Goal: Participate in discussion: Engage in conversation with other users on a specific topic

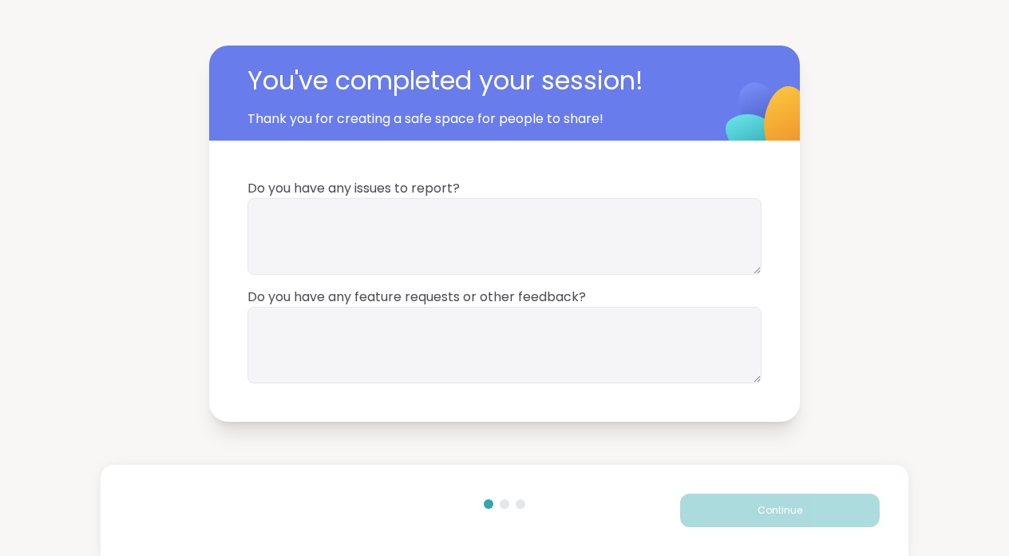
click at [0, 0] on html "You've completed your session! Thank you for creating a safe space for people t…" at bounding box center [504, 278] width 1009 height 556
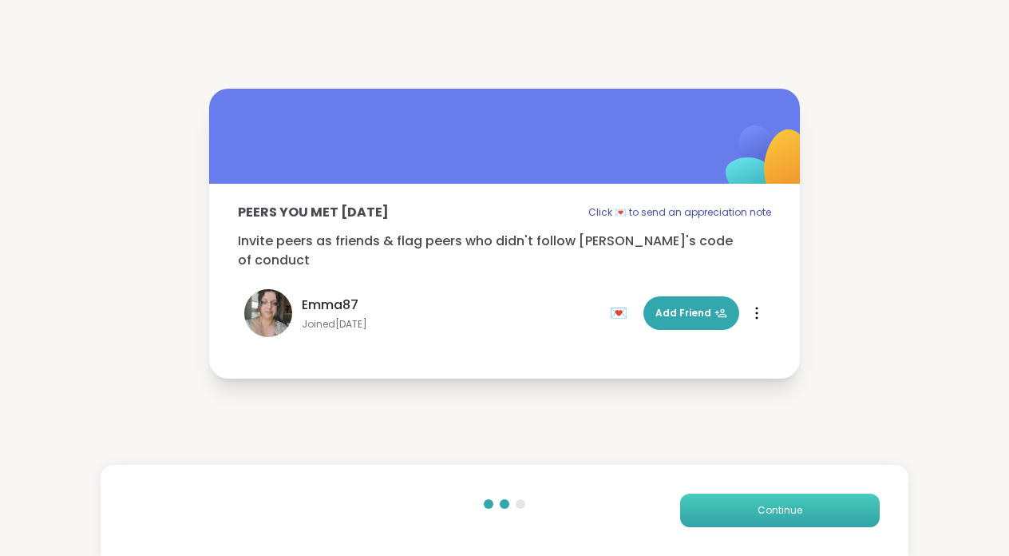
click at [757, 518] on button "Continue" at bounding box center [780, 510] width 200 height 34
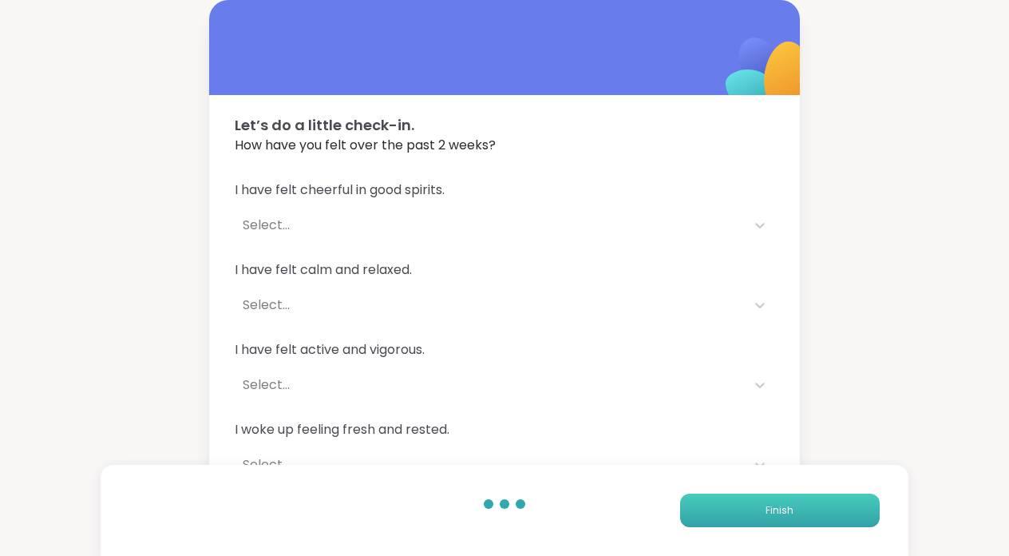
click at [739, 495] on button "Finish" at bounding box center [780, 510] width 200 height 34
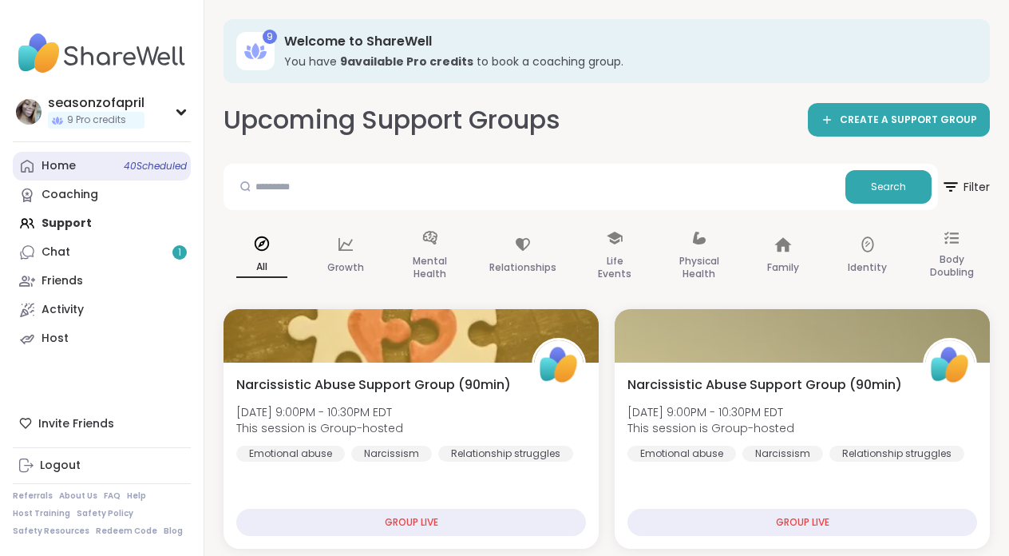
click at [73, 164] on div "Home 40 Scheduled" at bounding box center [59, 166] width 34 height 16
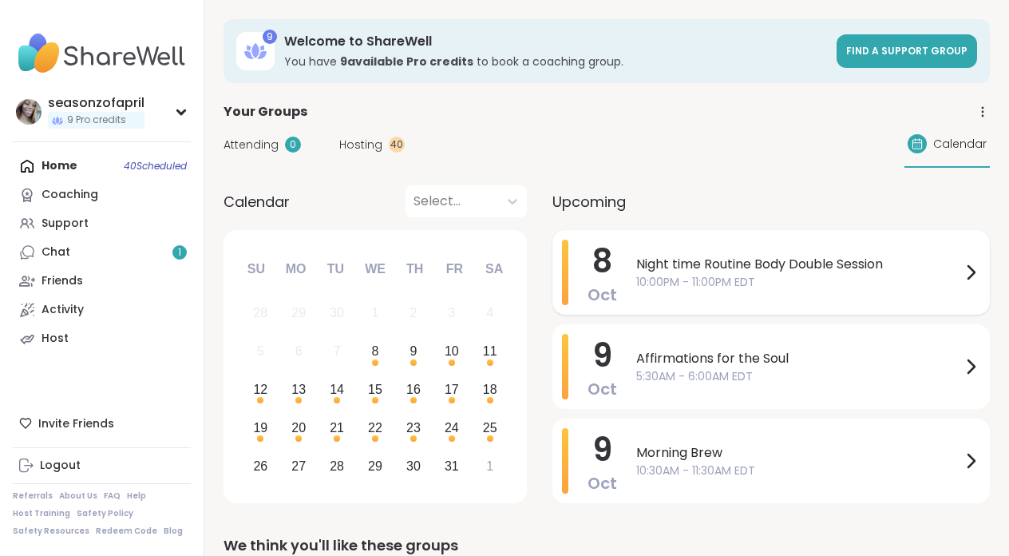
click at [815, 269] on span "Night time Routine Body Double Session" at bounding box center [798, 264] width 325 height 19
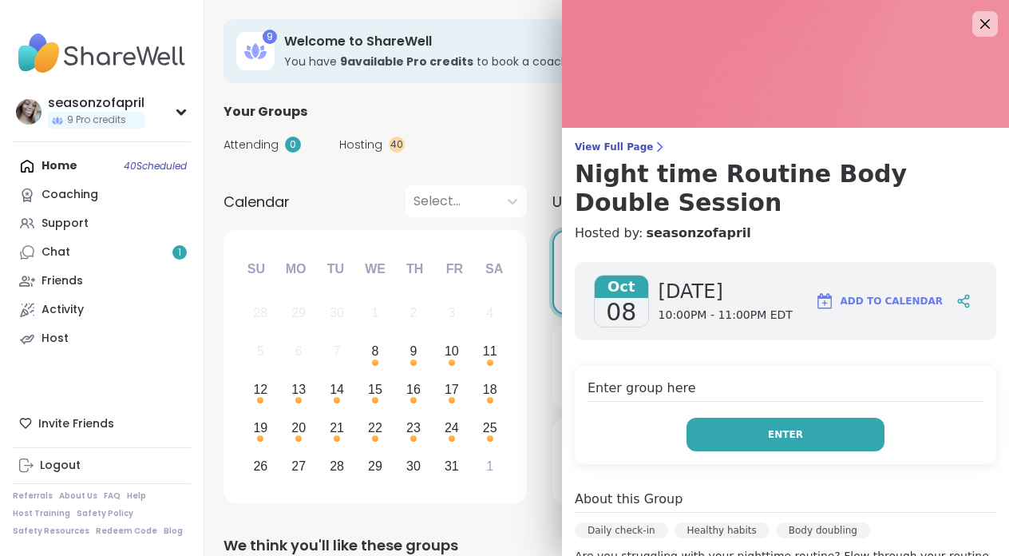
click at [829, 443] on button "Enter" at bounding box center [786, 435] width 198 height 34
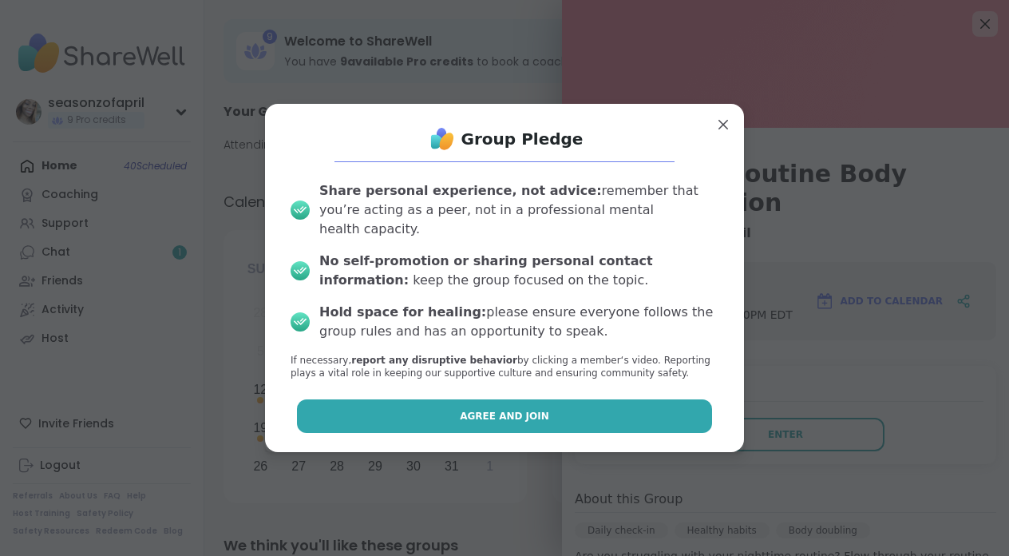
click at [502, 414] on button "Agree and Join" at bounding box center [505, 416] width 416 height 34
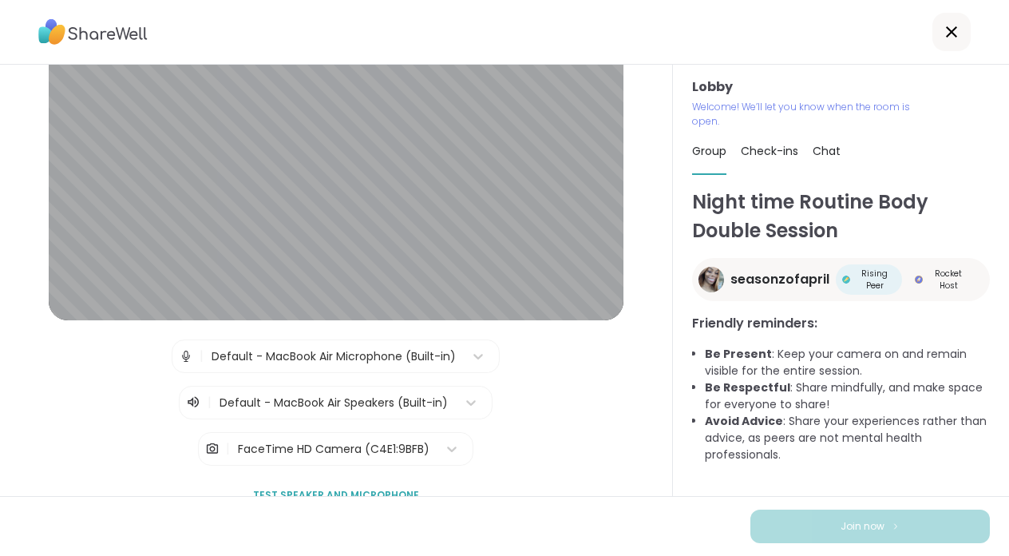
scroll to position [85, 0]
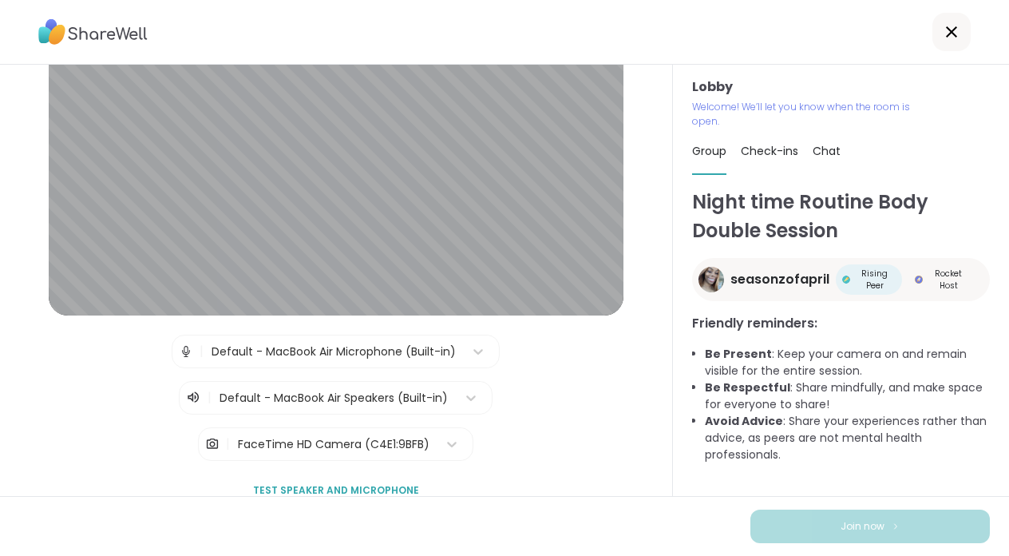
click at [282, 445] on div "FaceTime HD Camera (C4E1:9BFB)" at bounding box center [334, 444] width 192 height 17
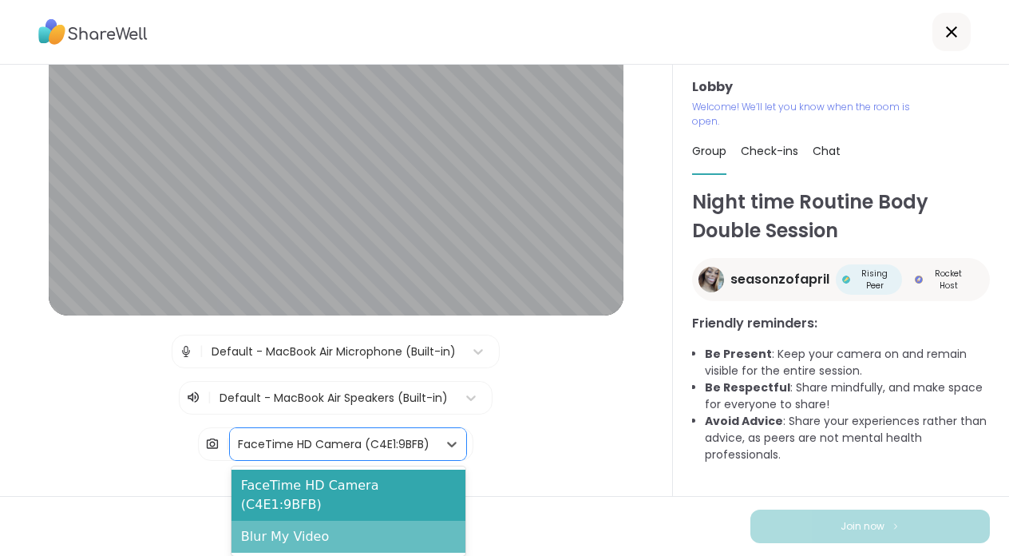
click at [304, 531] on div "Blur My Video" at bounding box center [349, 537] width 234 height 32
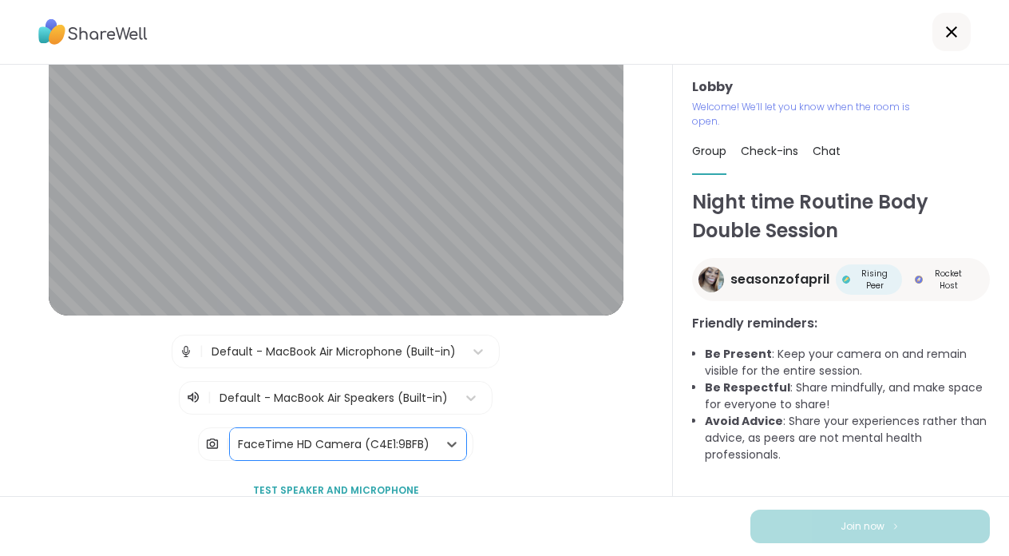
scroll to position [164, 0]
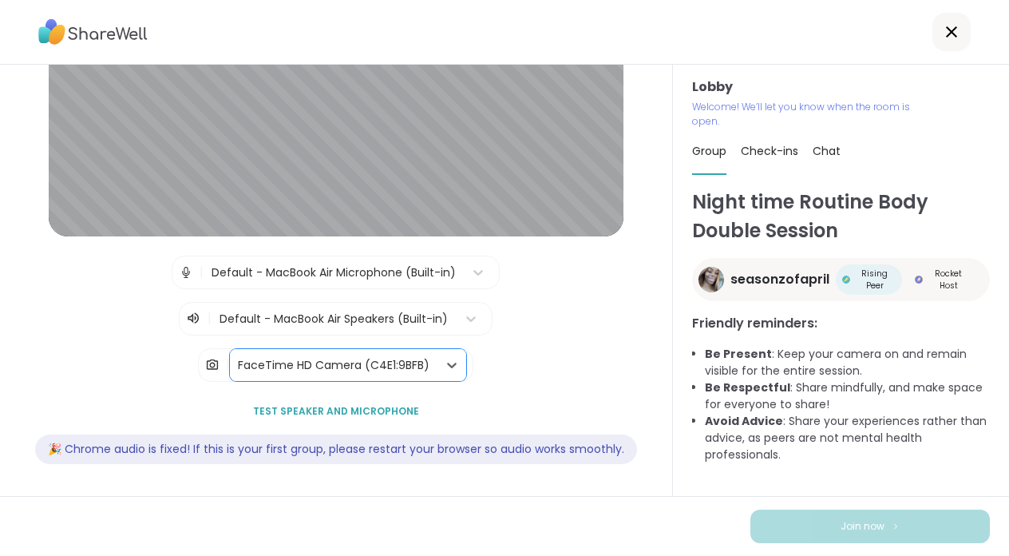
click at [906, 499] on div "Join now" at bounding box center [504, 526] width 1009 height 60
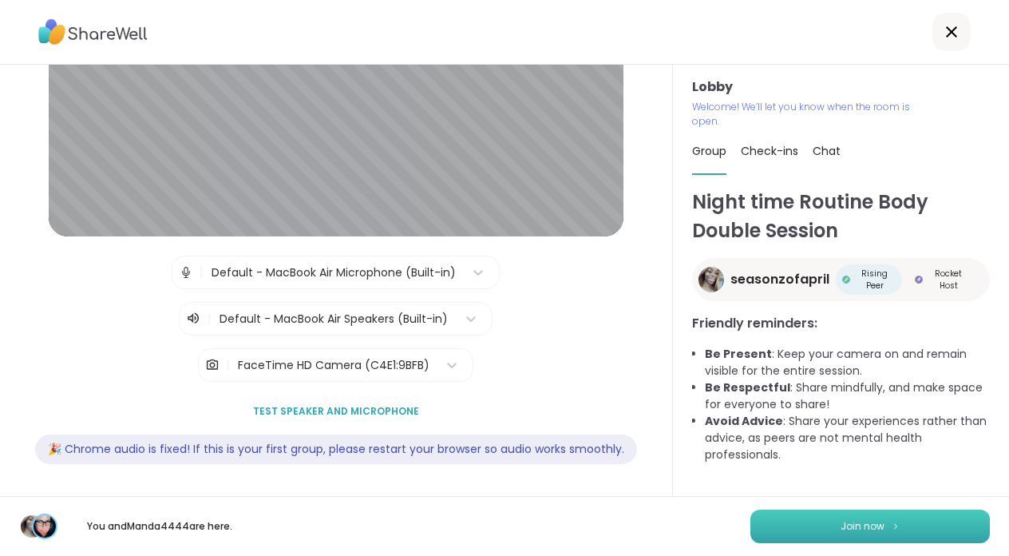
click at [867, 532] on span "Join now" at bounding box center [863, 526] width 44 height 14
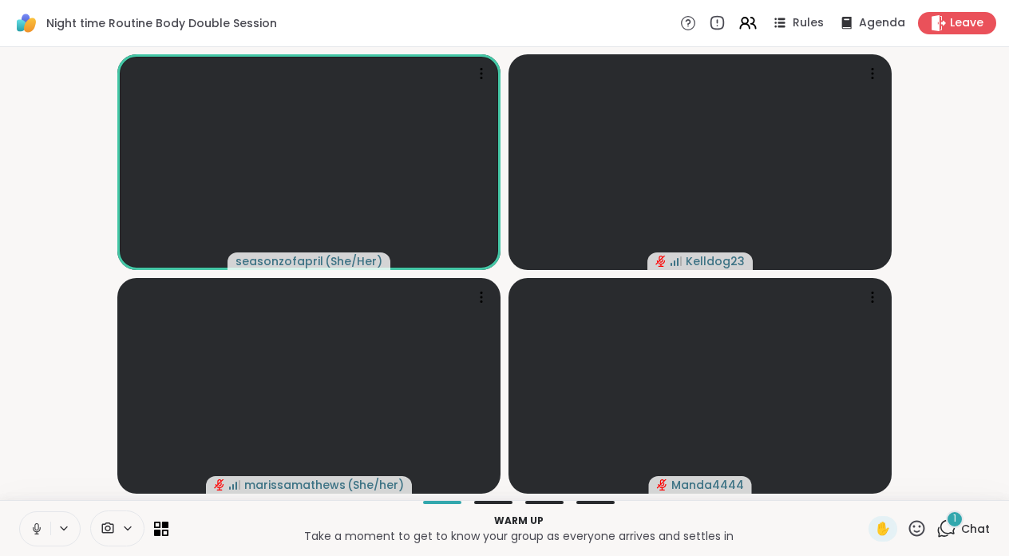
click at [953, 532] on icon at bounding box center [947, 528] width 20 height 20
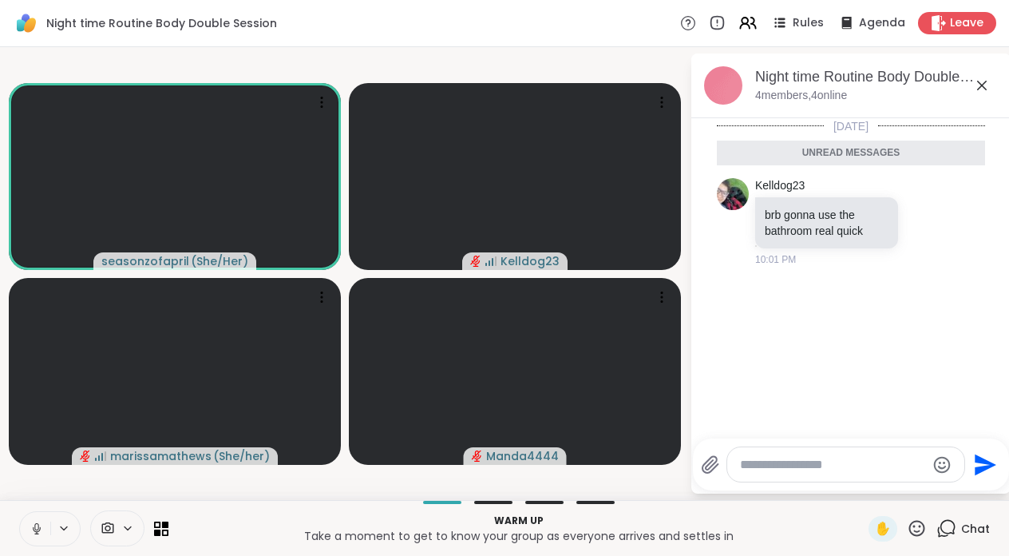
click at [35, 529] on icon at bounding box center [36, 526] width 4 height 7
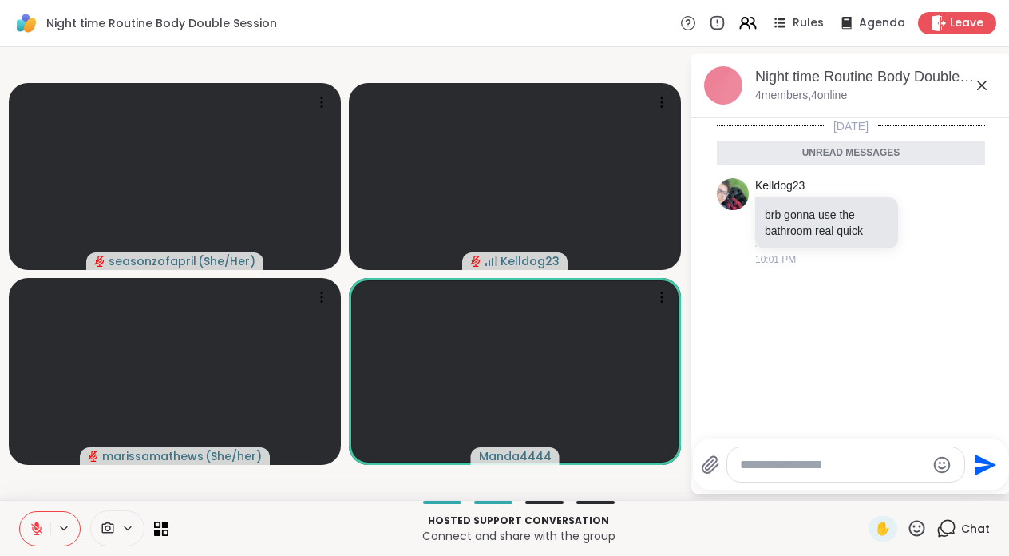
click at [40, 538] on button at bounding box center [35, 529] width 30 height 34
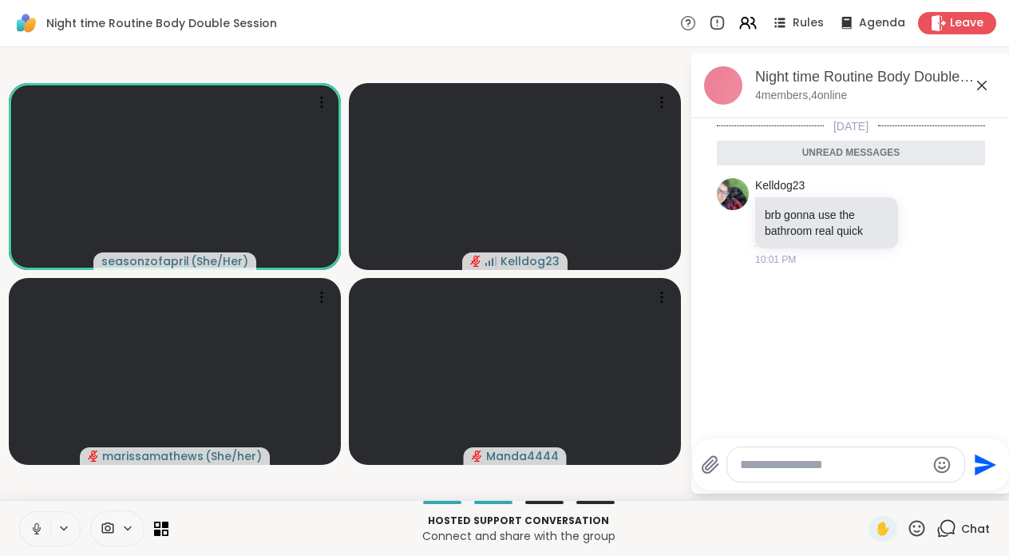
click at [36, 527] on icon at bounding box center [37, 528] width 14 height 14
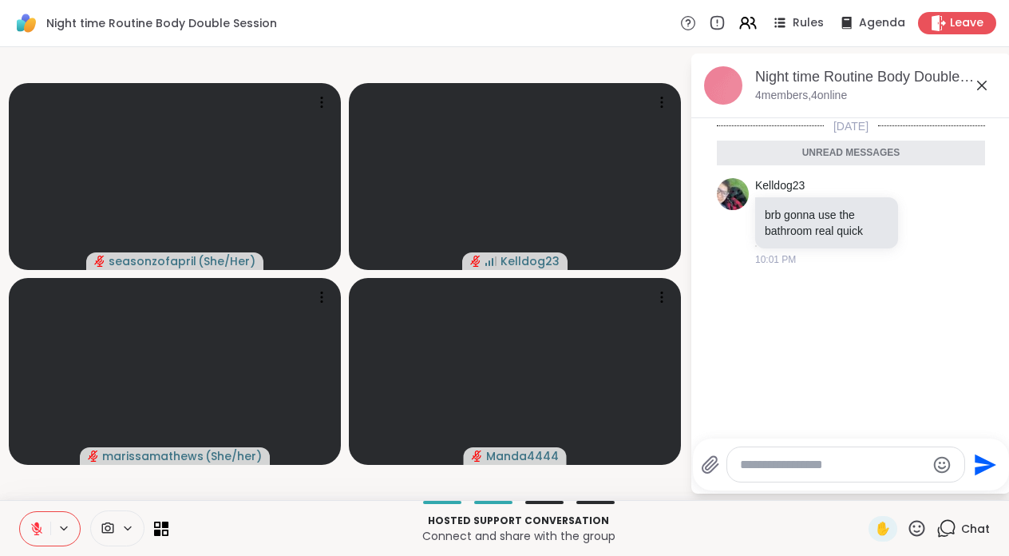
click at [39, 530] on icon at bounding box center [36, 528] width 11 height 11
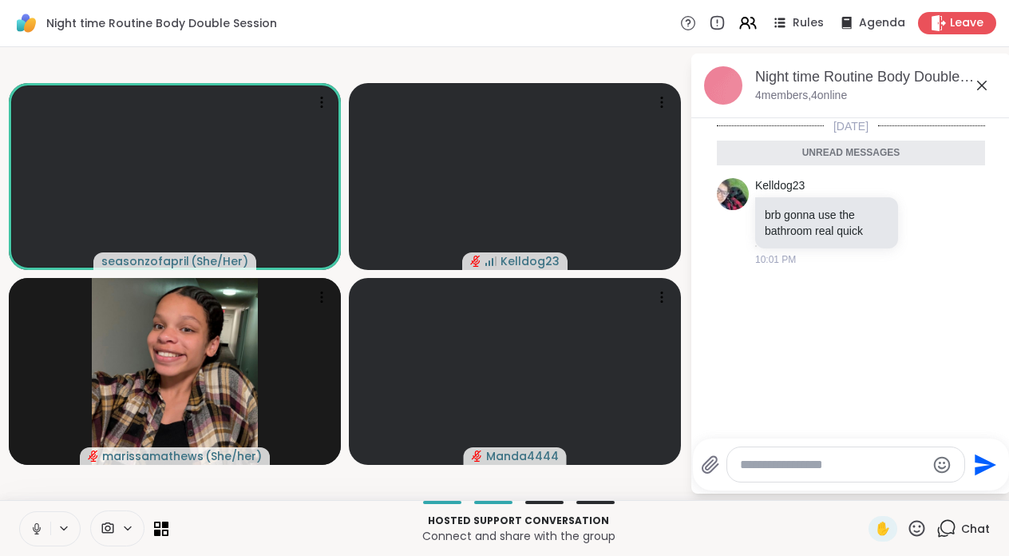
click at [39, 524] on icon at bounding box center [37, 528] width 14 height 14
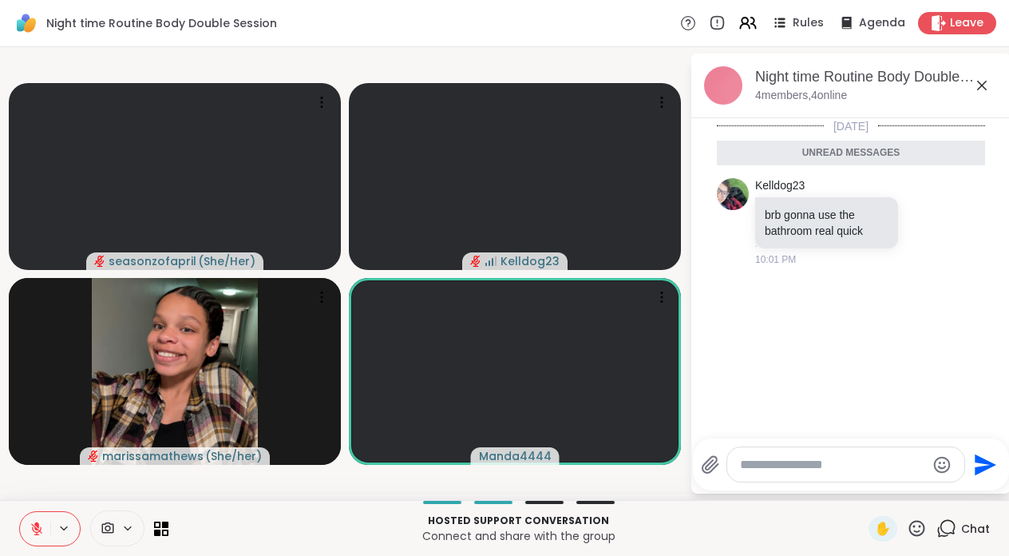
click at [110, 529] on icon at bounding box center [108, 528] width 14 height 15
click at [30, 525] on icon at bounding box center [37, 528] width 14 height 14
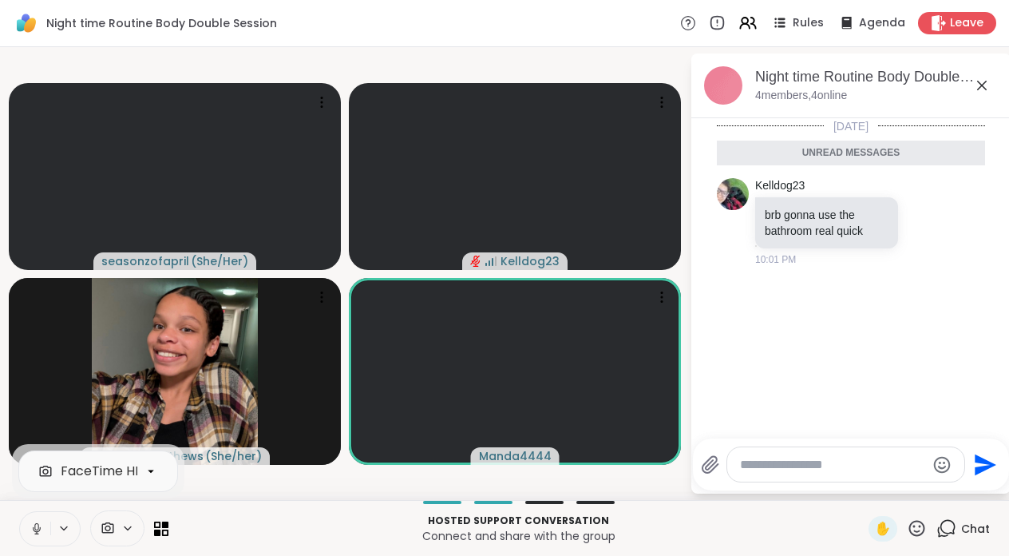
click at [138, 532] on span at bounding box center [132, 528] width 22 height 14
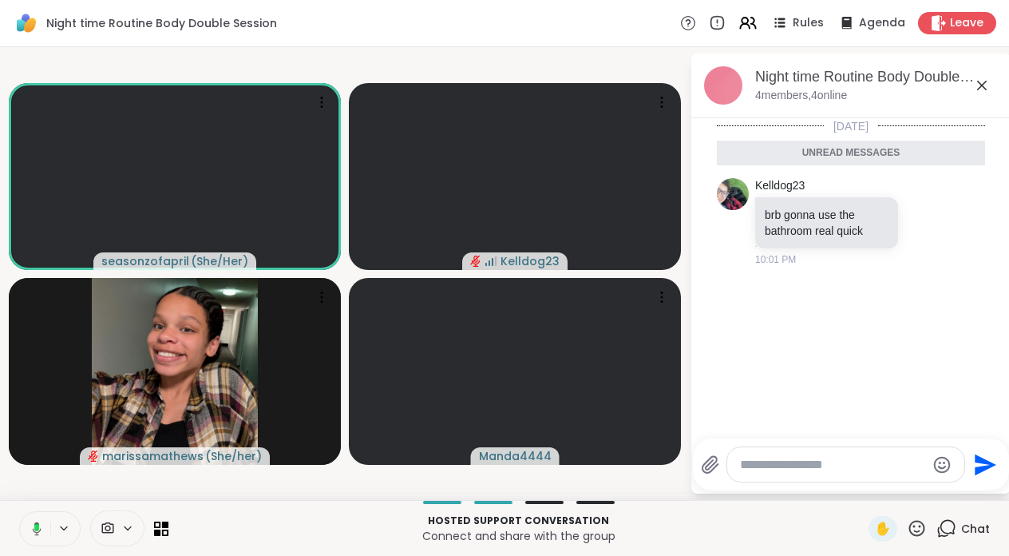
click at [133, 533] on icon at bounding box center [127, 528] width 13 height 14
click at [152, 476] on icon at bounding box center [151, 471] width 14 height 14
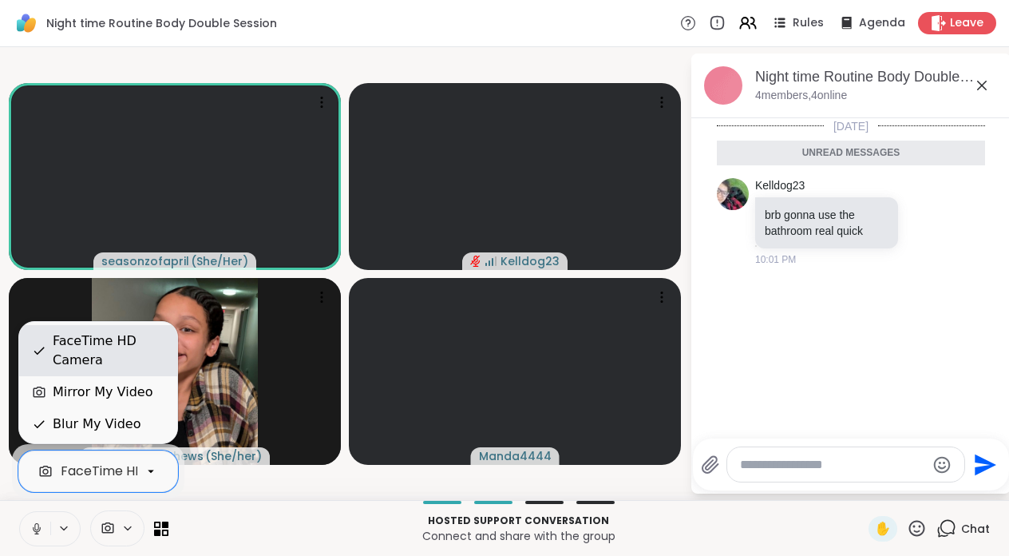
click at [116, 348] on div "FaceTime HD Camera" at bounding box center [109, 350] width 112 height 38
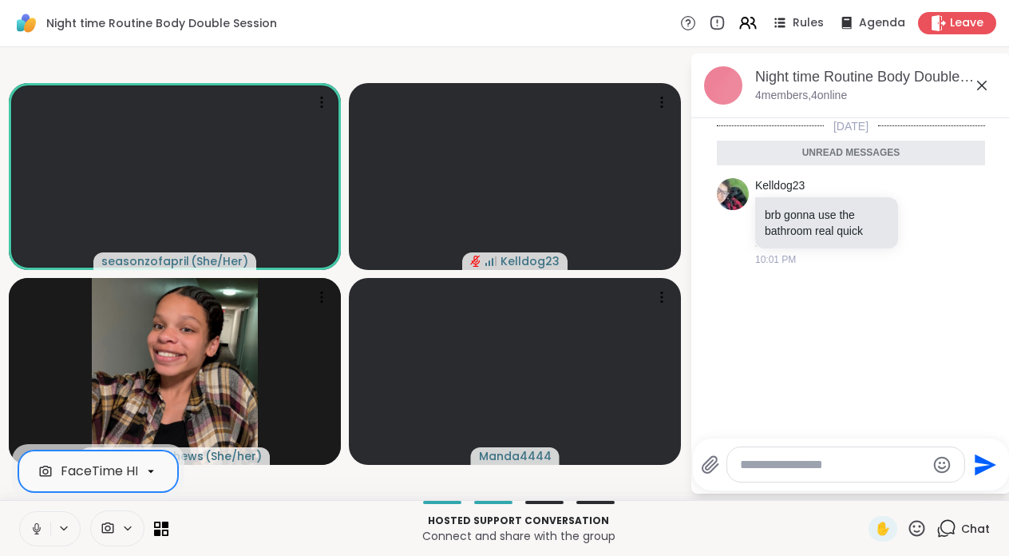
click at [164, 464] on div "FaceTime HD Camera" at bounding box center [98, 471] width 160 height 42
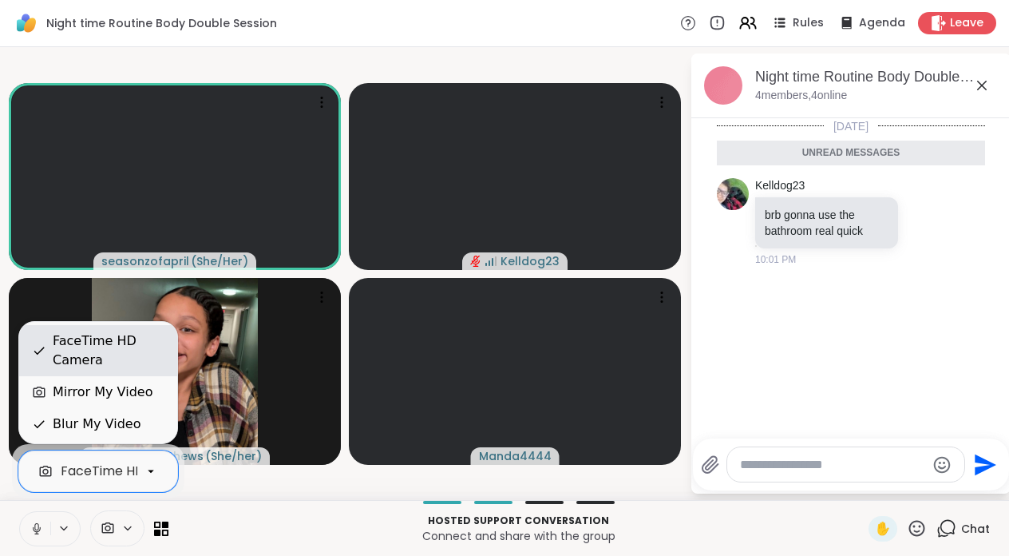
click at [133, 357] on div "FaceTime HD Camera" at bounding box center [109, 350] width 112 height 38
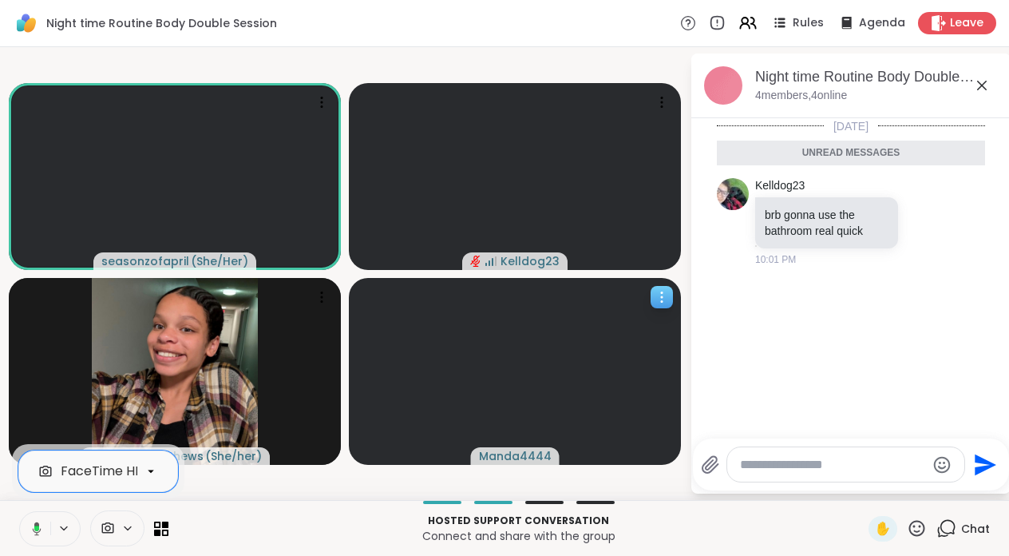
click at [673, 295] on video at bounding box center [515, 371] width 332 height 187
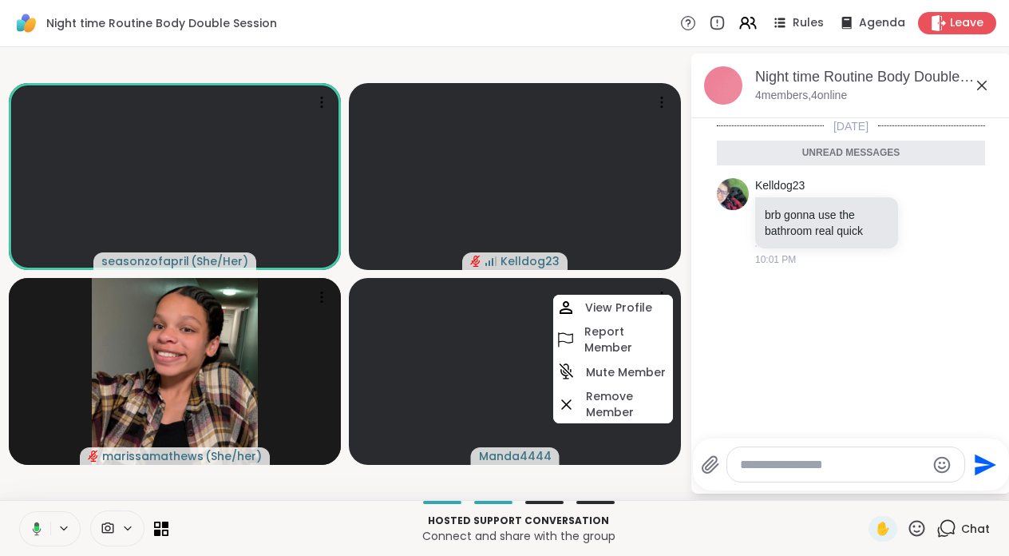
click at [129, 526] on icon at bounding box center [127, 528] width 13 height 14
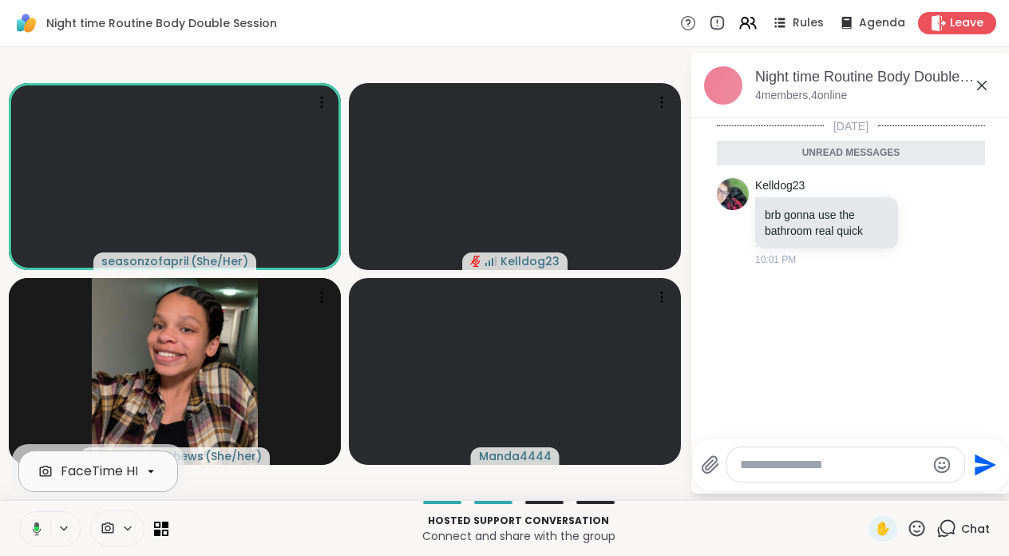
click at [93, 464] on div "FaceTime HD Camera" at bounding box center [130, 470] width 139 height 19
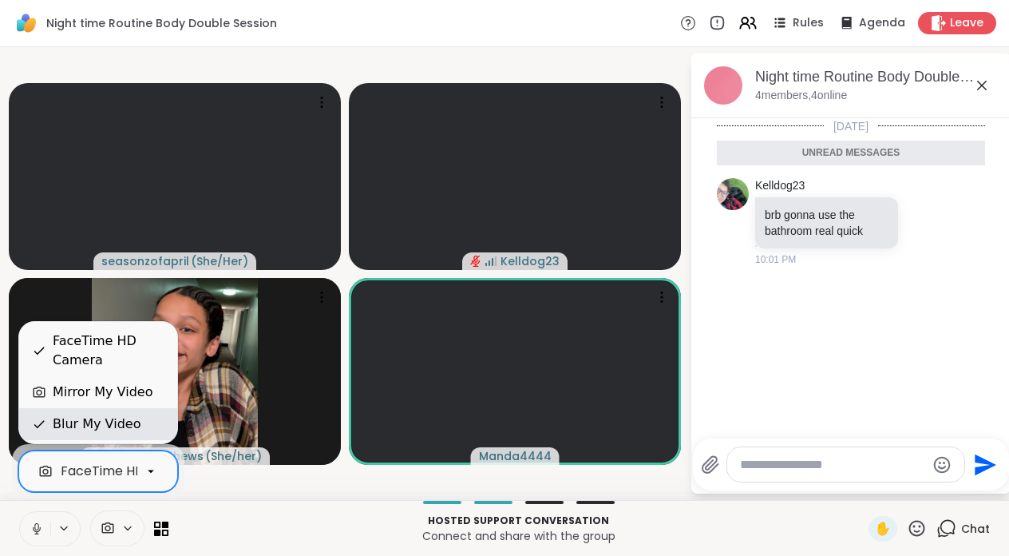
click at [85, 432] on div "Blur My Video" at bounding box center [97, 423] width 88 height 19
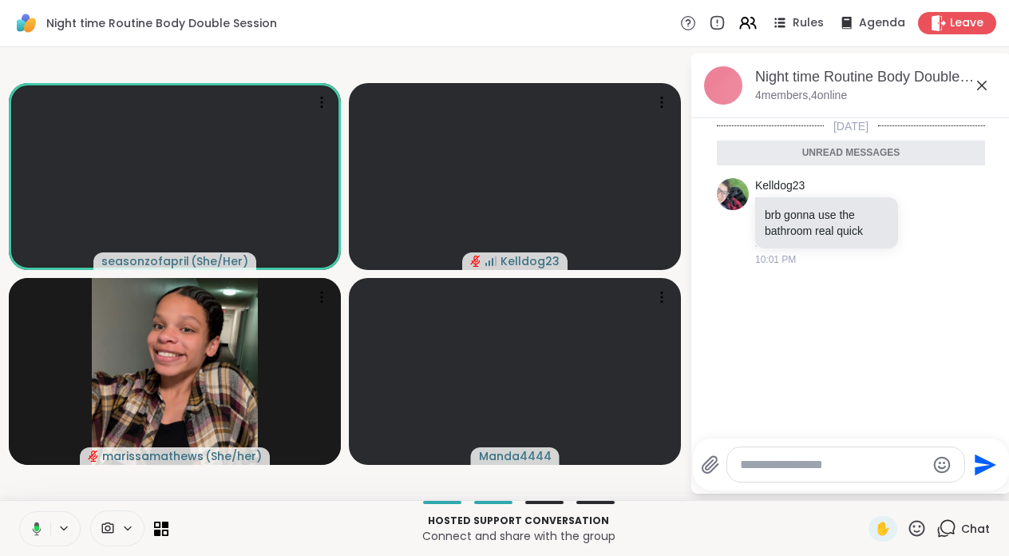
click at [983, 91] on icon at bounding box center [981, 85] width 19 height 19
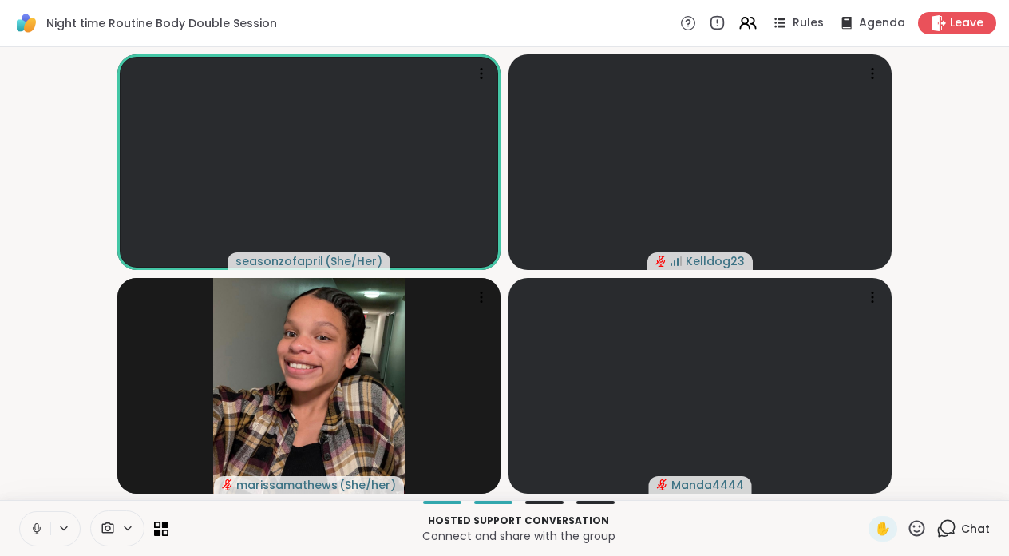
click at [38, 533] on icon at bounding box center [36, 533] width 4 height 1
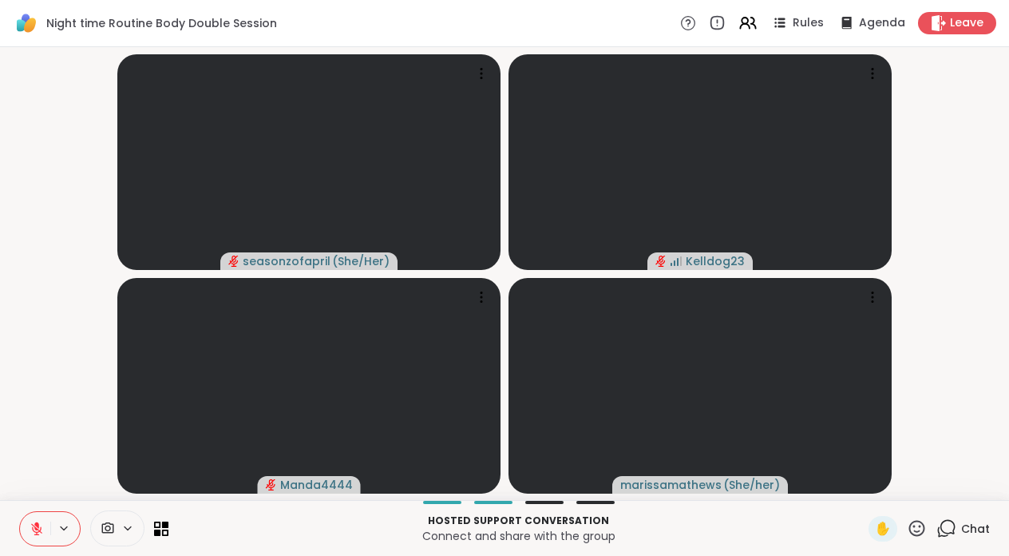
click at [33, 527] on icon at bounding box center [36, 528] width 11 height 11
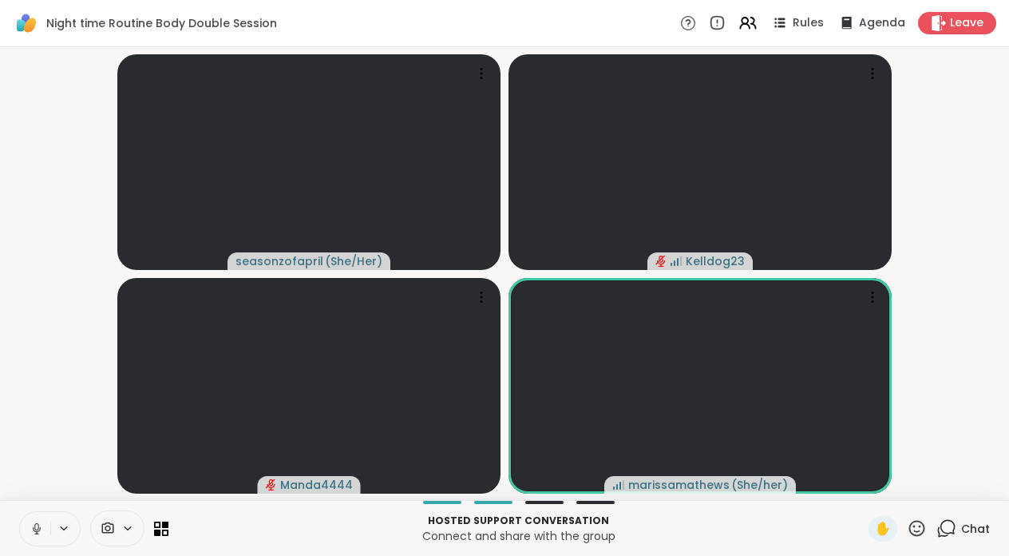
click at [30, 523] on icon at bounding box center [37, 528] width 14 height 14
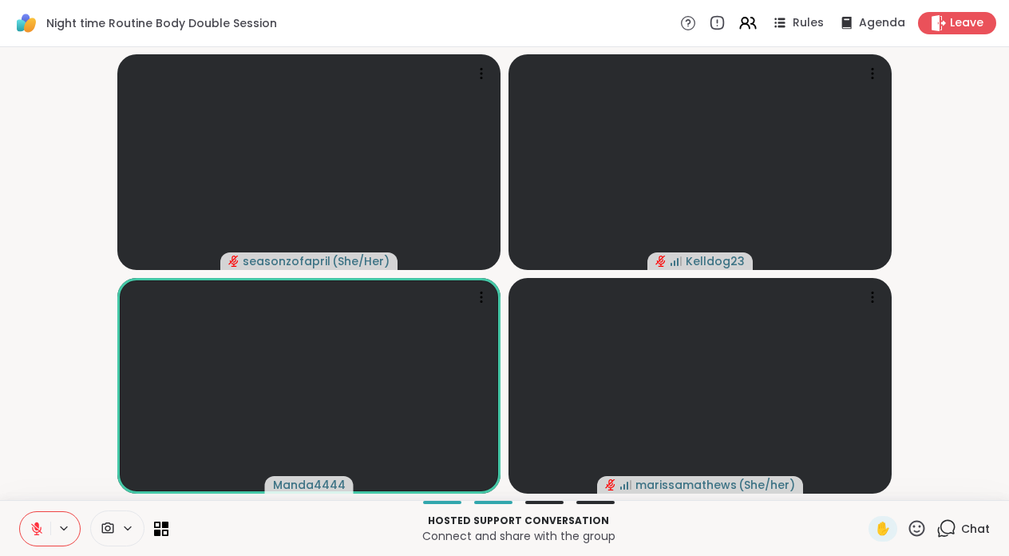
click at [30, 523] on icon at bounding box center [37, 528] width 14 height 14
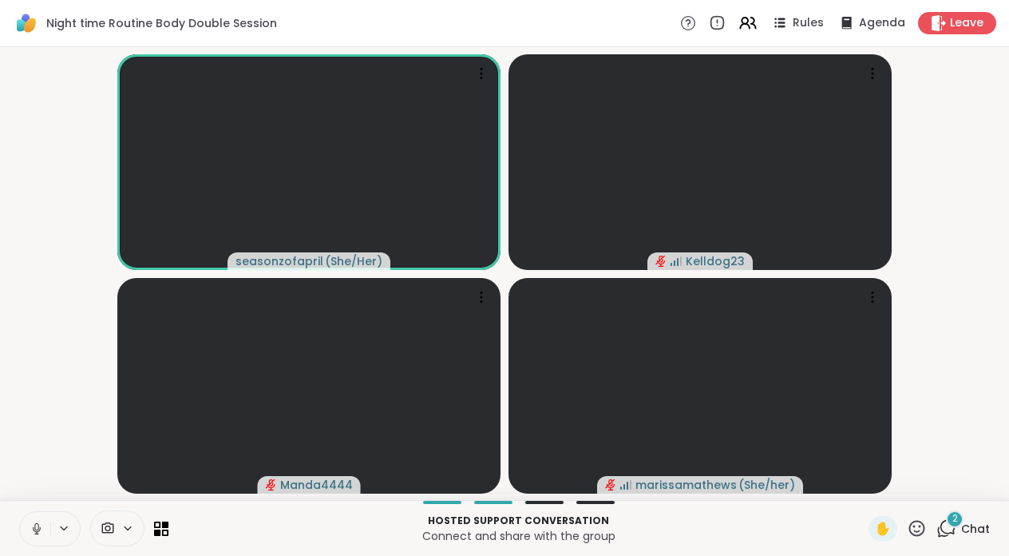
click at [947, 537] on icon at bounding box center [947, 528] width 20 height 20
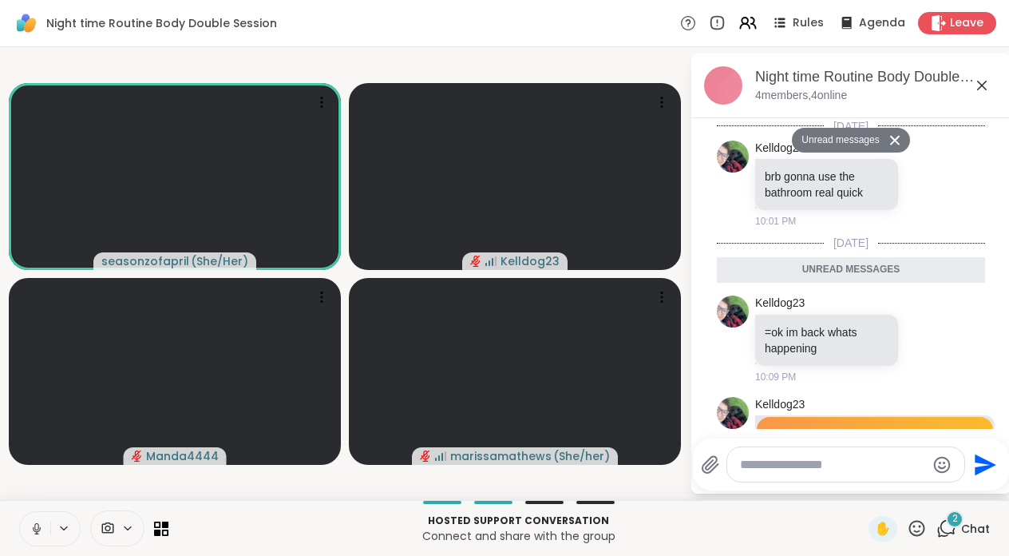
scroll to position [371, 0]
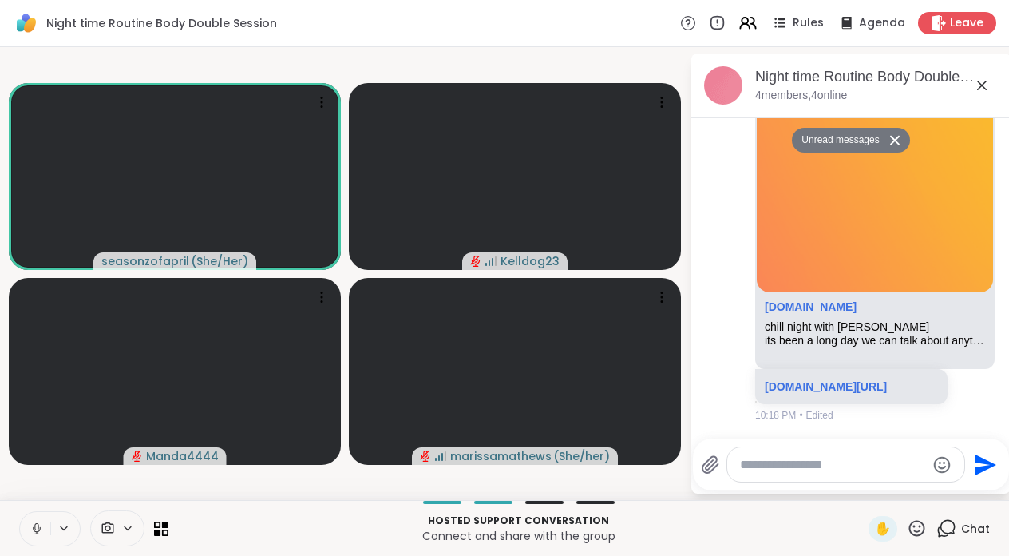
click at [969, 93] on div "Night time Routine Body Double Session, Oct 08 4 members, 4 online" at bounding box center [876, 85] width 243 height 36
click at [981, 91] on icon at bounding box center [981, 85] width 19 height 19
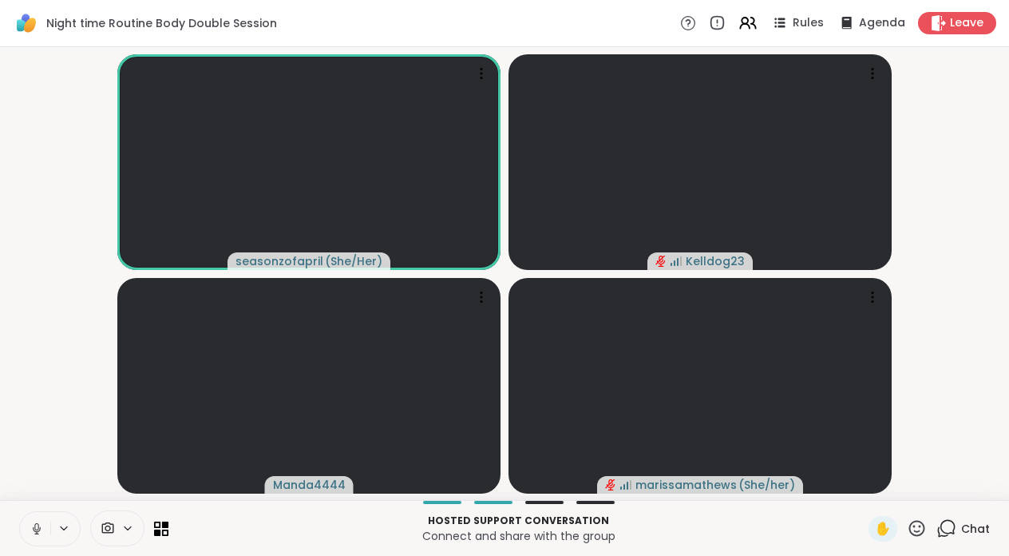
click at [37, 520] on button at bounding box center [35, 529] width 30 height 34
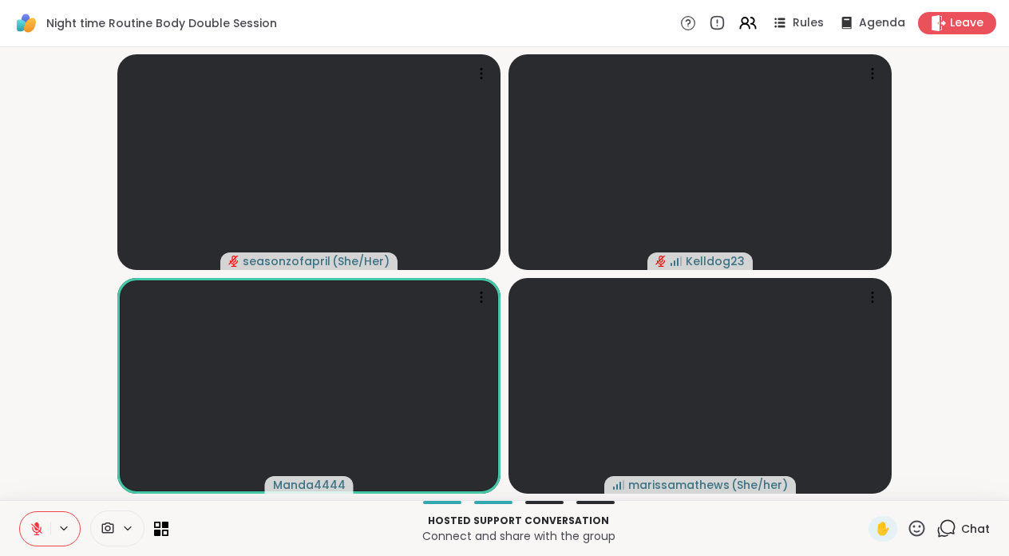
click at [37, 520] on button at bounding box center [35, 529] width 30 height 34
click at [55, 525] on button at bounding box center [65, 528] width 30 height 14
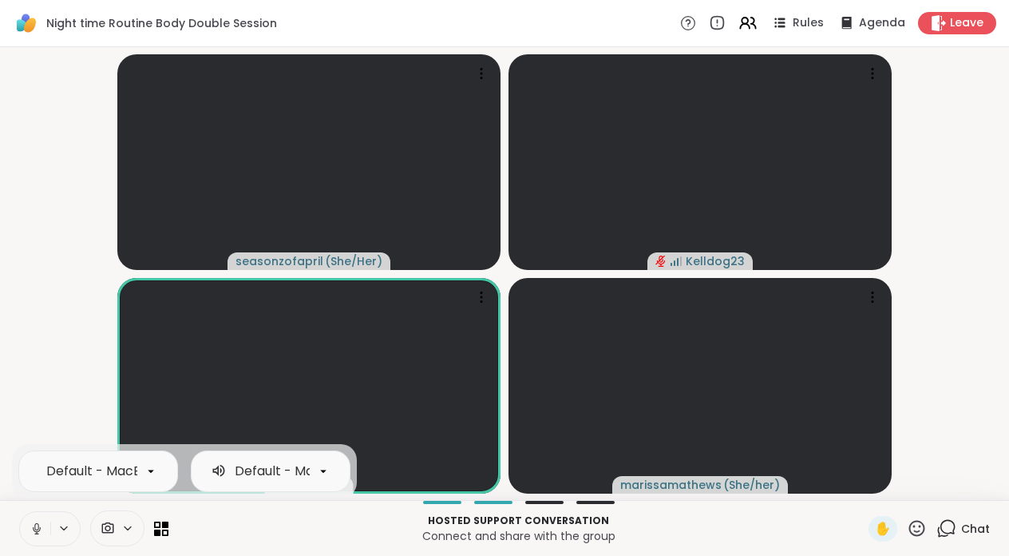
click at [38, 525] on icon at bounding box center [36, 526] width 4 height 7
click at [47, 532] on button at bounding box center [35, 529] width 30 height 34
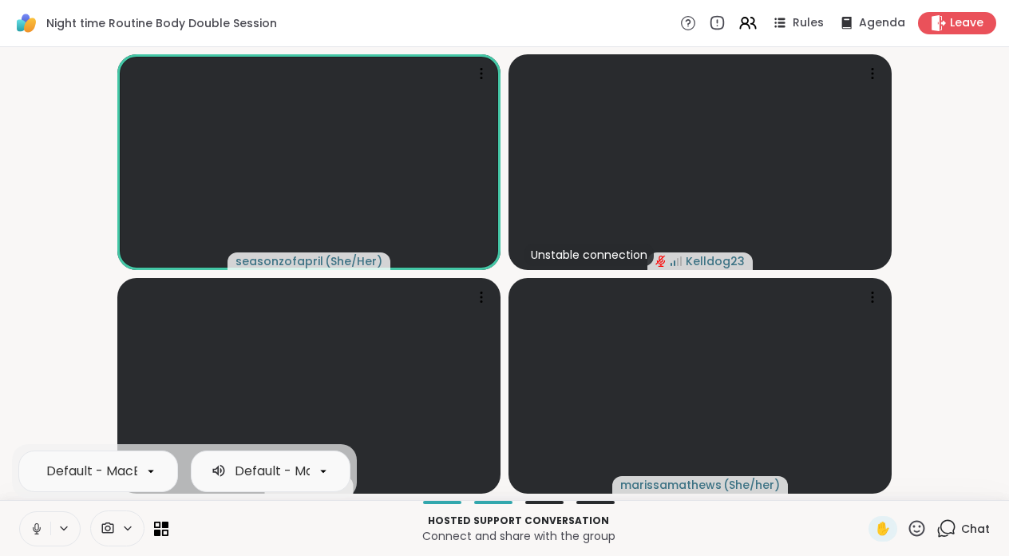
click at [35, 524] on icon at bounding box center [36, 526] width 4 height 7
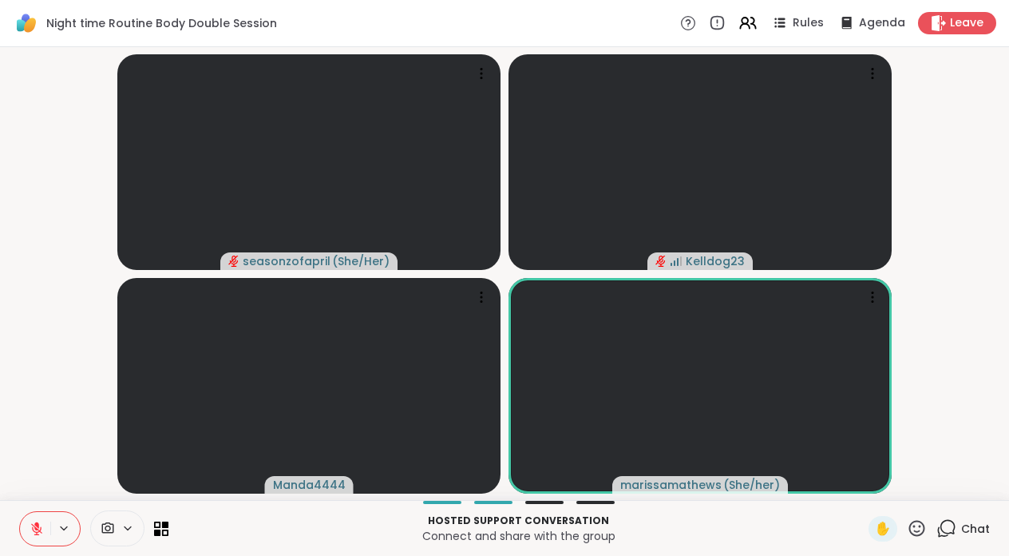
click at [34, 395] on video-player-container "seasonzofapril ( She/Her ) Kelldog23 Manda4444 marissamathews ( She/her )" at bounding box center [505, 273] width 990 height 440
click at [961, 528] on span "Chat" at bounding box center [975, 529] width 29 height 16
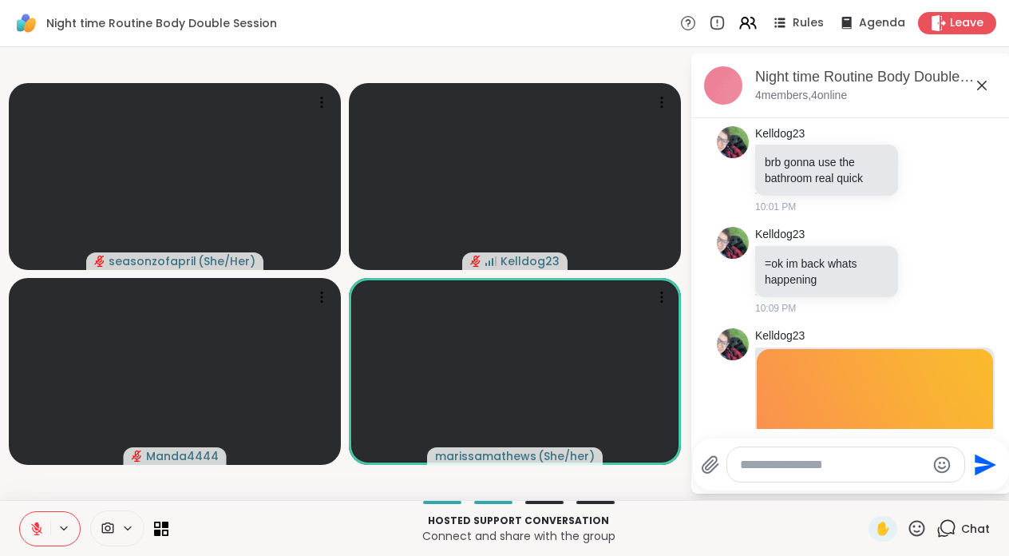
scroll to position [0, 0]
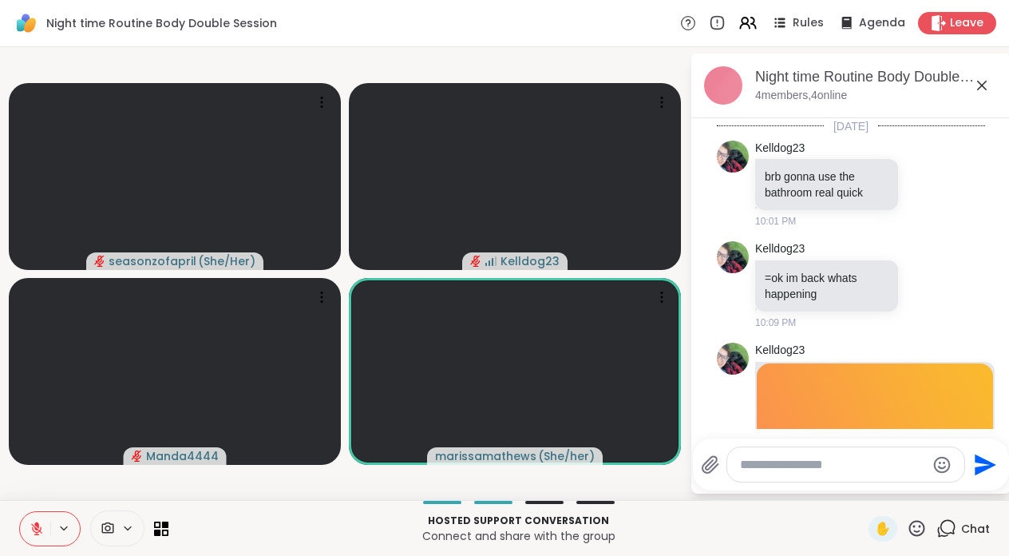
click at [38, 528] on icon at bounding box center [37, 528] width 14 height 14
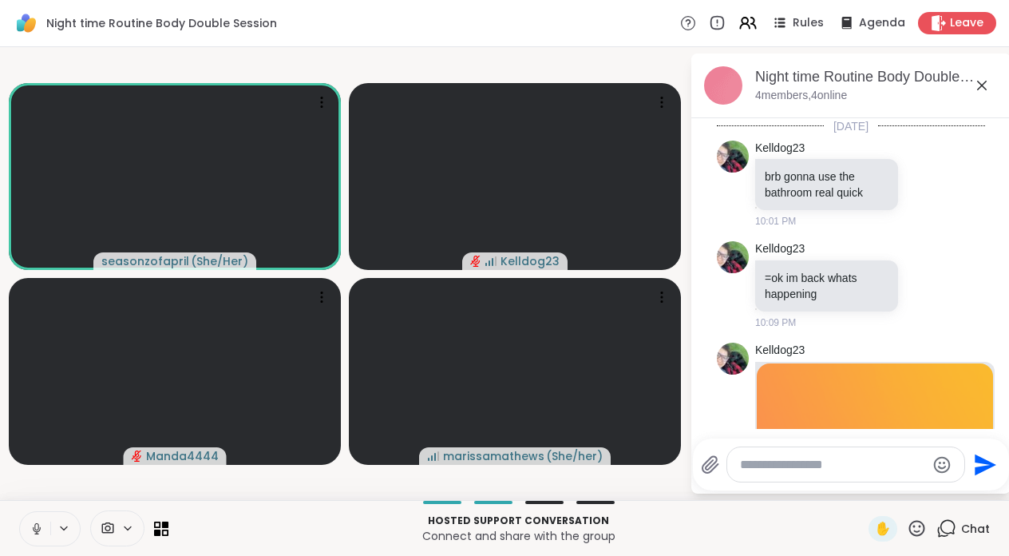
click at [40, 520] on button at bounding box center [35, 529] width 30 height 34
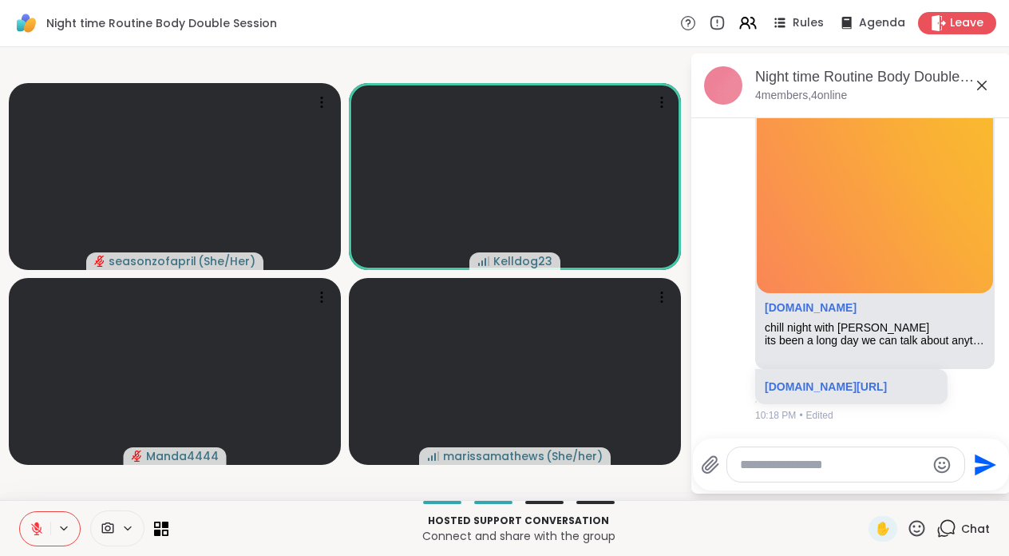
scroll to position [317, 0]
click at [849, 380] on link "sharewellnow.com/session/chill-night-with-kelldog/0091f9b7-04c2-4de2-9a3e-e007c…" at bounding box center [826, 386] width 122 height 13
click at [43, 534] on icon at bounding box center [37, 528] width 14 height 14
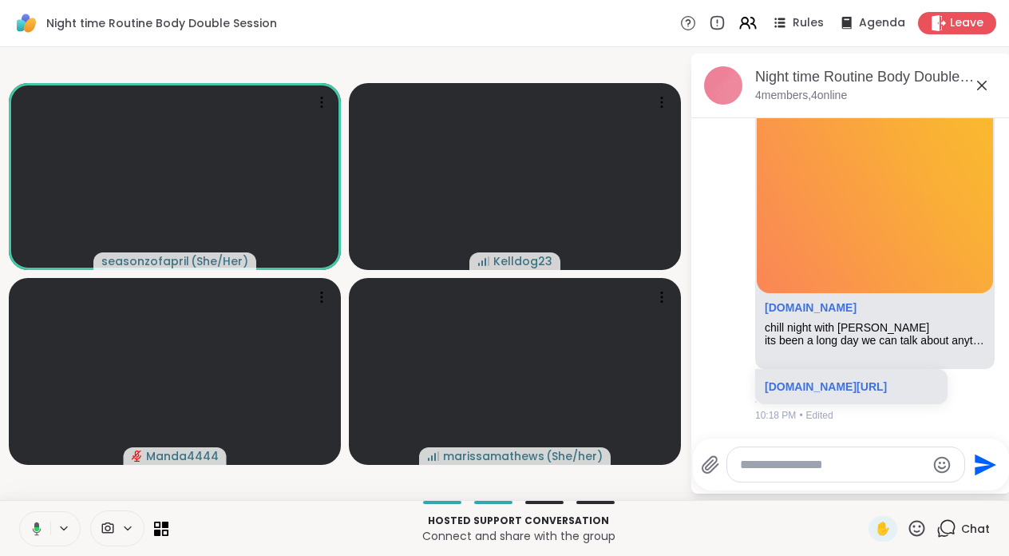
click at [38, 528] on icon at bounding box center [36, 528] width 5 height 4
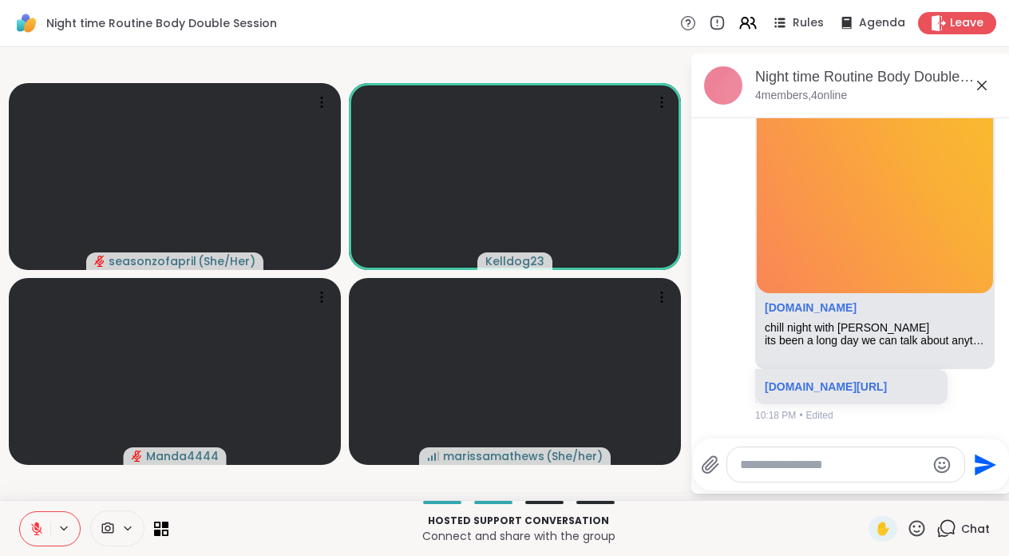
click at [38, 528] on icon at bounding box center [37, 528] width 14 height 14
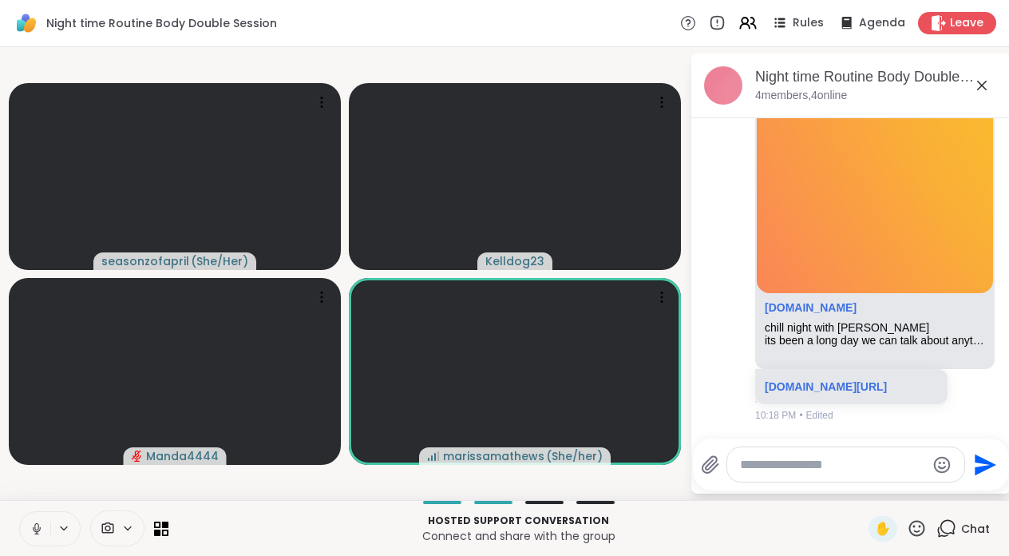
click at [129, 532] on icon at bounding box center [127, 528] width 13 height 14
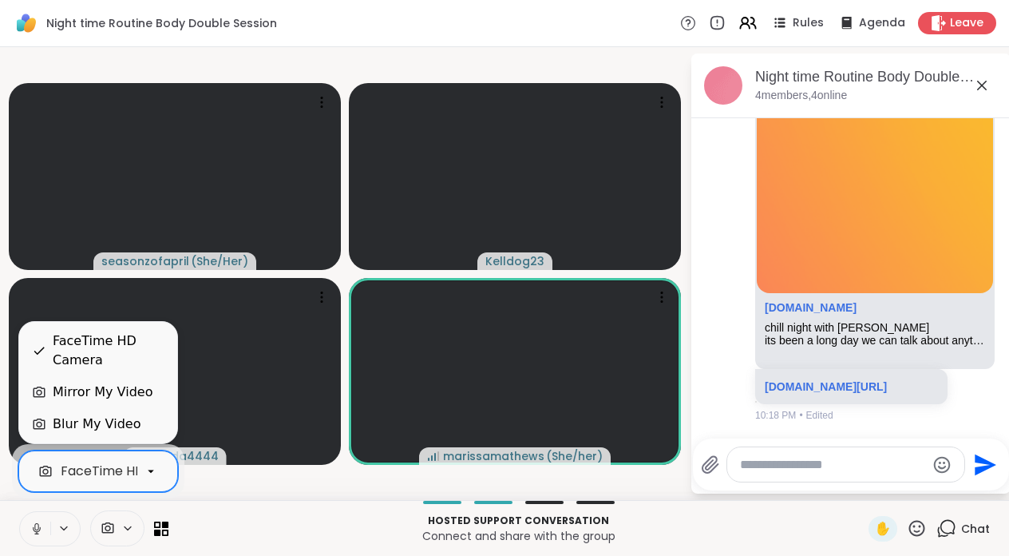
click at [172, 484] on div "FaceTime HD Camera" at bounding box center [98, 471] width 160 height 42
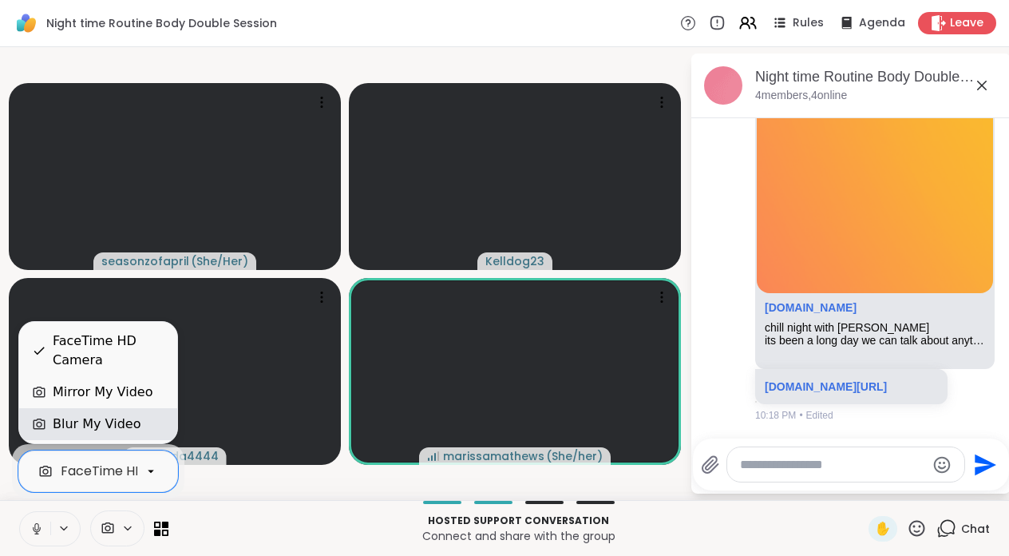
click at [112, 431] on div "Blur My Video" at bounding box center [97, 423] width 88 height 19
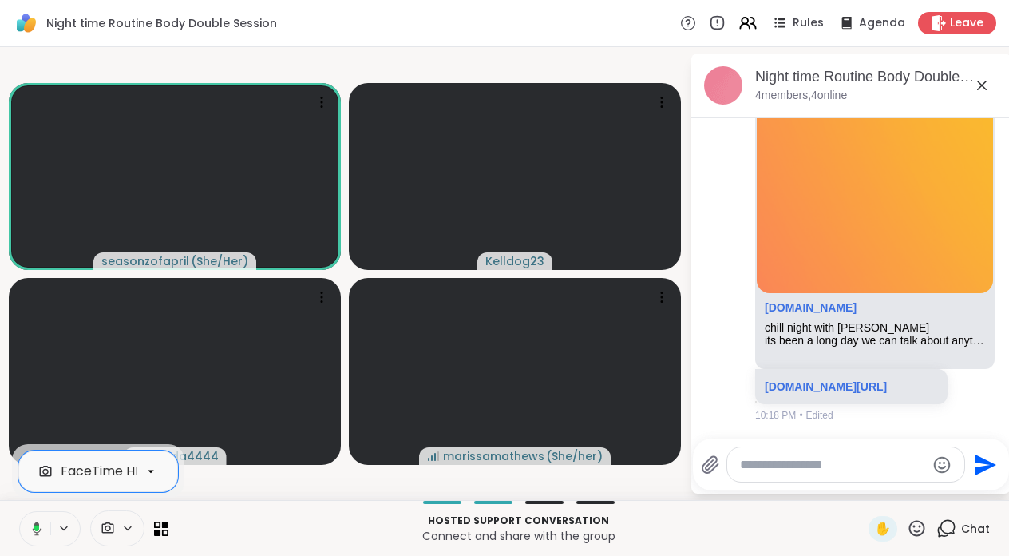
click at [34, 531] on icon at bounding box center [34, 528] width 14 height 14
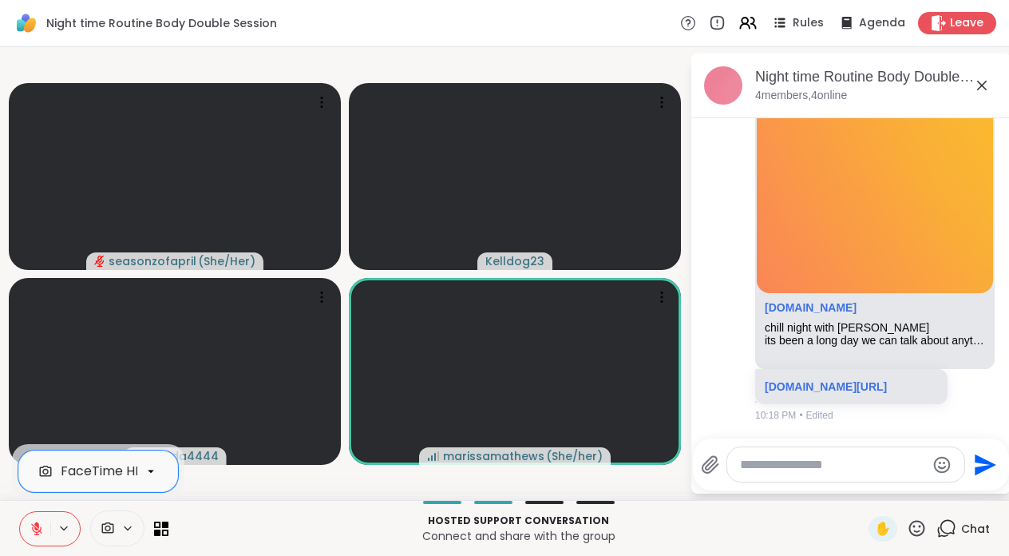
click at [41, 532] on icon at bounding box center [36, 528] width 11 height 11
click at [34, 535] on button at bounding box center [35, 529] width 30 height 34
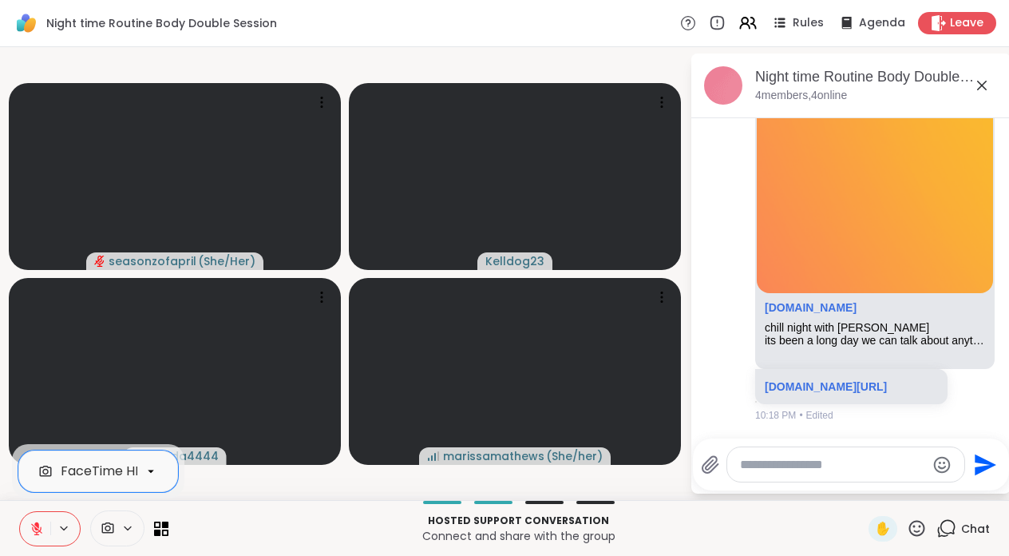
click at [32, 530] on icon at bounding box center [37, 528] width 14 height 14
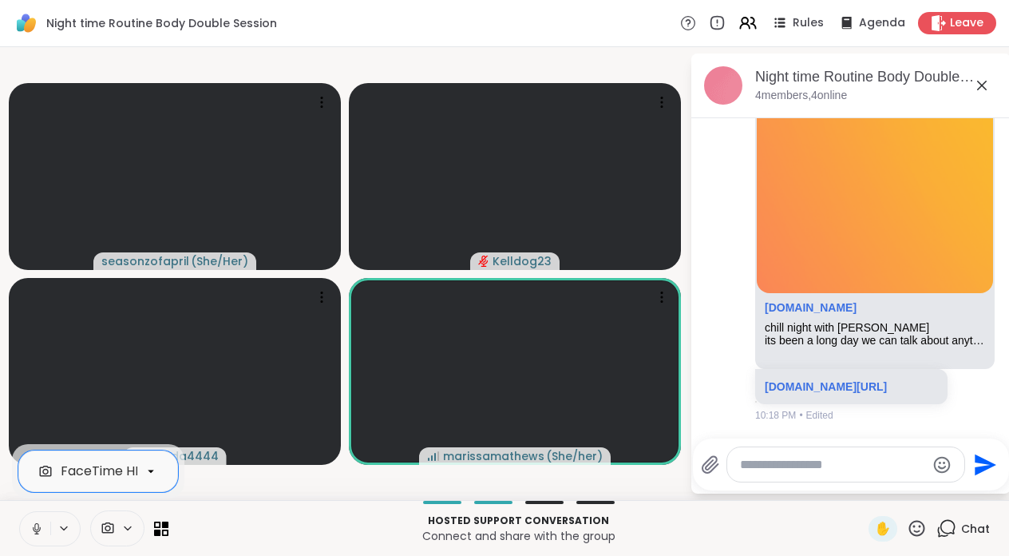
click at [133, 528] on icon at bounding box center [127, 528] width 13 height 14
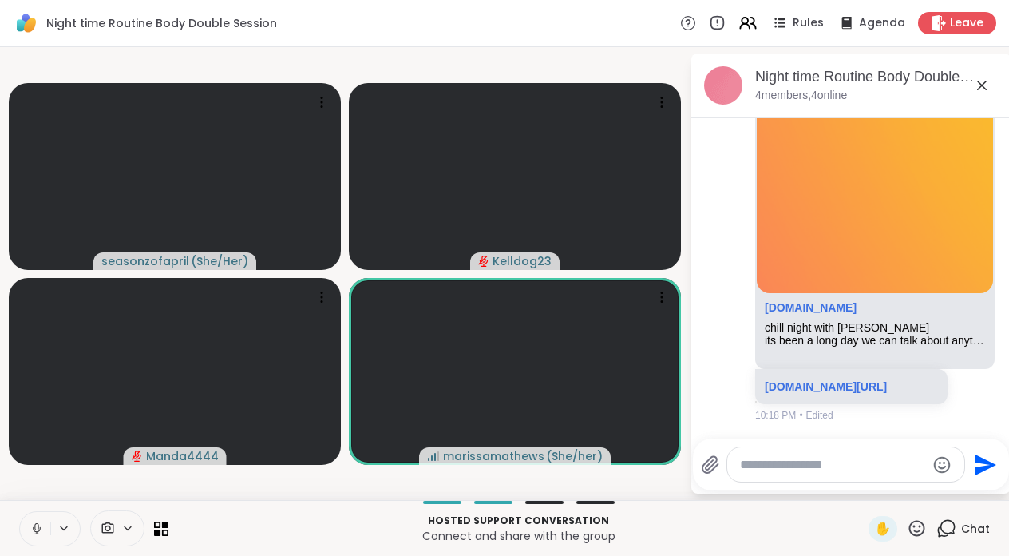
click at [131, 521] on icon at bounding box center [127, 528] width 13 height 14
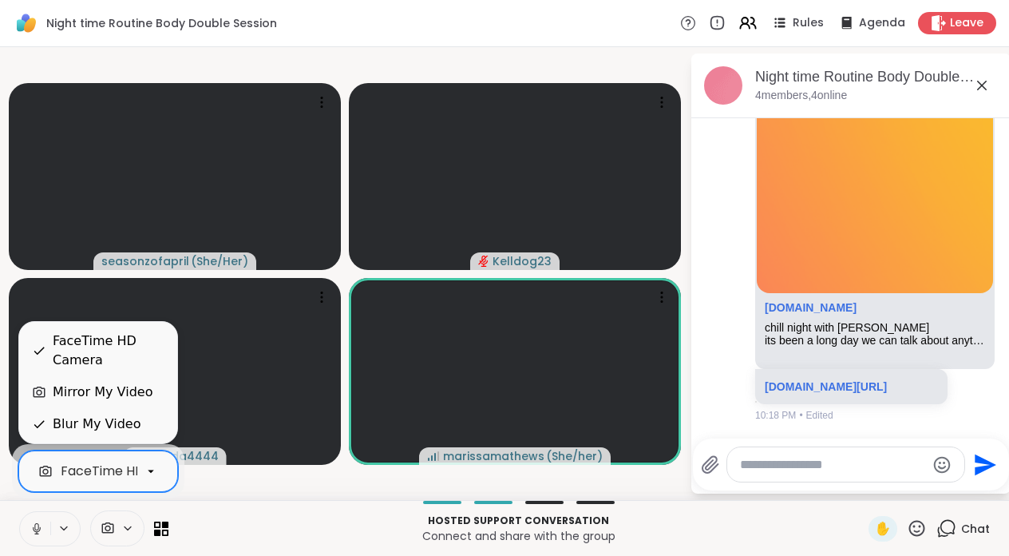
click at [152, 477] on icon at bounding box center [151, 471] width 14 height 14
click at [133, 442] on div "FaceTime HD Camera Mirror My Video Blur My Video" at bounding box center [98, 382] width 158 height 121
click at [134, 430] on div "Blur My Video" at bounding box center [98, 423] width 133 height 19
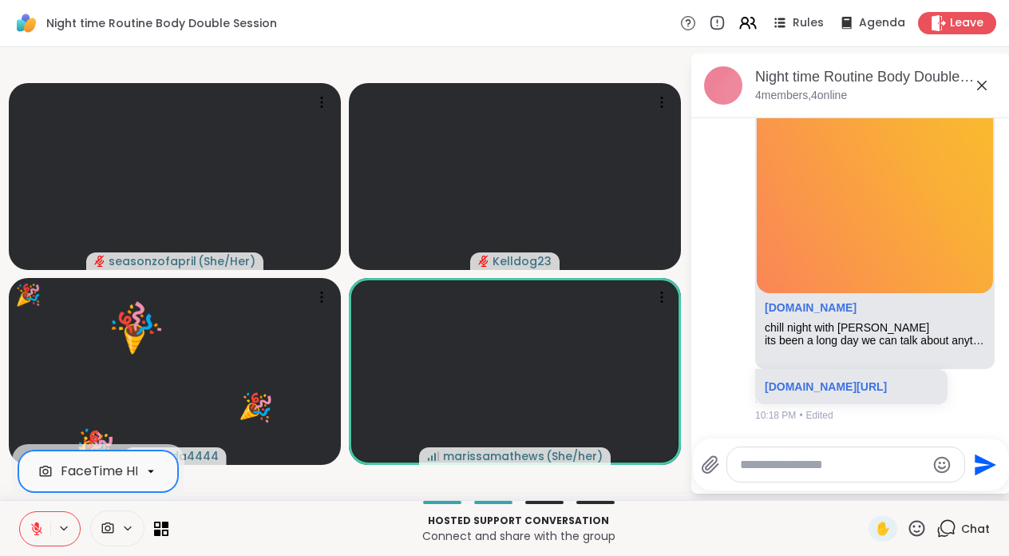
click at [152, 482] on div at bounding box center [150, 470] width 27 height 27
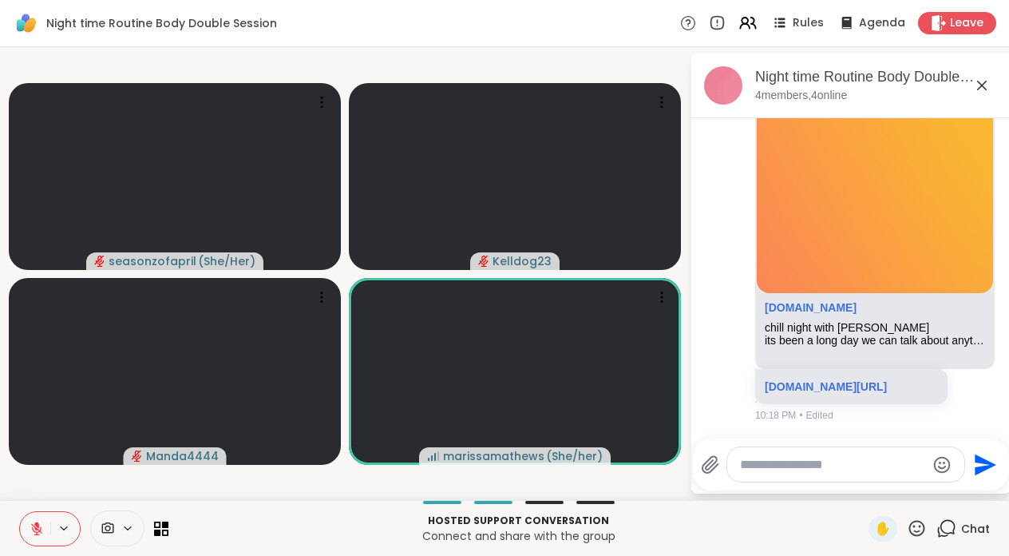
click at [916, 538] on div "✋" at bounding box center [898, 529] width 58 height 26
click at [916, 522] on icon at bounding box center [917, 528] width 20 height 20
click at [878, 492] on span "❤️" at bounding box center [870, 486] width 16 height 19
click at [131, 530] on icon at bounding box center [127, 528] width 13 height 14
click at [41, 530] on icon at bounding box center [37, 528] width 14 height 14
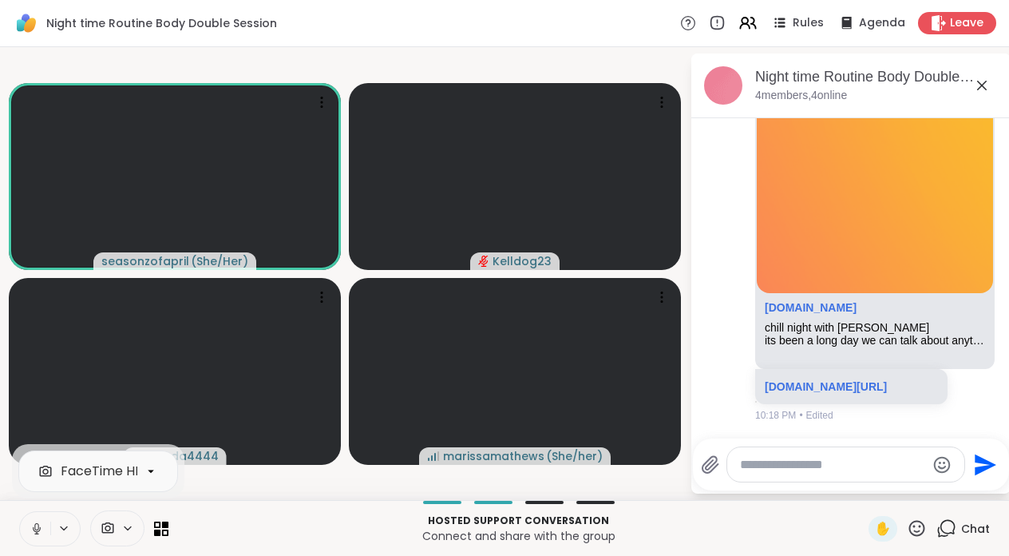
click at [283, 477] on video-player-container "seasonzofapril ( She/Her ) Kelldog23 Manda4444 marissamathews ( She/her )" at bounding box center [345, 273] width 671 height 440
click at [40, 529] on icon at bounding box center [37, 528] width 14 height 14
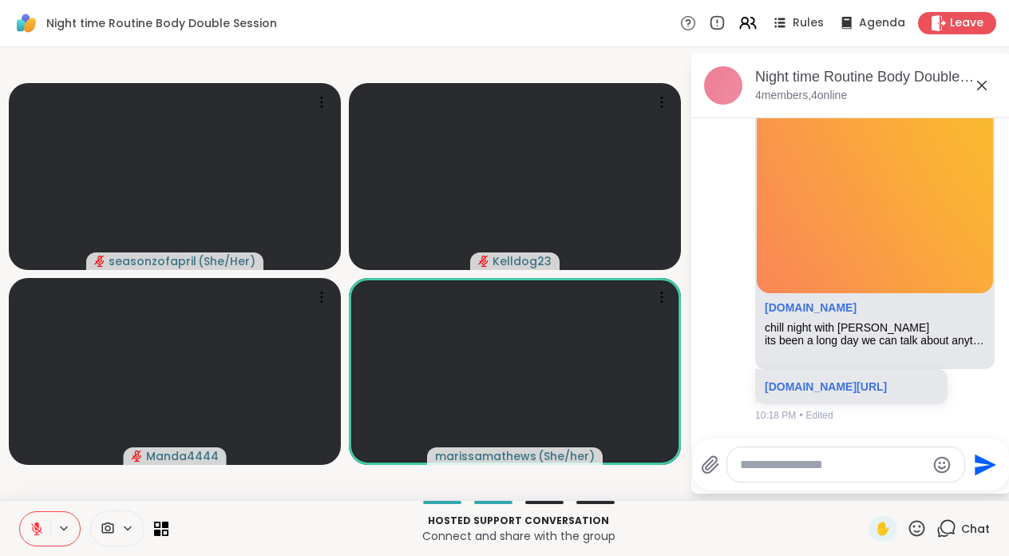
click at [40, 529] on icon at bounding box center [36, 528] width 11 height 11
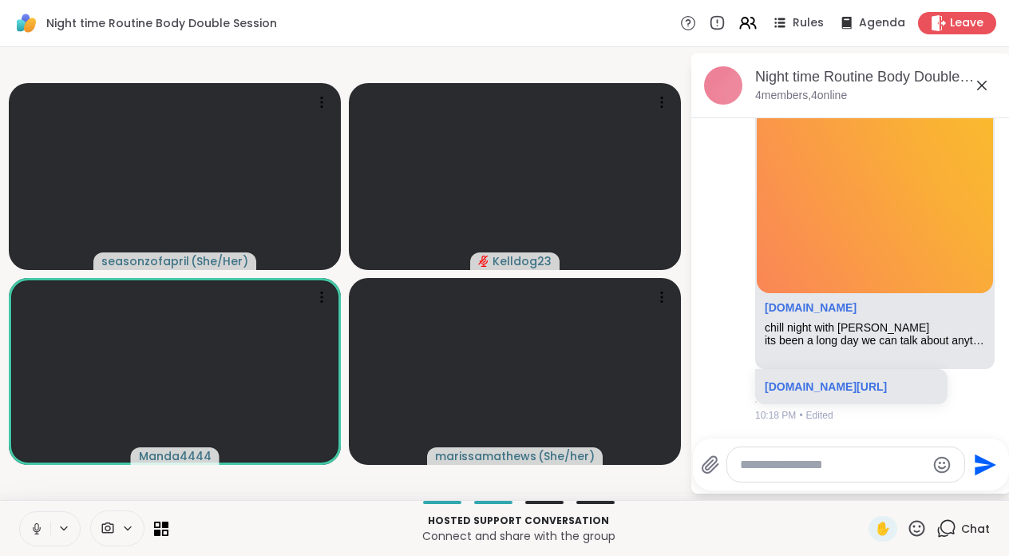
click at [35, 528] on icon at bounding box center [37, 528] width 14 height 14
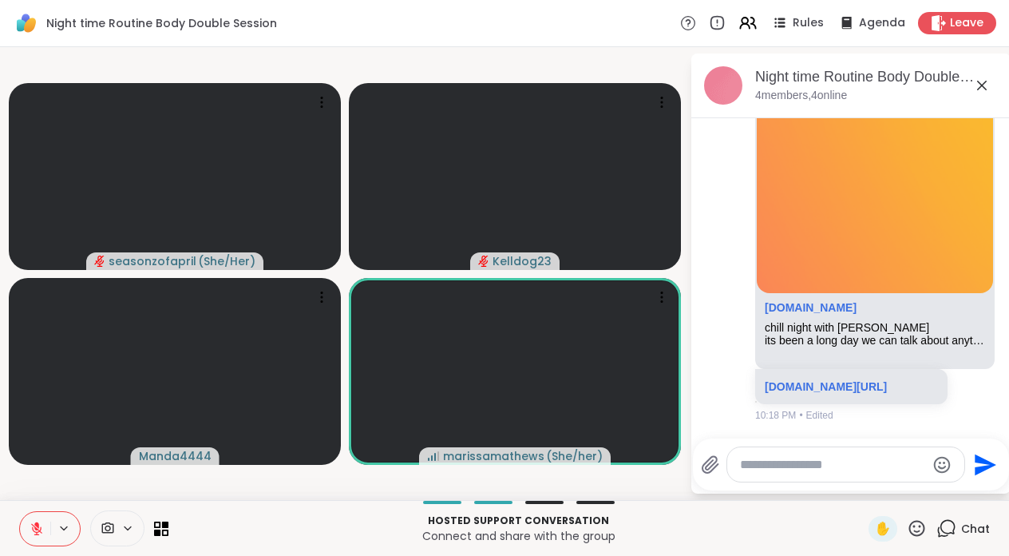
click at [35, 527] on icon at bounding box center [36, 528] width 11 height 11
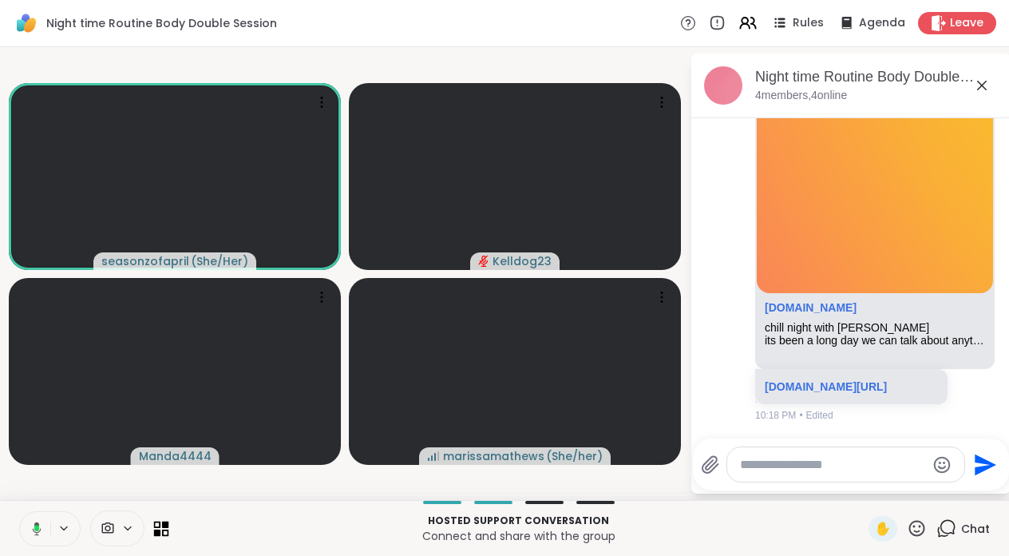
click at [158, 534] on icon at bounding box center [157, 532] width 7 height 7
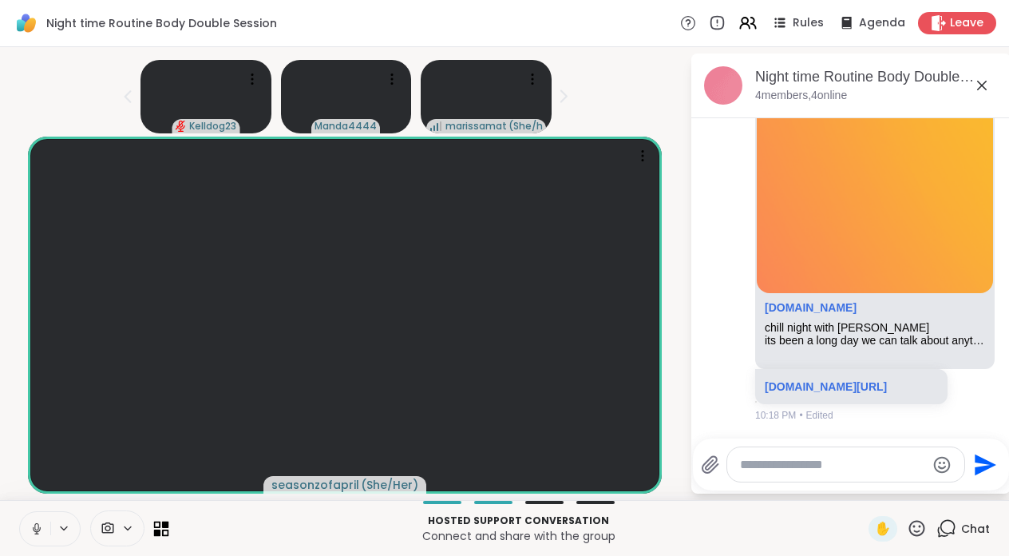
click at [158, 534] on icon at bounding box center [157, 532] width 7 height 7
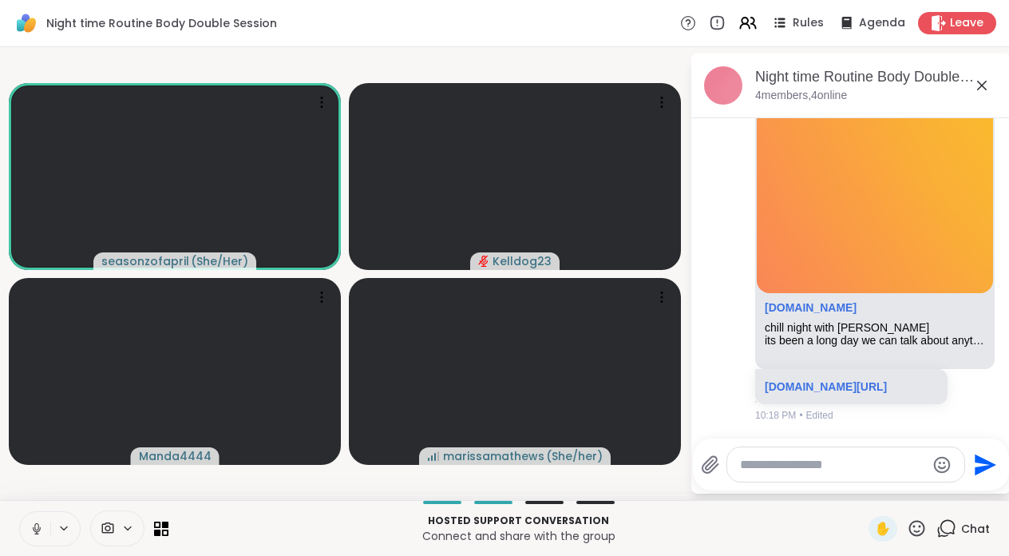
click at [989, 77] on icon at bounding box center [981, 85] width 19 height 19
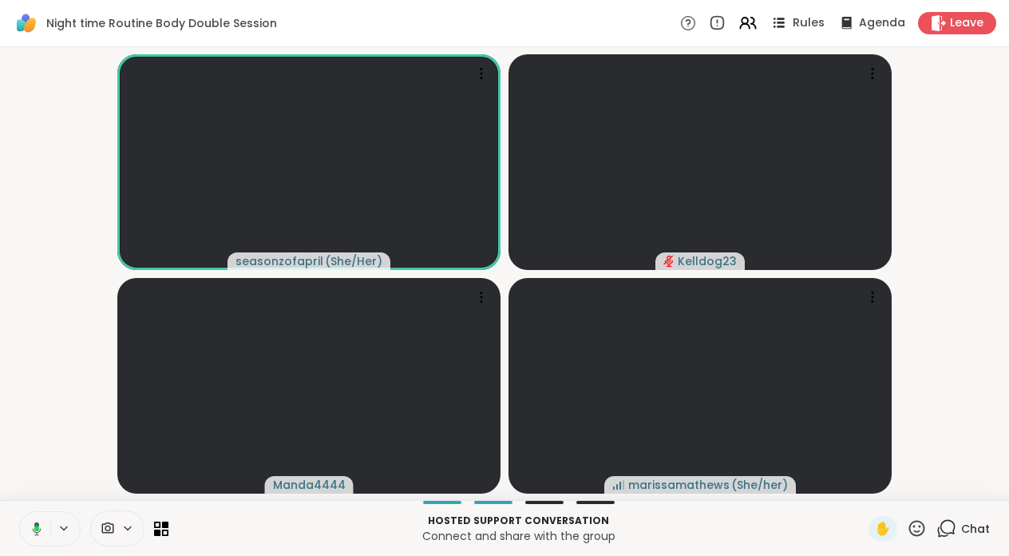
click at [812, 22] on span "Rules" at bounding box center [809, 23] width 33 height 17
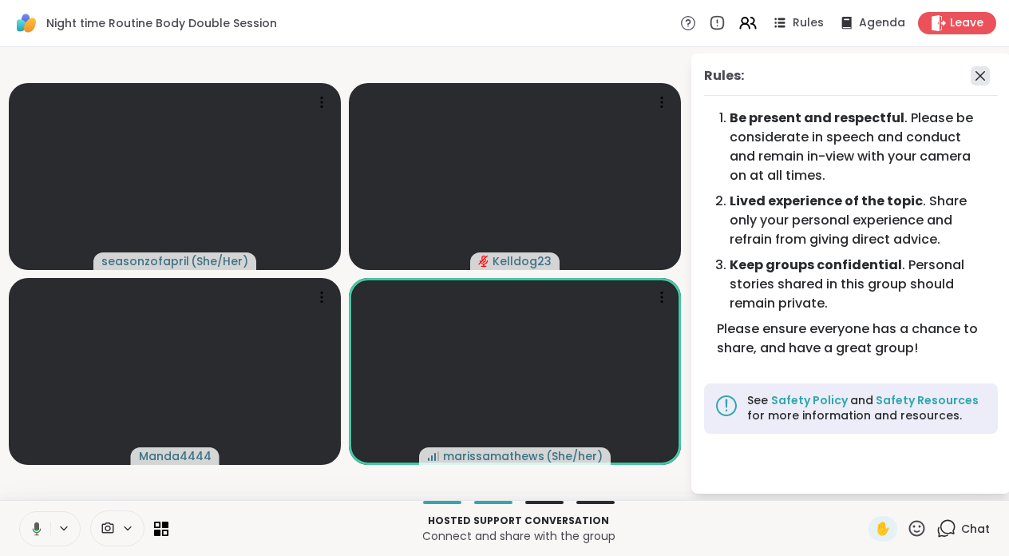
click at [985, 77] on icon at bounding box center [980, 75] width 19 height 19
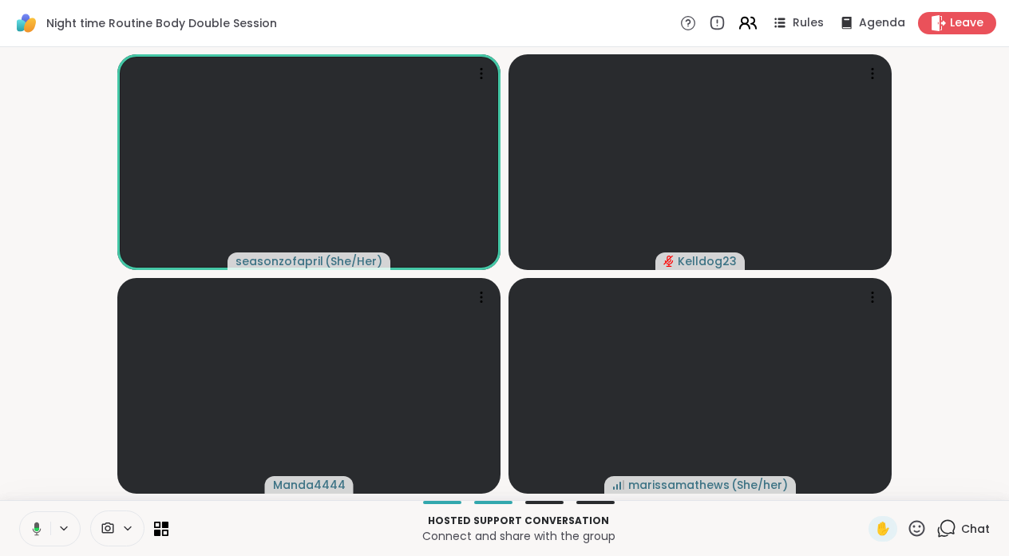
click at [750, 29] on icon at bounding box center [748, 23] width 20 height 20
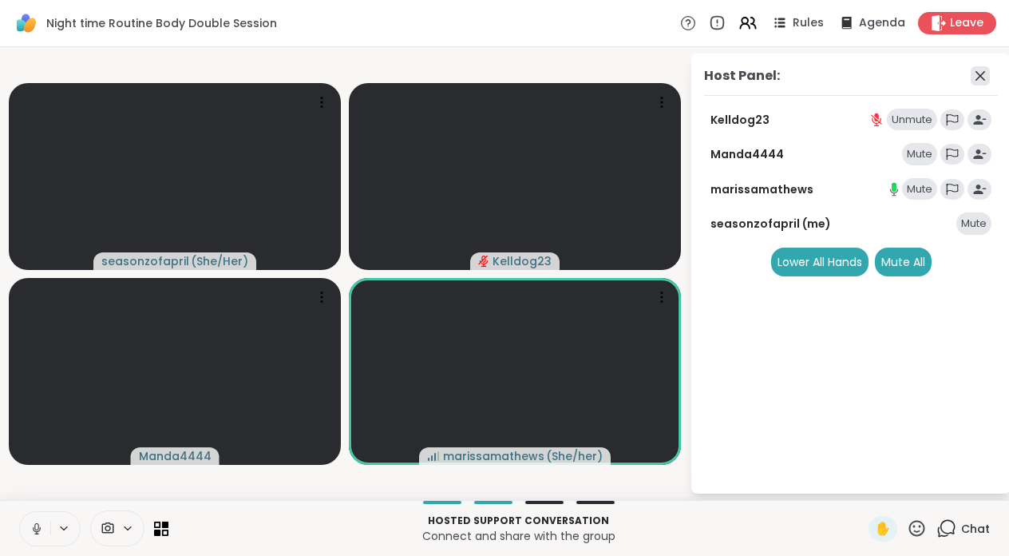
click at [976, 79] on icon at bounding box center [981, 76] width 10 height 10
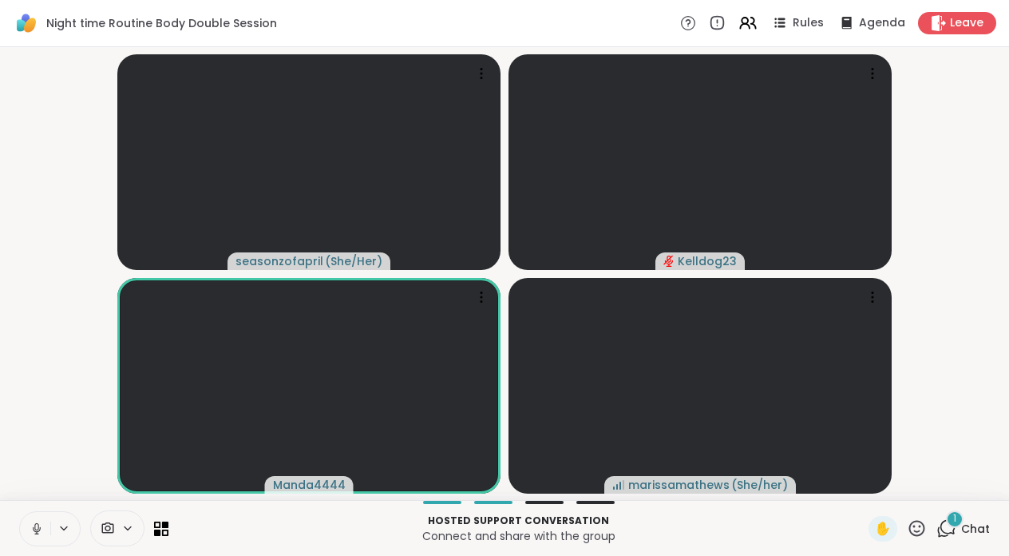
click at [955, 516] on span "1" at bounding box center [954, 519] width 3 height 14
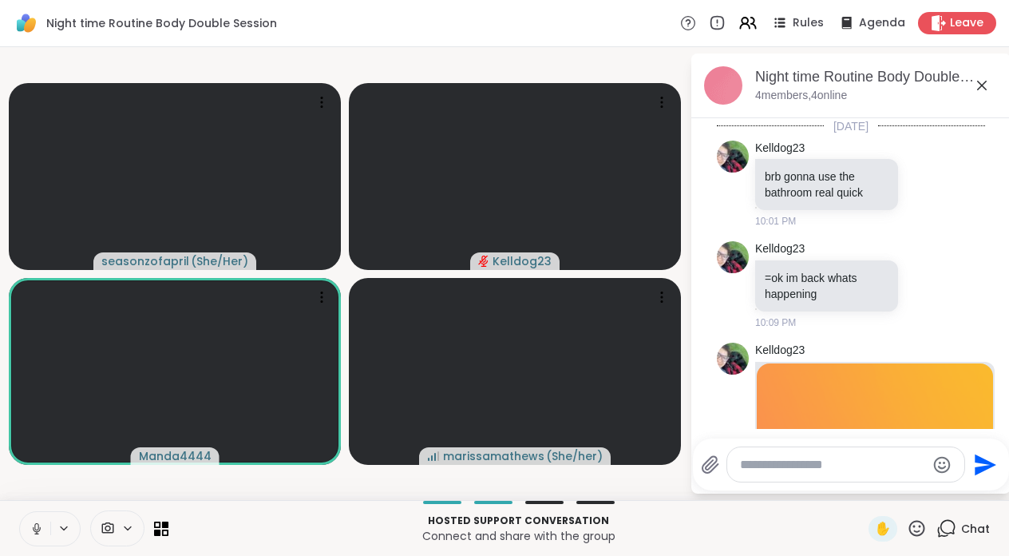
scroll to position [472, 0]
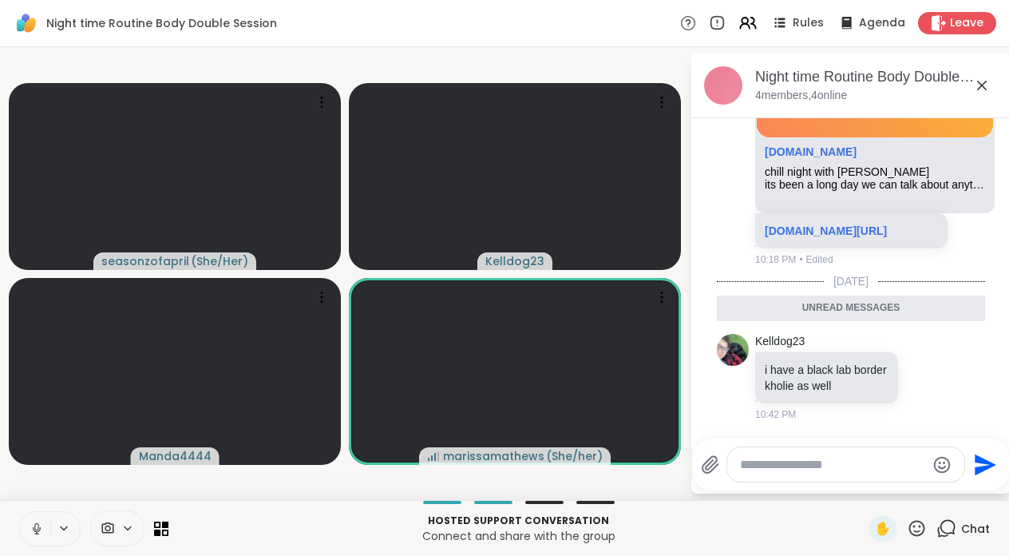
click at [897, 152] on div "sharewellnow.com chill night with kelldog its been a long day we can talk about…" at bounding box center [875, 75] width 240 height 277
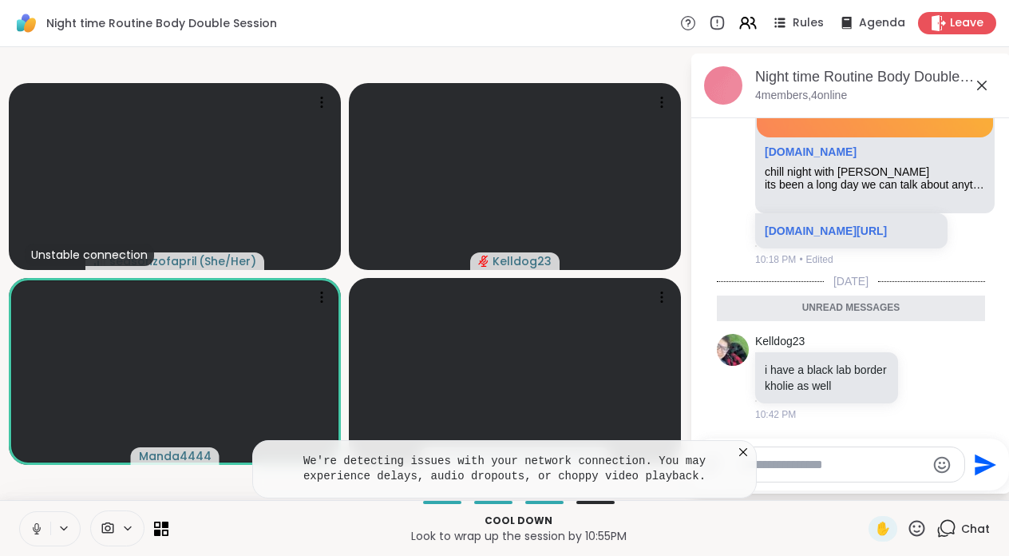
click at [743, 442] on div "We're detecting issues with your network connection. You may experience delays,…" at bounding box center [504, 469] width 505 height 58
click at [742, 456] on icon at bounding box center [743, 452] width 16 height 16
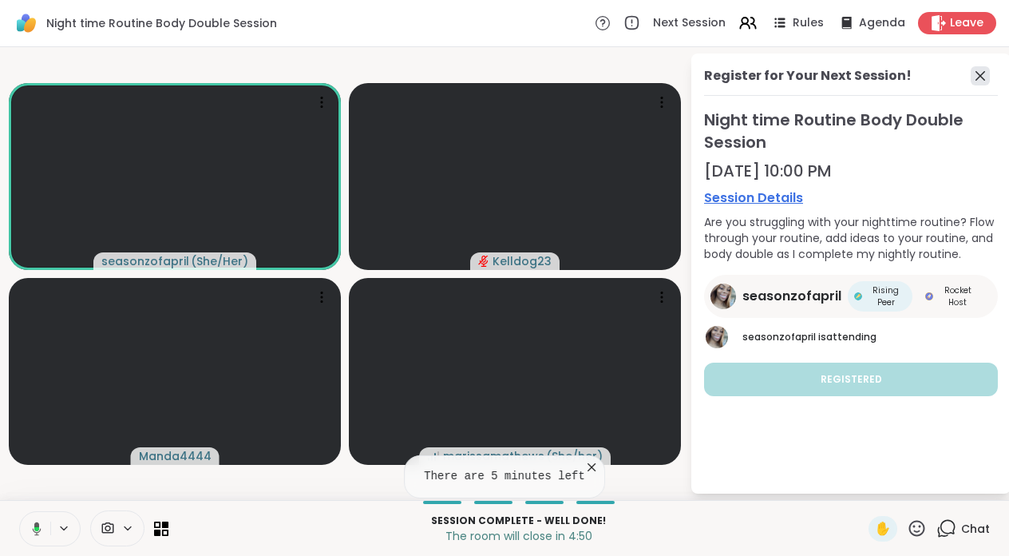
click at [983, 75] on icon at bounding box center [980, 75] width 19 height 19
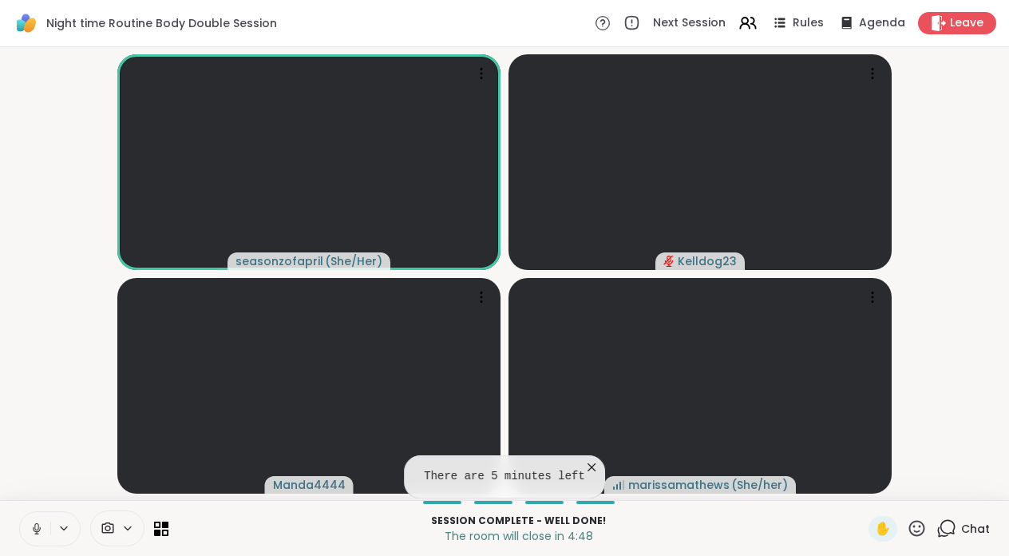
click at [596, 464] on icon at bounding box center [592, 467] width 16 height 16
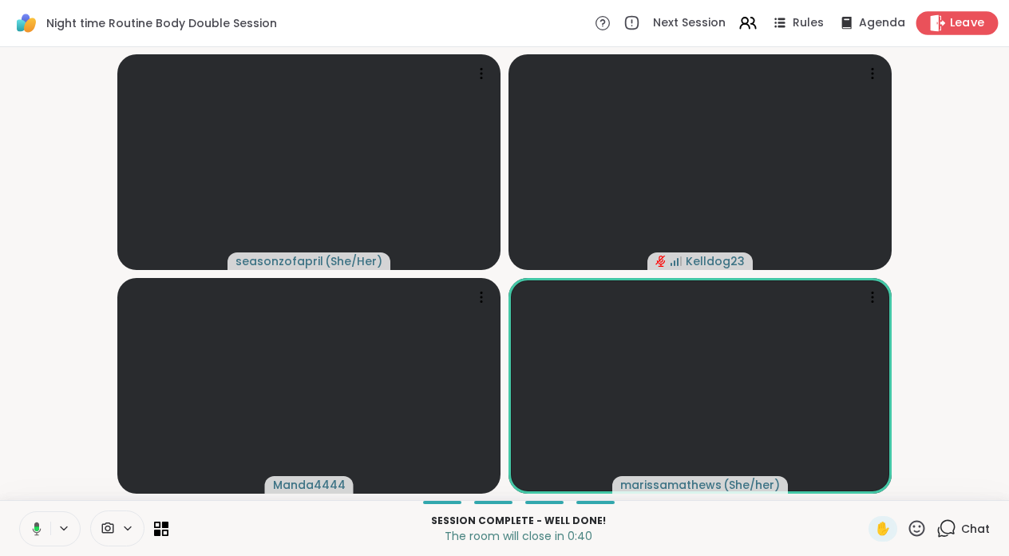
click at [952, 21] on span "Leave" at bounding box center [967, 23] width 35 height 17
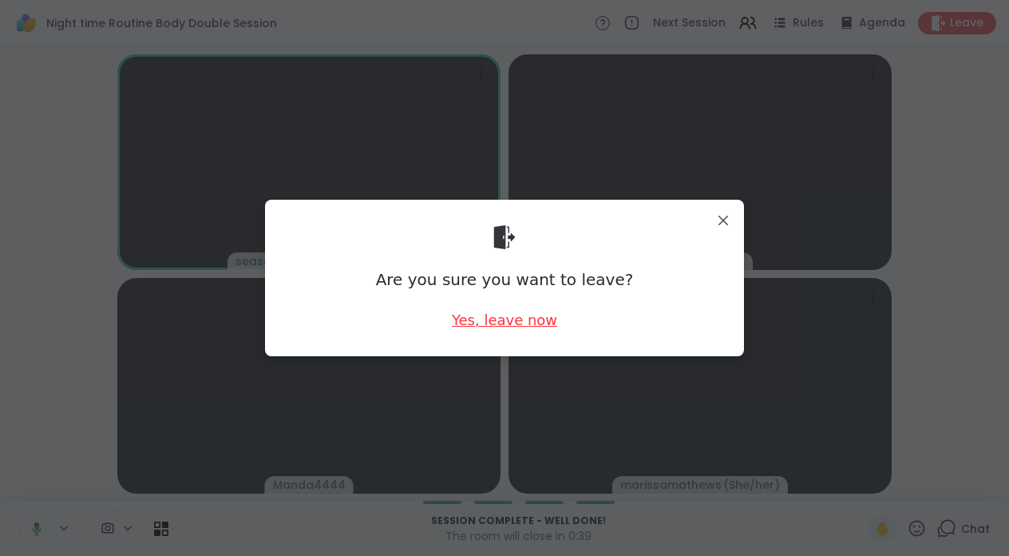
click at [519, 311] on div "Yes, leave now" at bounding box center [504, 320] width 105 height 20
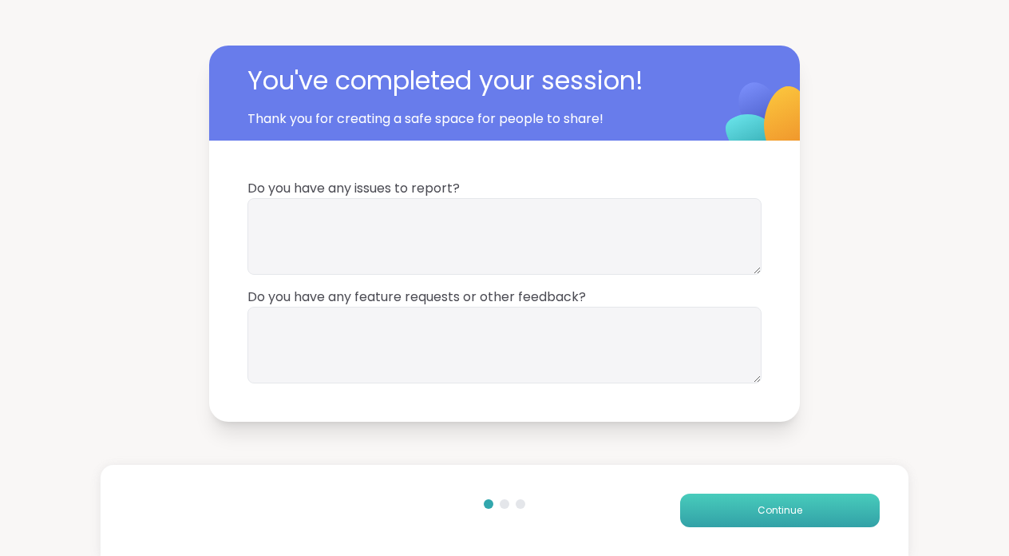
click at [761, 506] on span "Continue" at bounding box center [780, 510] width 45 height 14
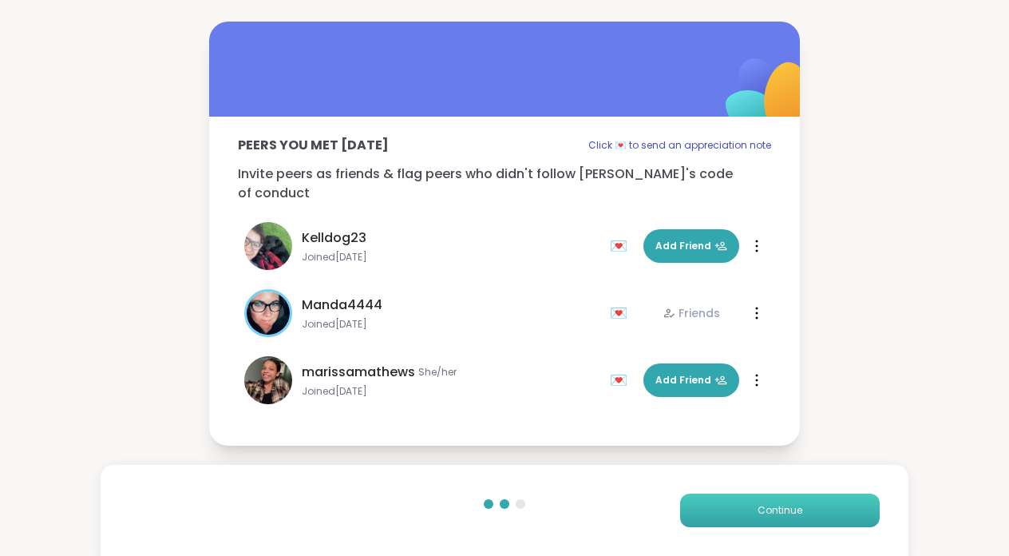
click at [785, 516] on span "Continue" at bounding box center [780, 510] width 45 height 14
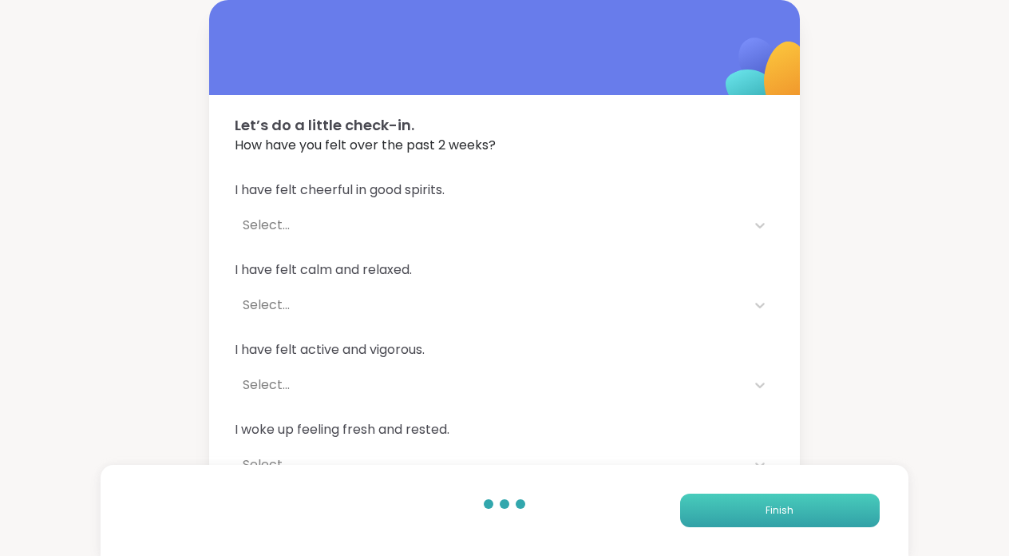
click at [770, 513] on span "Finish" at bounding box center [780, 510] width 28 height 14
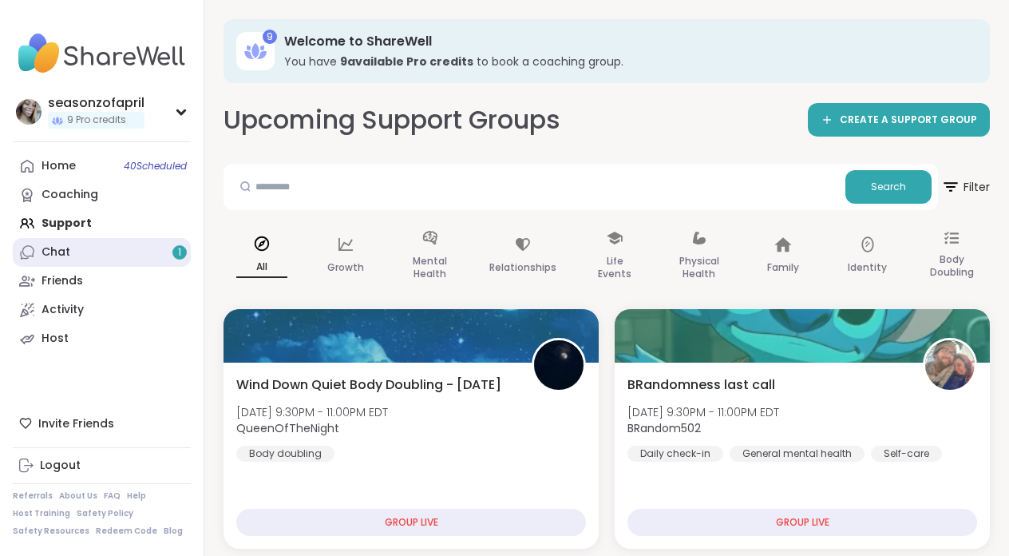
click at [159, 259] on link "Chat 1" at bounding box center [102, 252] width 178 height 29
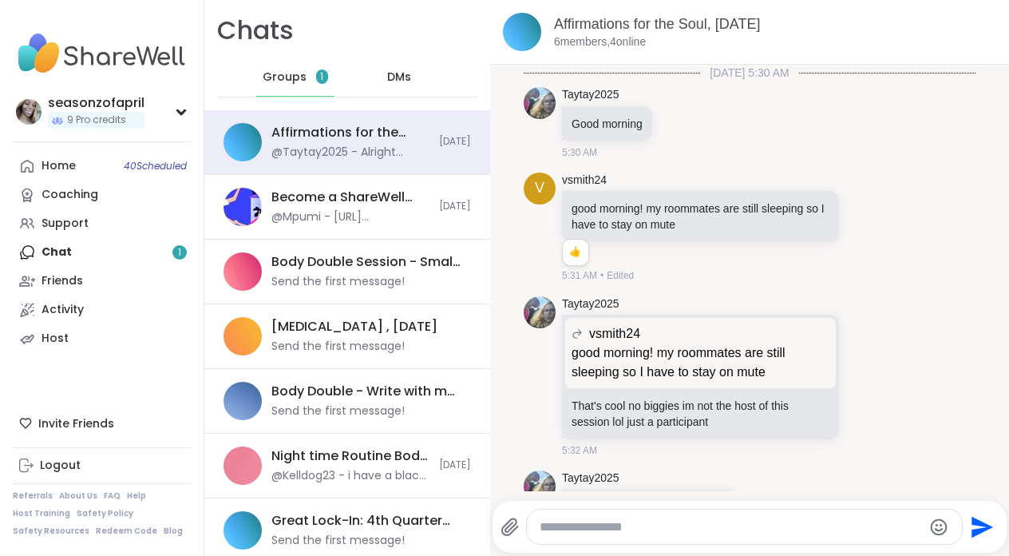
scroll to position [5238, 0]
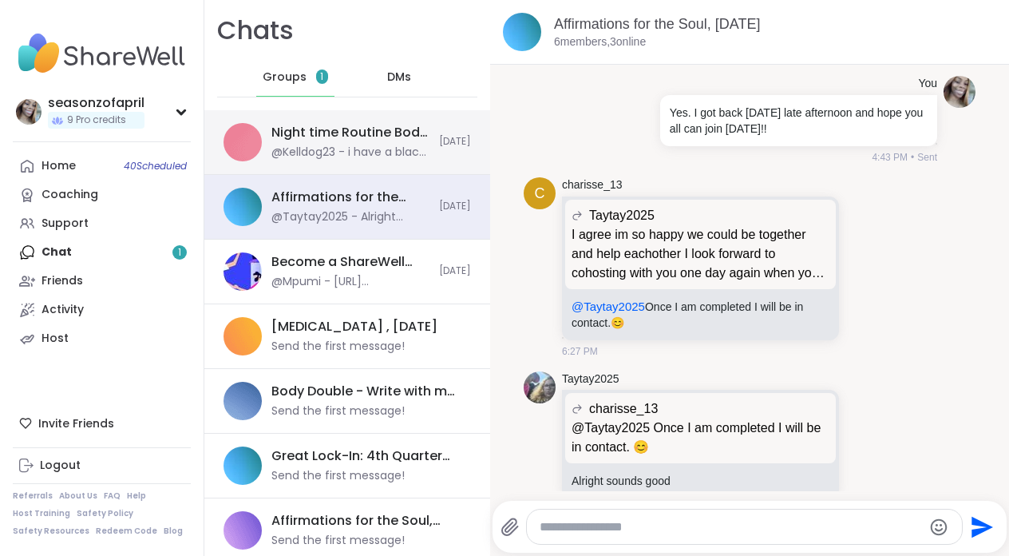
click at [340, 160] on div "@Kelldog23 - i have a black lab border kholie as well" at bounding box center [350, 153] width 158 height 16
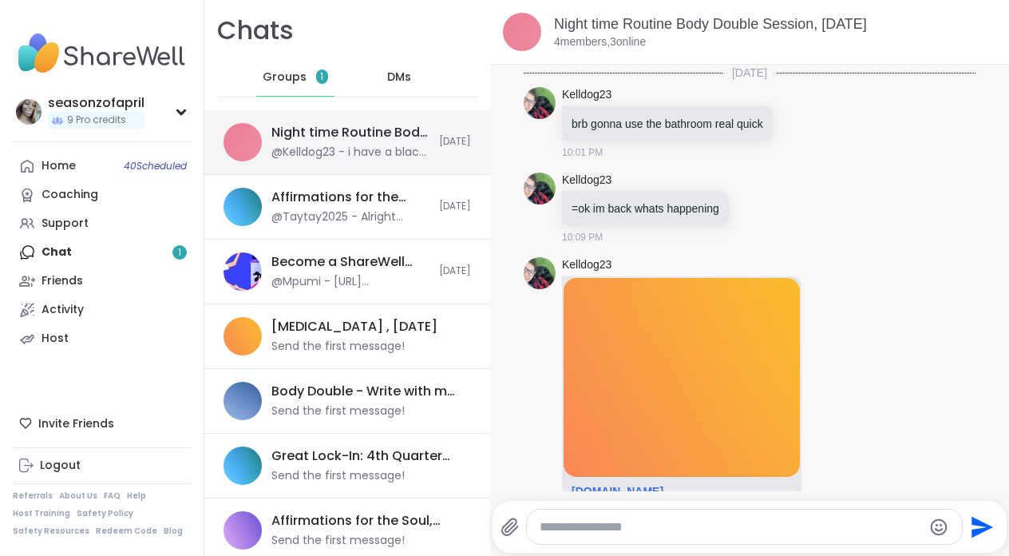
scroll to position [239, 0]
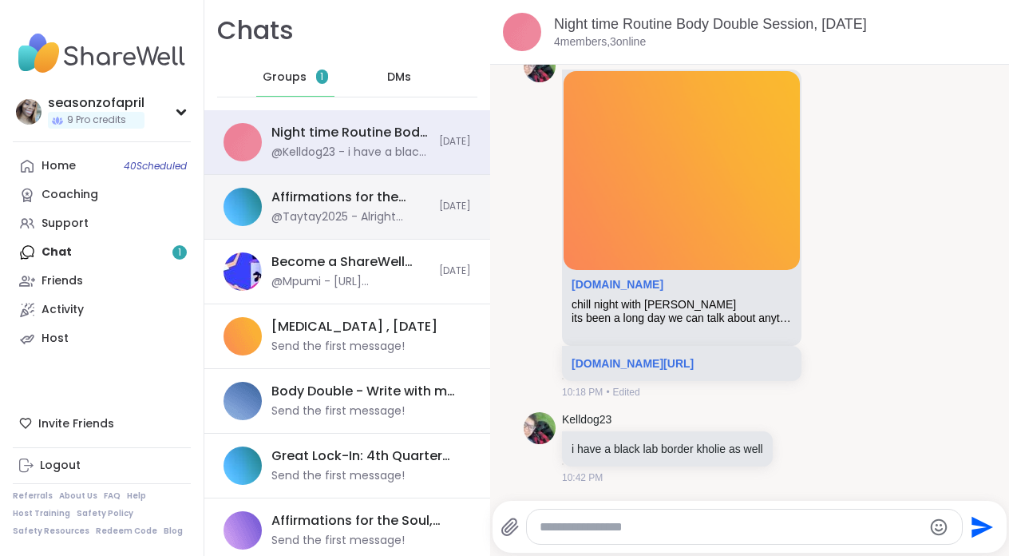
click at [324, 212] on div "@Taytay2025 - Alright sounds good" at bounding box center [350, 217] width 158 height 16
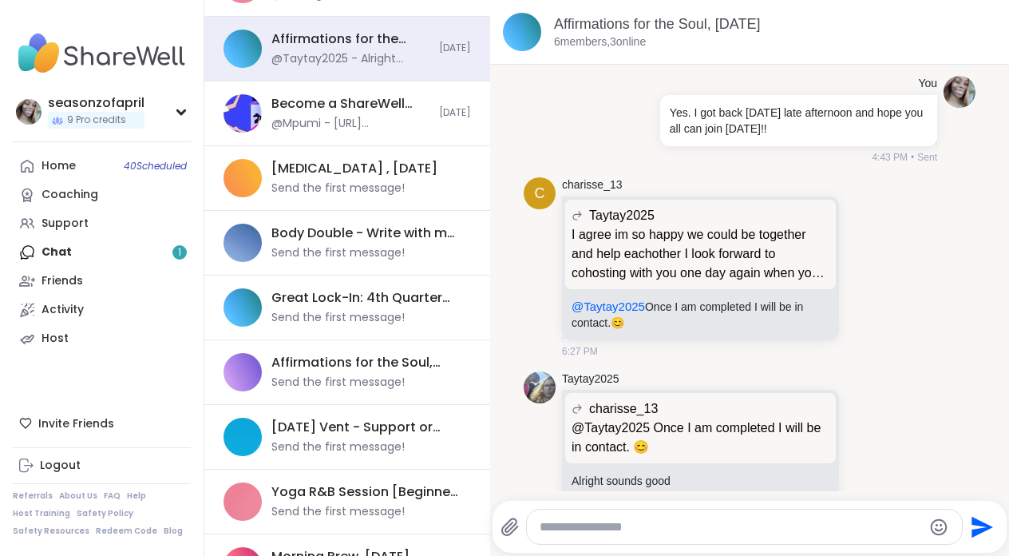
scroll to position [0, 0]
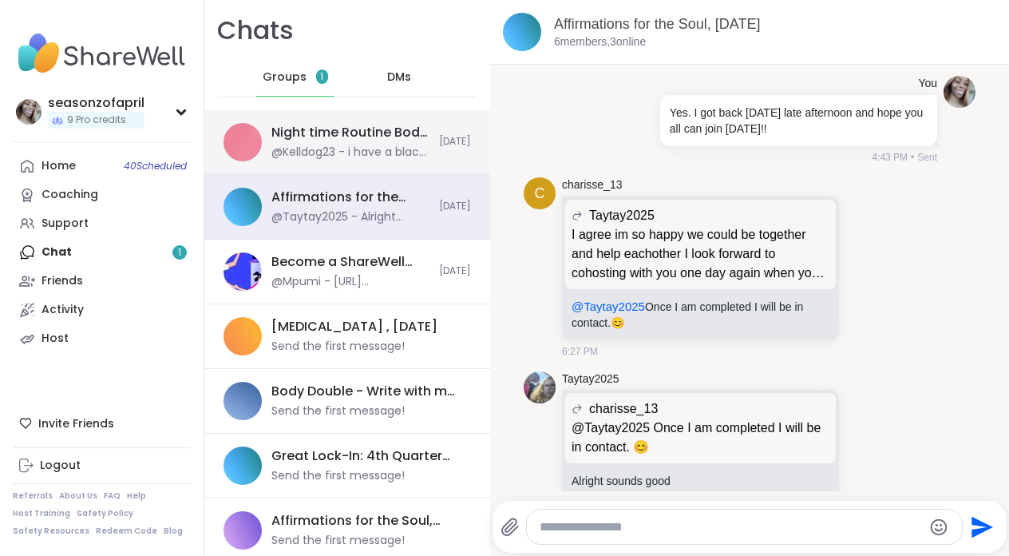
click at [340, 171] on div "Night time Routine Body Double Session, Oct 08 @Kelldog23 - i have a black lab …" at bounding box center [347, 142] width 286 height 65
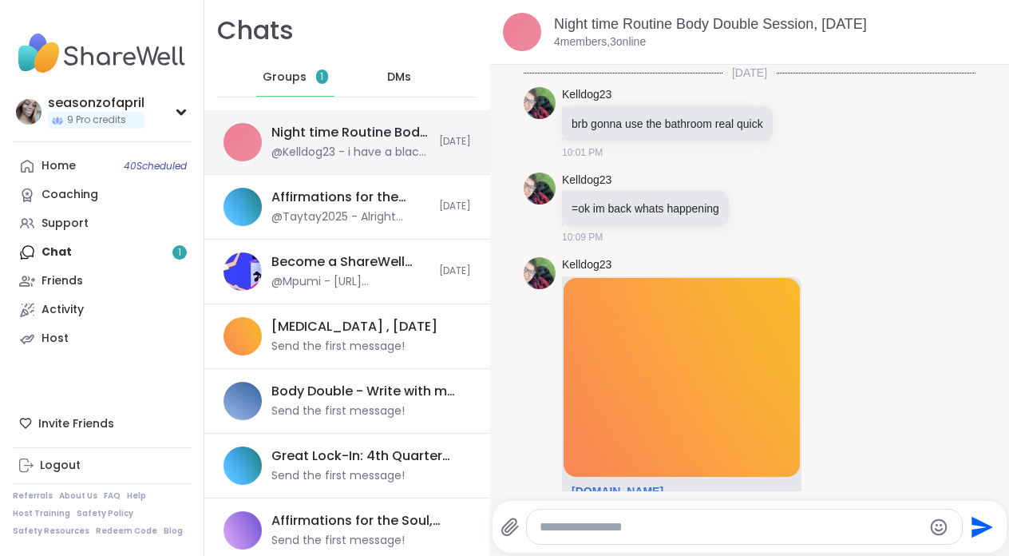
scroll to position [239, 0]
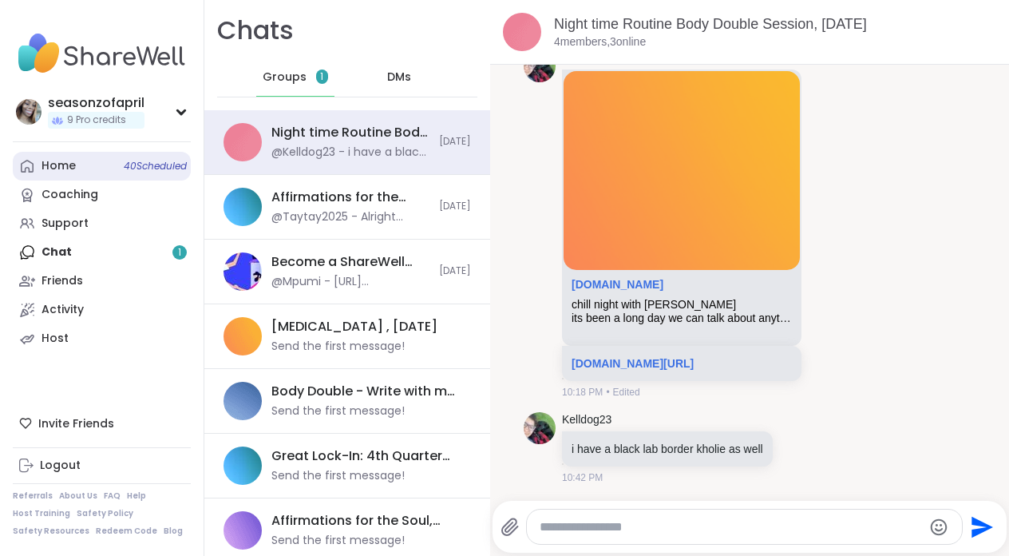
click at [61, 172] on div "Home 40 Scheduled" at bounding box center [59, 166] width 34 height 16
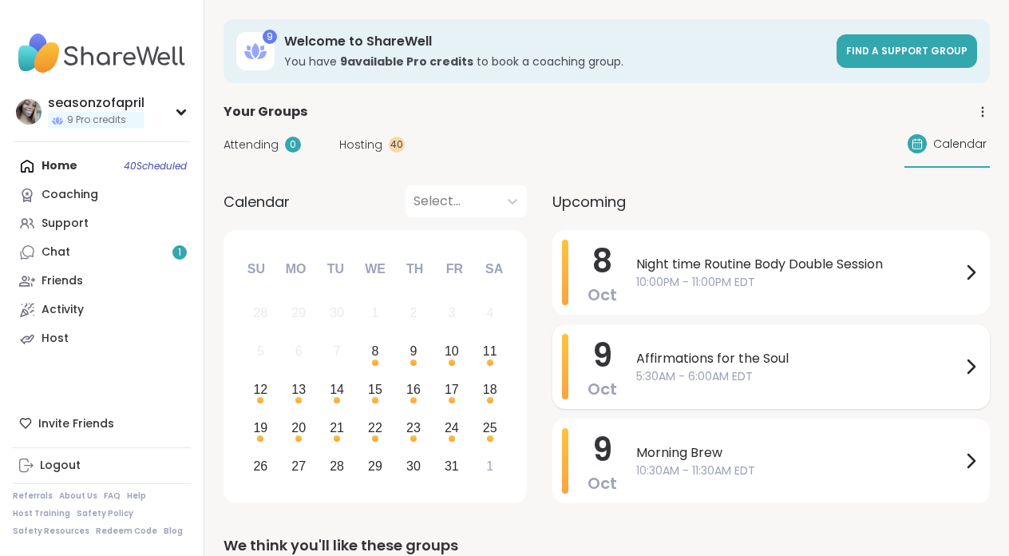
click at [730, 373] on span "5:30AM - 6:00AM EDT" at bounding box center [798, 376] width 325 height 17
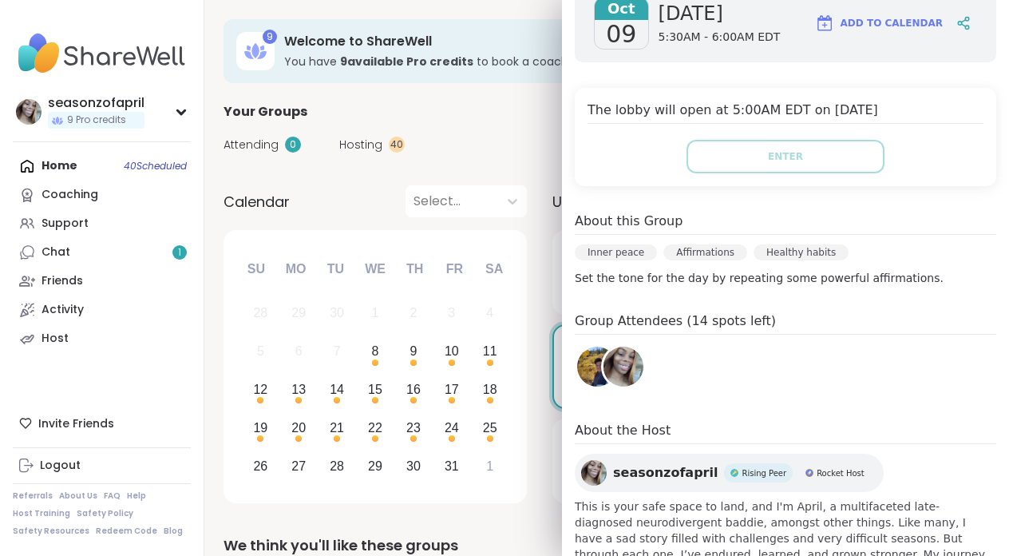
scroll to position [310, 0]
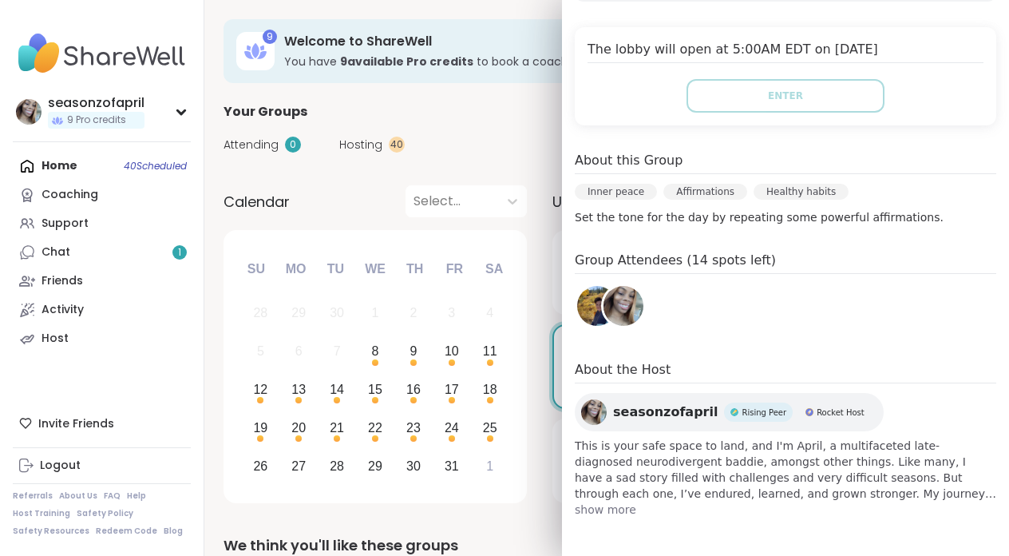
click at [587, 310] on img at bounding box center [597, 306] width 40 height 40
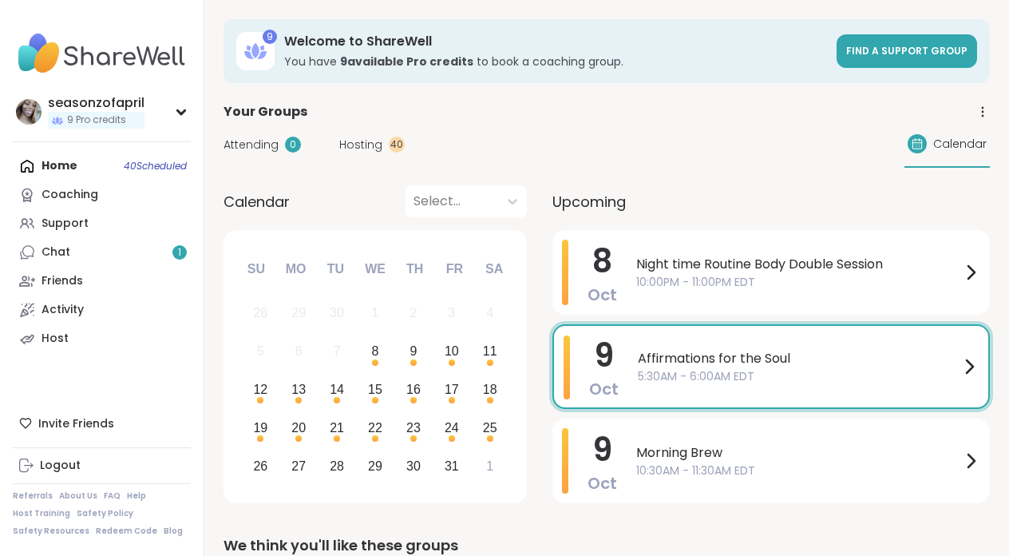
click at [444, 76] on div "9 Welcome to ShareWell You have 9 available Pro credit s to book a coaching gro…" at bounding box center [607, 51] width 766 height 64
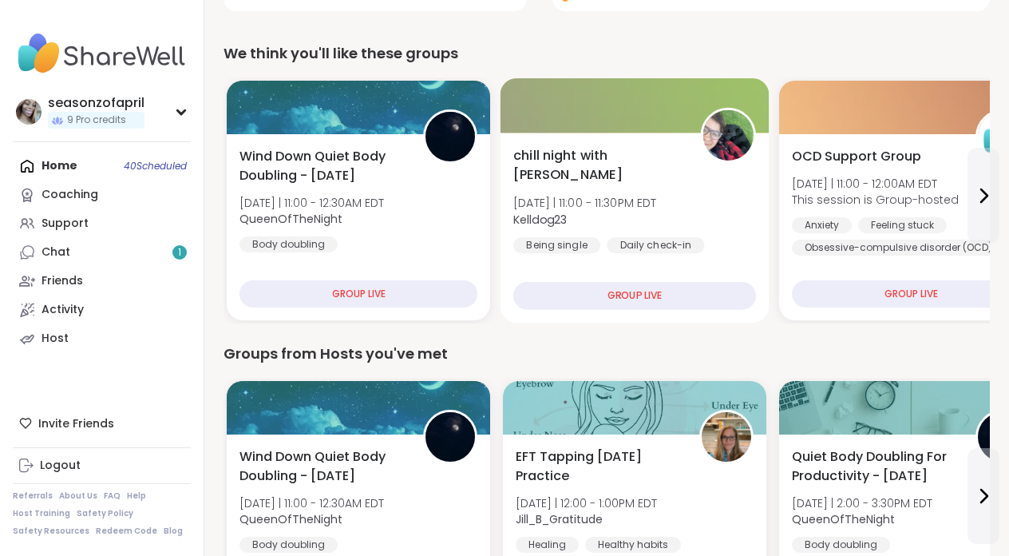
scroll to position [469, 0]
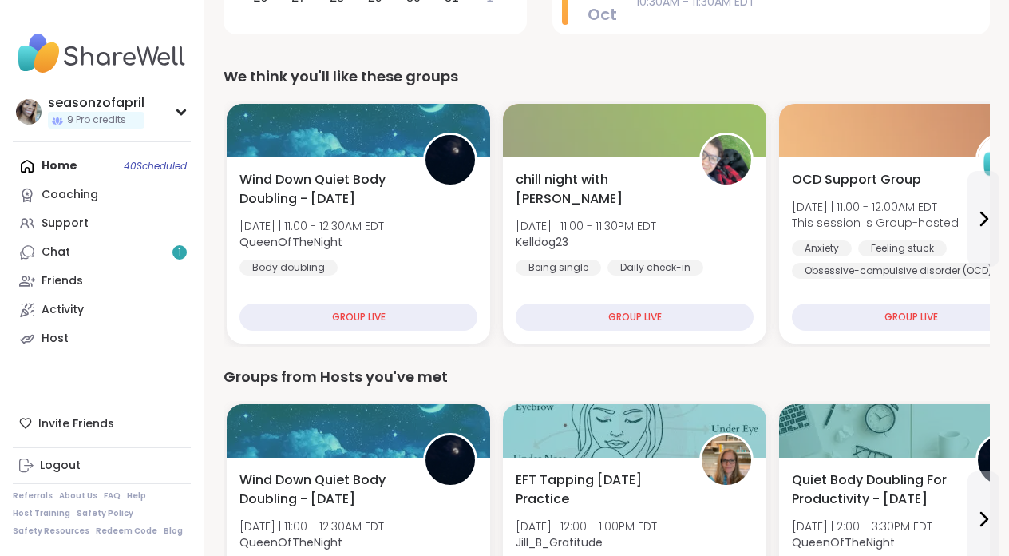
drag, startPoint x: 542, startPoint y: 118, endPoint x: 133, endPoint y: 134, distance: 409.9
click at [503, 118] on div at bounding box center [634, 130] width 263 height 53
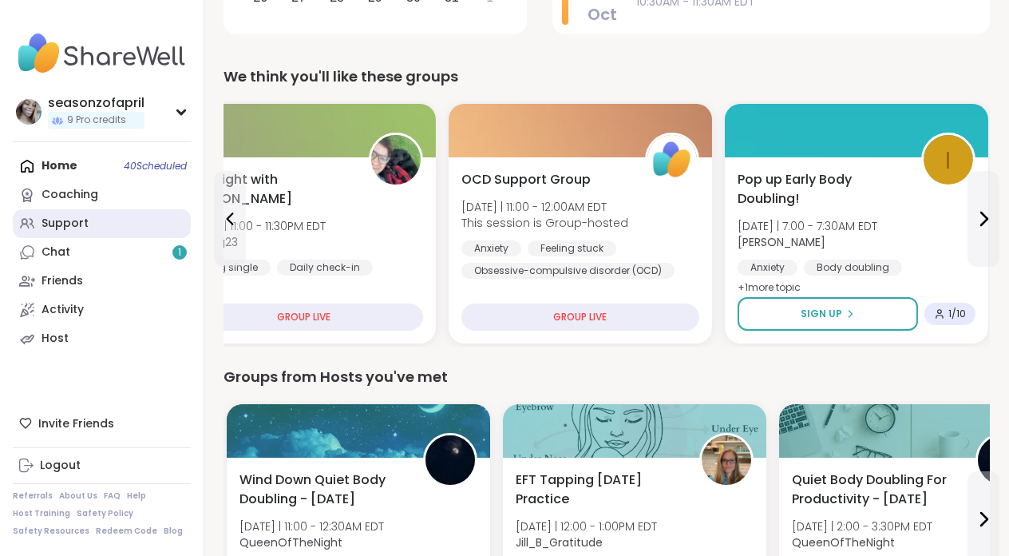
click at [118, 227] on link "Support" at bounding box center [102, 223] width 178 height 29
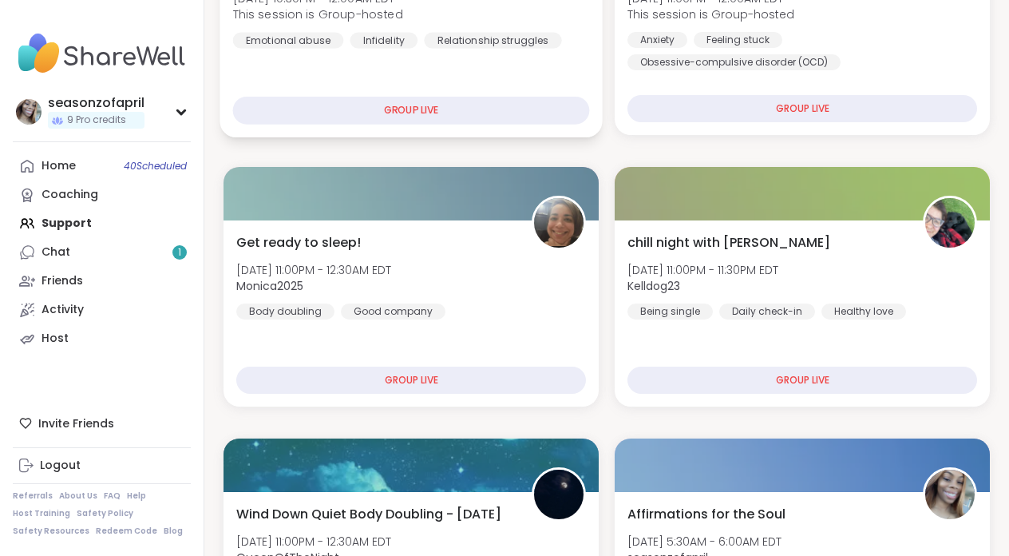
scroll to position [414, 0]
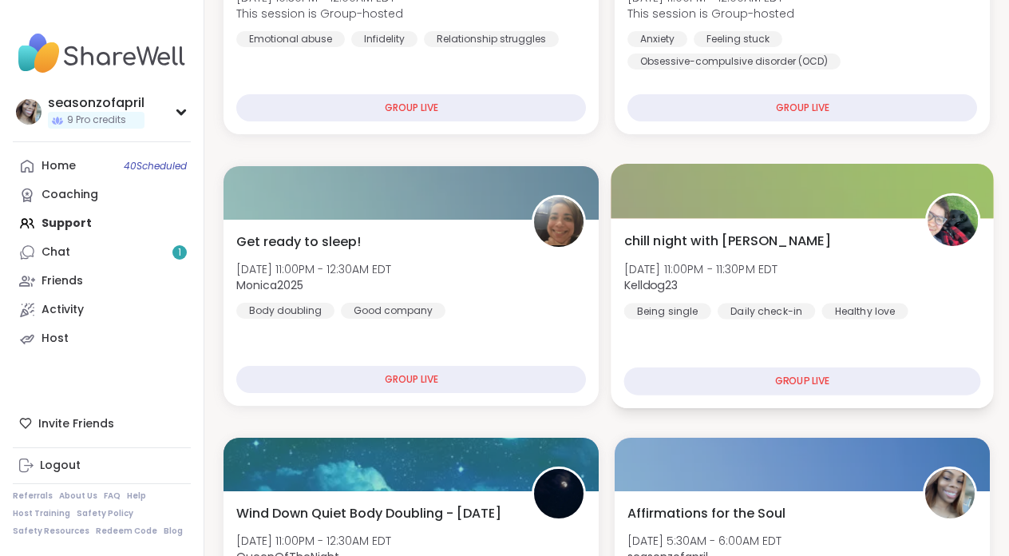
click at [696, 295] on div "chill night with kelldog Wed, Oct 08 | 11:00PM - 11:30PM EDT Kelldog23 Being si…" at bounding box center [802, 275] width 357 height 88
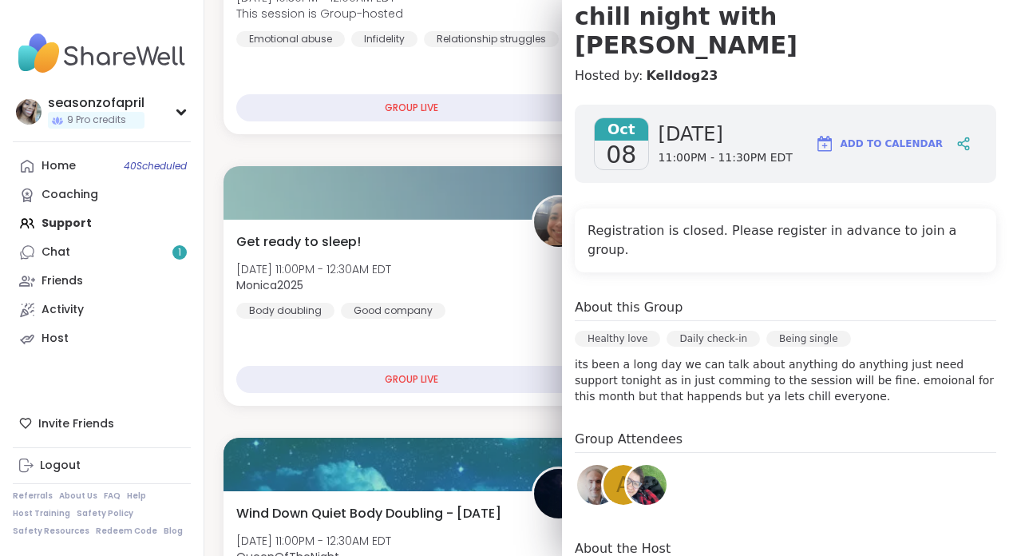
scroll to position [160, 0]
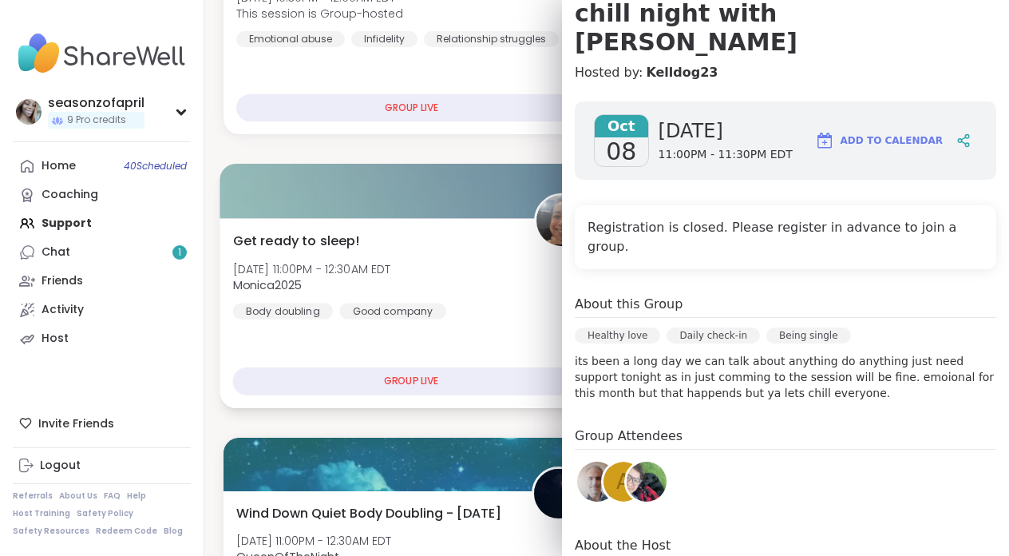
click at [485, 331] on div "Get ready to sleep! Wed, Oct 08 | 11:00PM - 12:30AM EDT Monica2025 Body doublin…" at bounding box center [411, 313] width 382 height 190
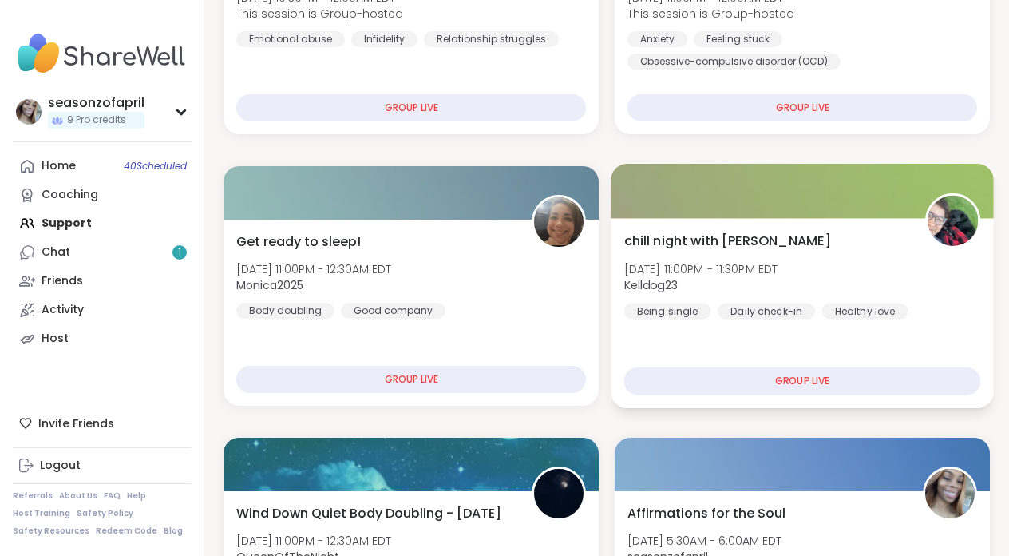
click at [777, 387] on div "GROUP LIVE" at bounding box center [802, 381] width 357 height 28
click at [774, 315] on div "Daily check-in" at bounding box center [766, 311] width 97 height 16
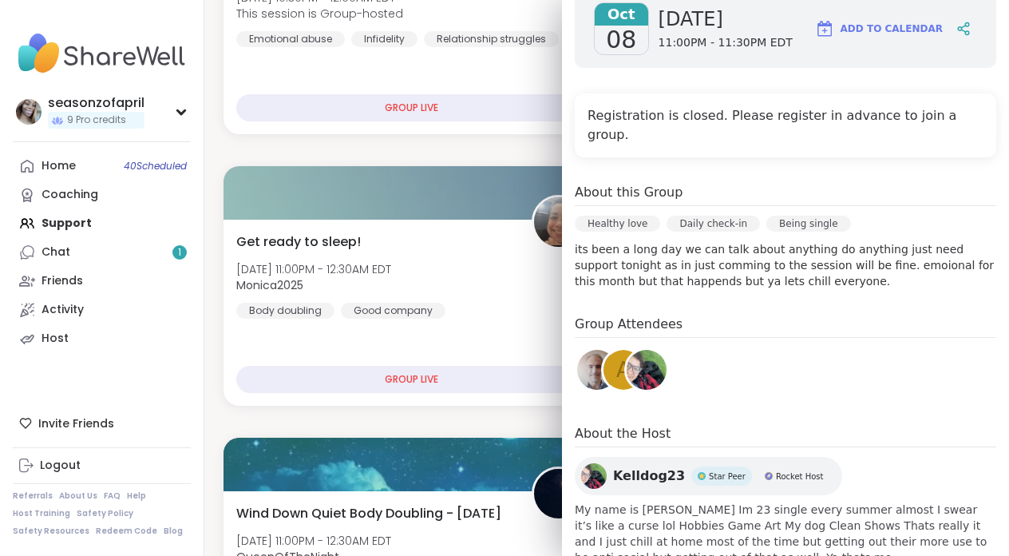
scroll to position [271, 0]
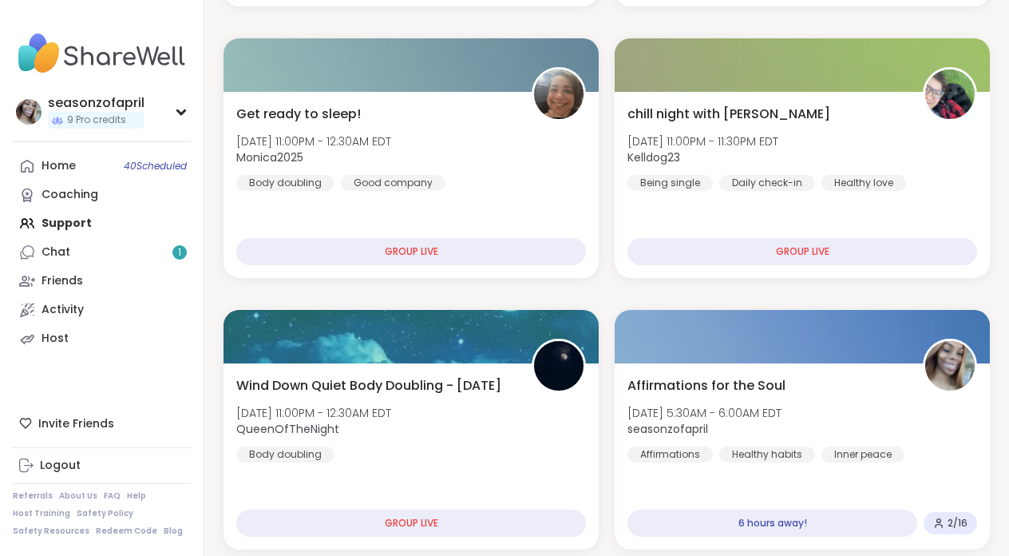
scroll to position [519, 0]
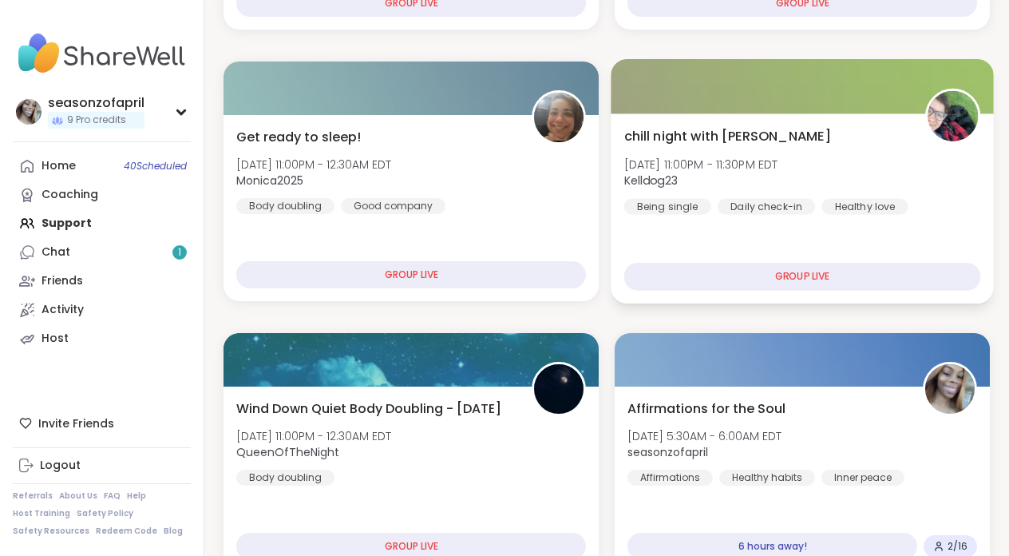
click at [940, 120] on img at bounding box center [953, 116] width 50 height 50
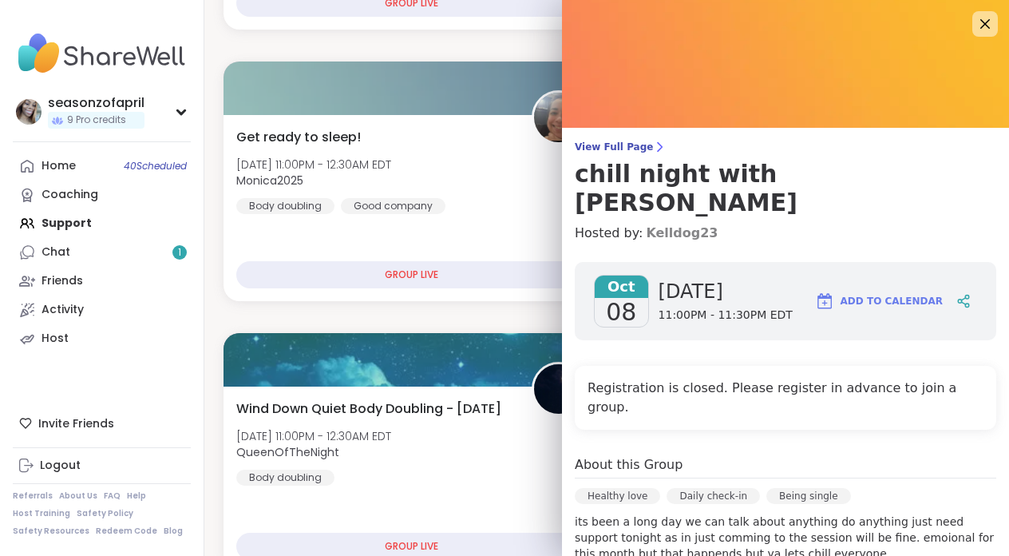
click at [682, 224] on link "Kelldog23" at bounding box center [682, 233] width 72 height 19
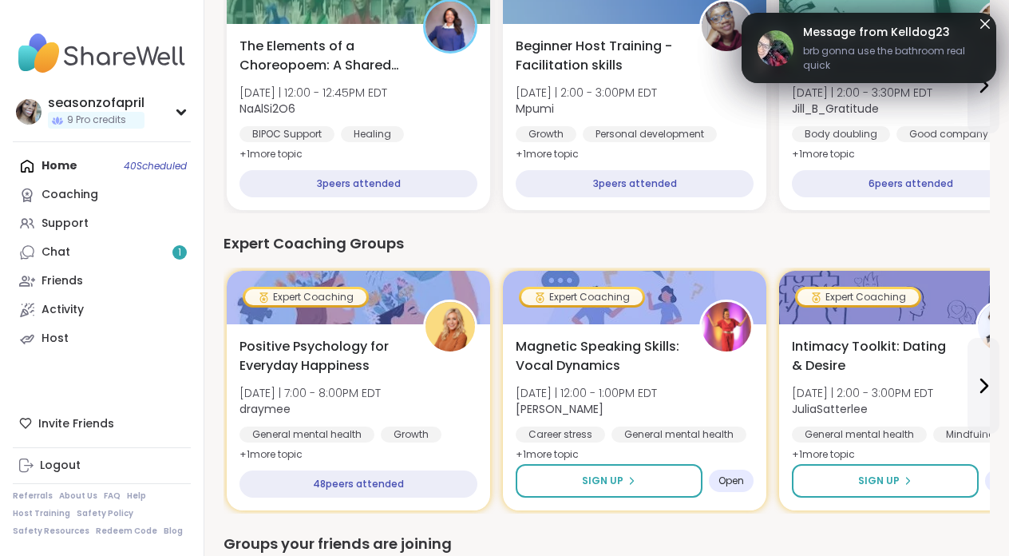
click at [40, 169] on div "Home 40 Scheduled Coaching Support Chat 1 Friends Activity Host" at bounding box center [102, 252] width 178 height 201
click at [65, 164] on div "Home 40 Scheduled Coaching Support Chat 1 Friends Activity Host" at bounding box center [102, 252] width 178 height 201
click at [40, 164] on div "Home 40 Scheduled Coaching Support Chat 1 Friends Activity Host" at bounding box center [102, 252] width 178 height 201
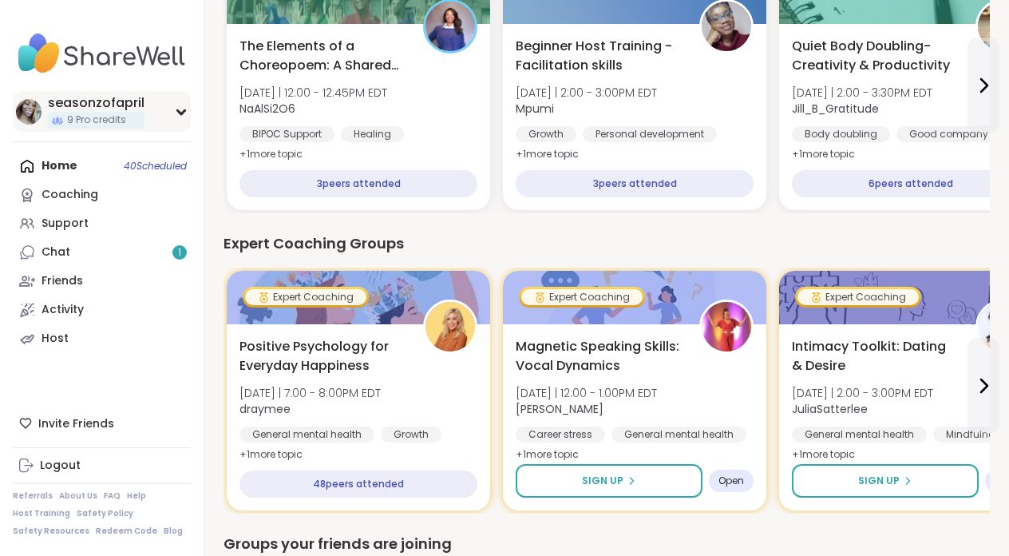
click at [101, 105] on div "seasonzofapril" at bounding box center [96, 103] width 97 height 18
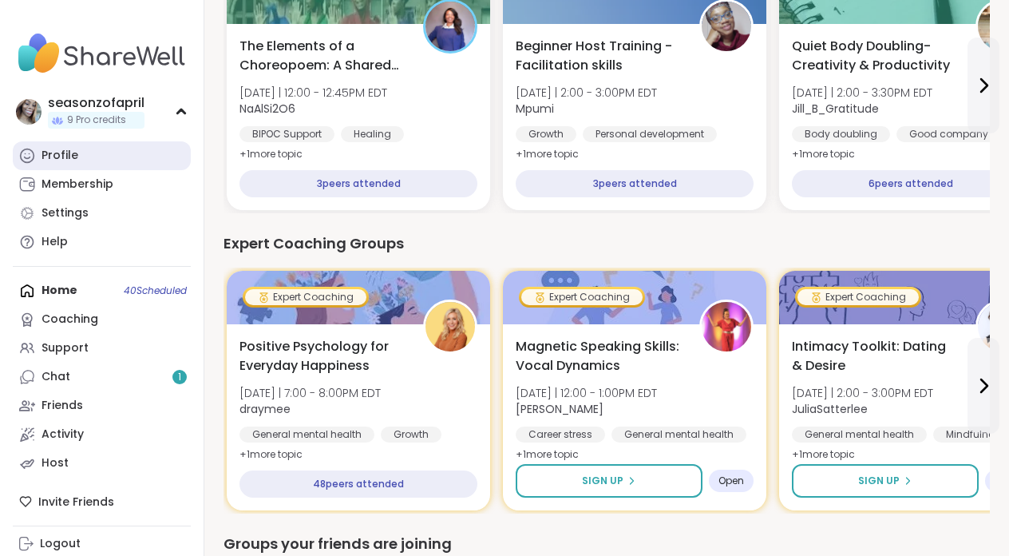
click at [46, 158] on div "Profile" at bounding box center [60, 156] width 37 height 16
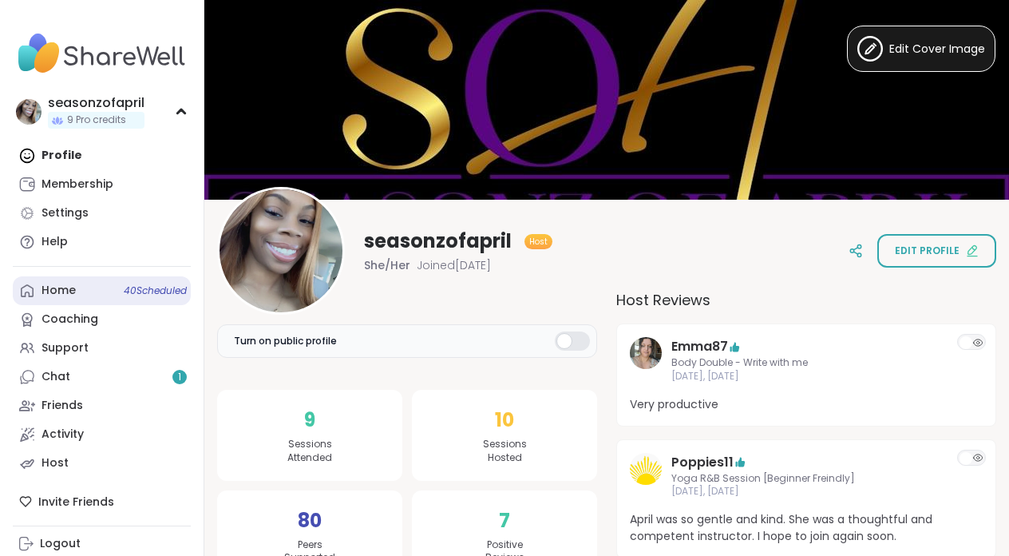
click at [99, 284] on link "Home 40 Scheduled" at bounding box center [102, 290] width 178 height 29
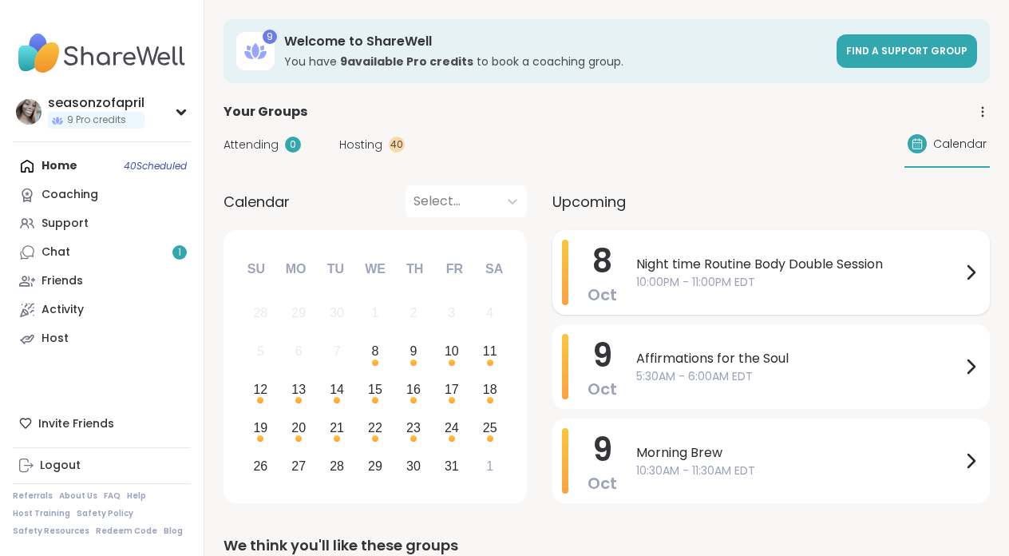
click at [763, 259] on span "Night time Routine Body Double Session" at bounding box center [798, 264] width 325 height 19
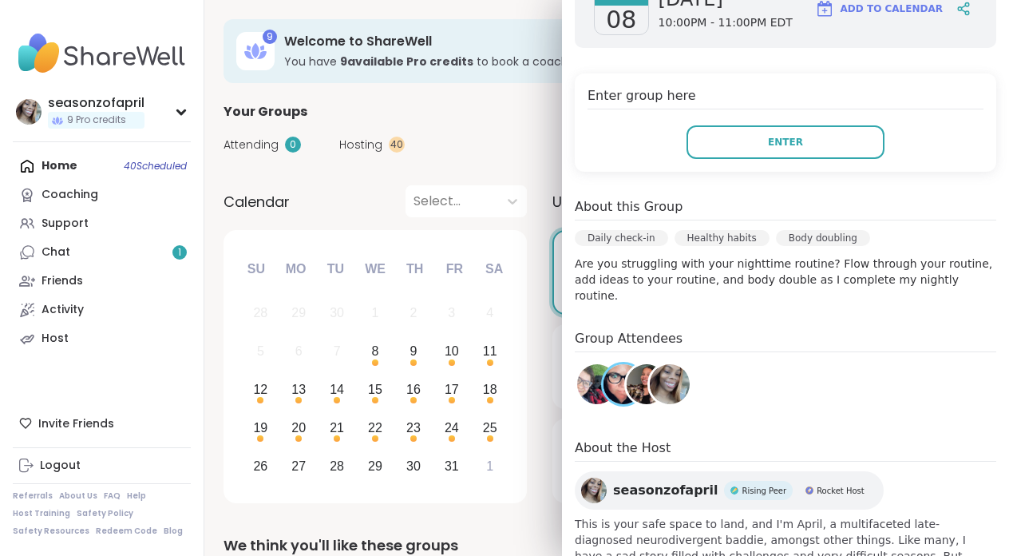
scroll to position [354, 0]
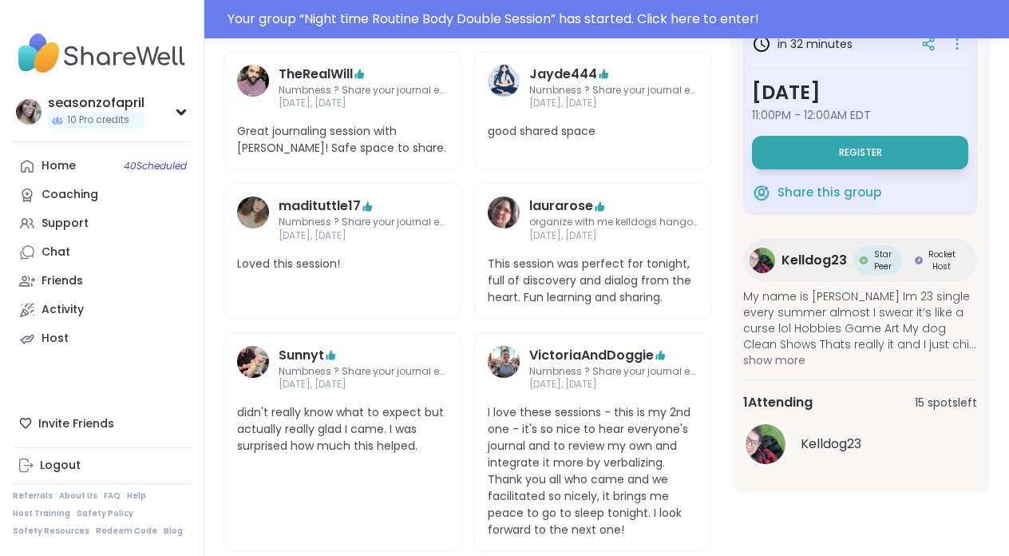
scroll to position [520, 0]
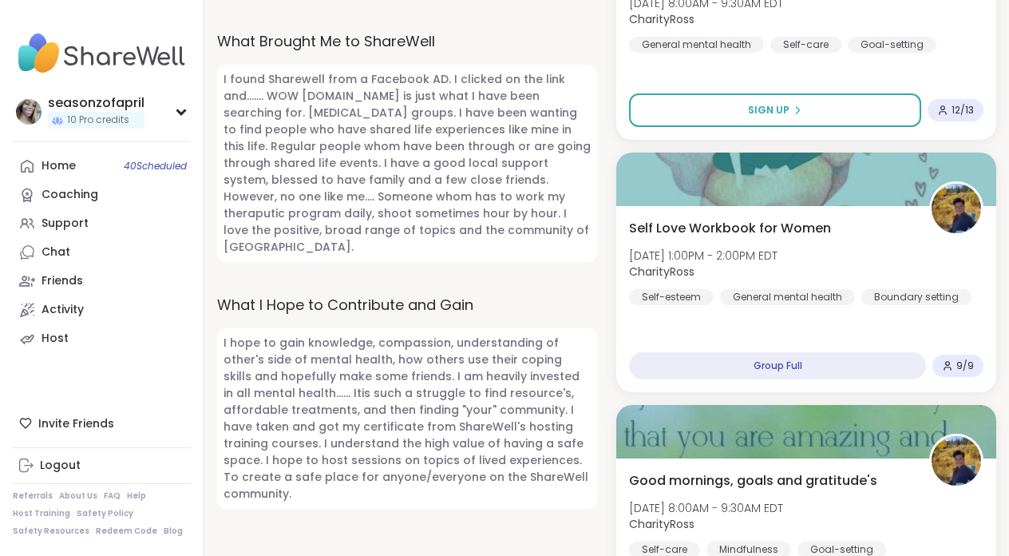
scroll to position [1238, 0]
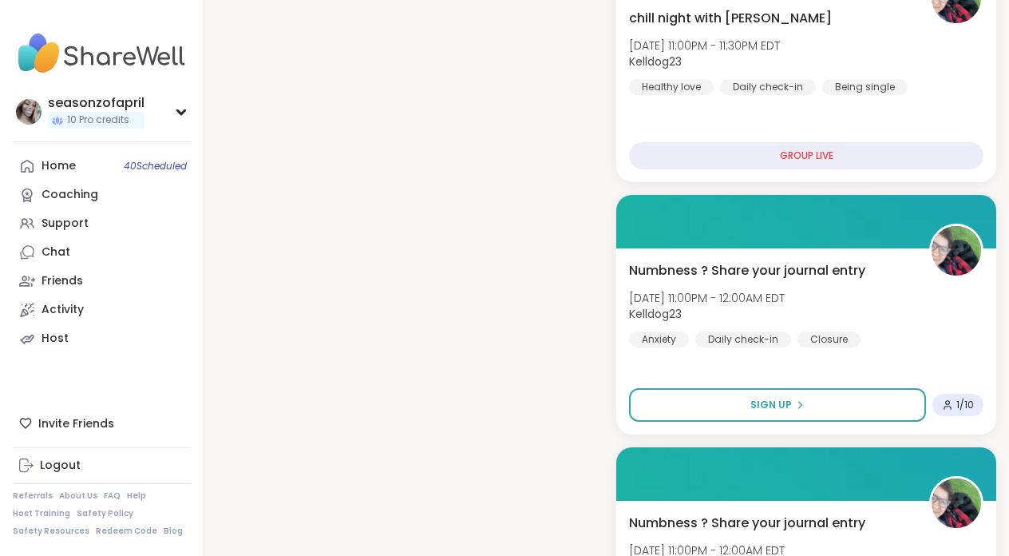
scroll to position [1278, 0]
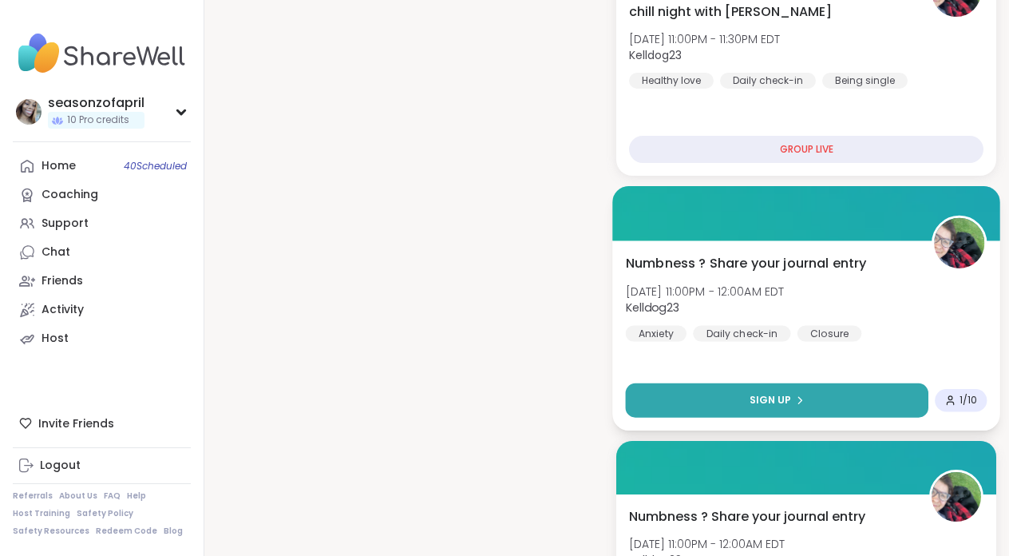
click at [733, 385] on button "Sign Up" at bounding box center [777, 399] width 303 height 34
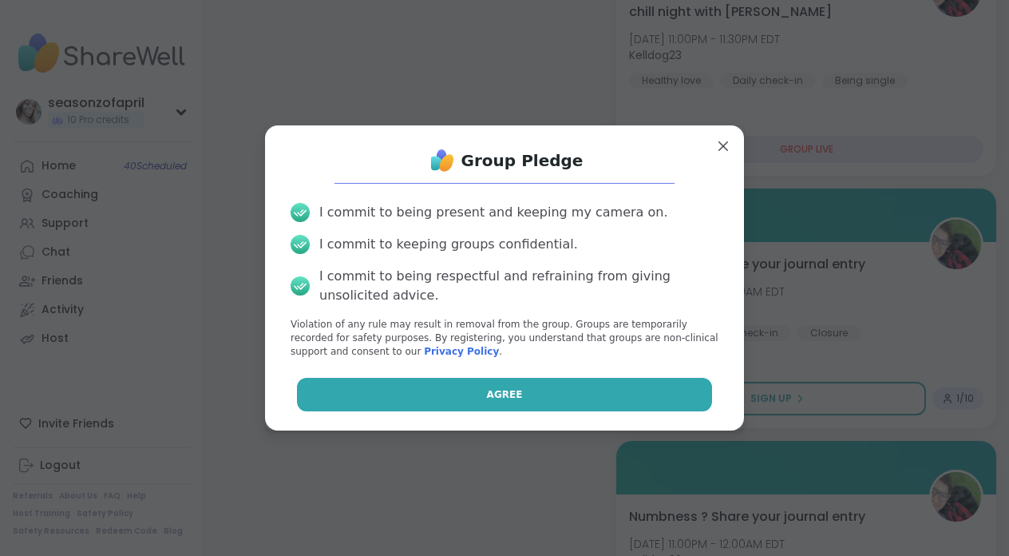
click at [583, 396] on button "Agree" at bounding box center [505, 395] width 416 height 34
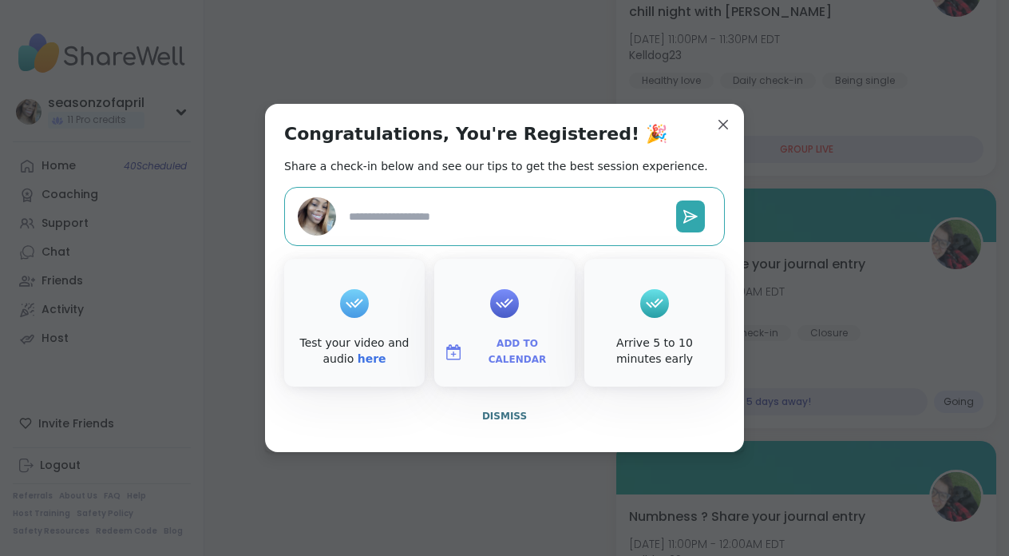
type textarea "*"
click at [500, 429] on button "Dismiss" at bounding box center [504, 416] width 441 height 34
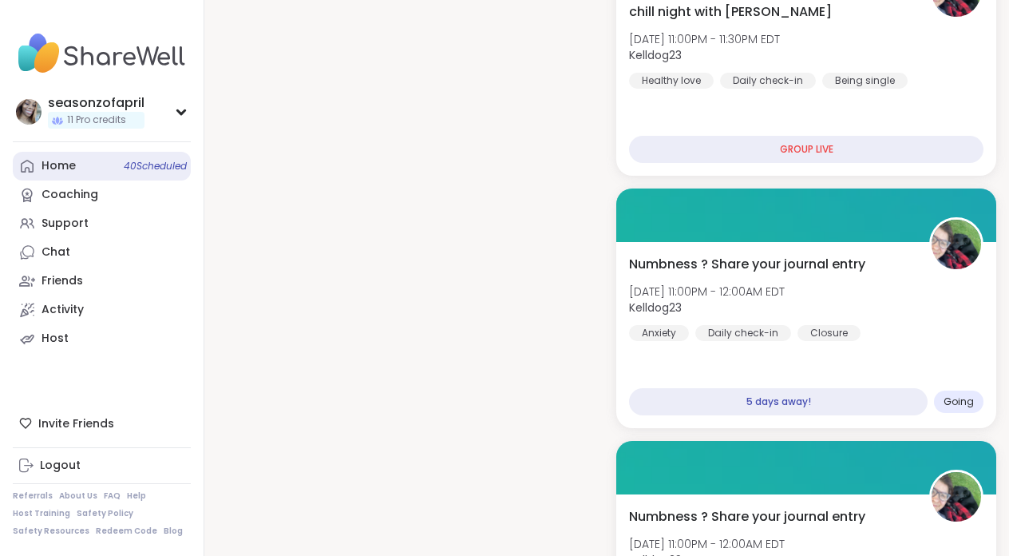
click at [95, 162] on link "Home 40 Scheduled" at bounding box center [102, 166] width 178 height 29
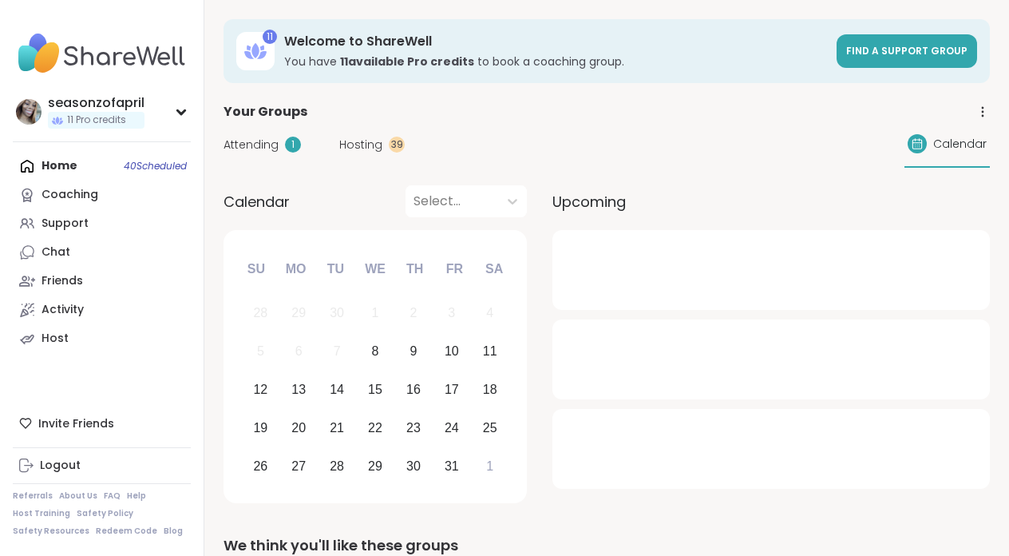
click at [95, 162] on div "Home 40 Scheduled Coaching Support Chat Friends Activity Host" at bounding box center [102, 252] width 178 height 201
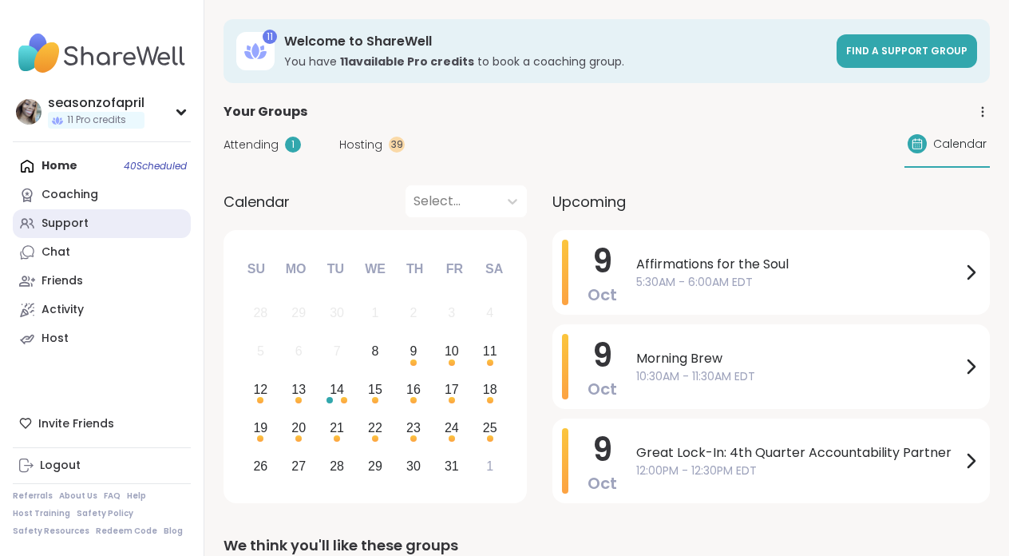
click at [140, 227] on link "Support" at bounding box center [102, 223] width 178 height 29
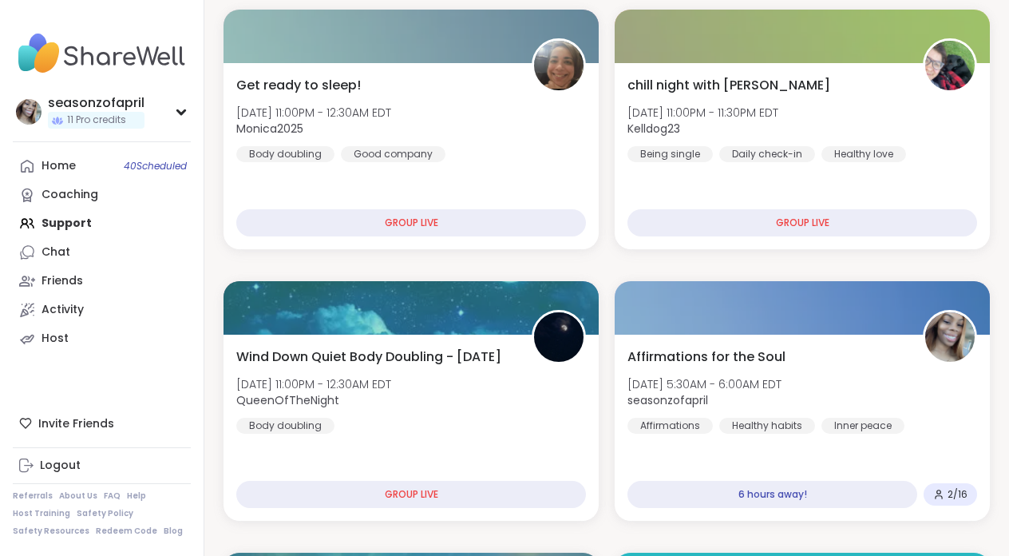
scroll to position [554, 0]
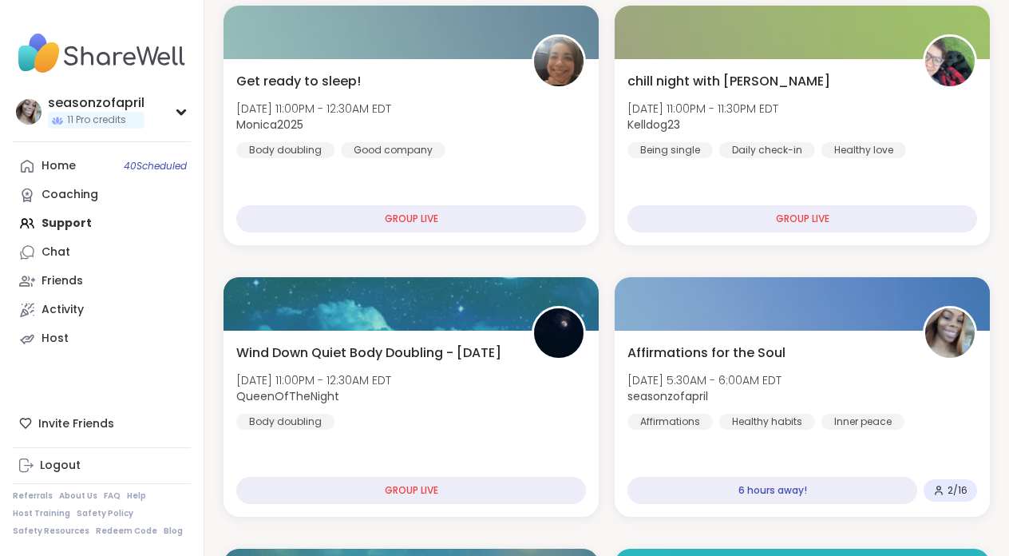
click at [483, 320] on div at bounding box center [411, 303] width 375 height 53
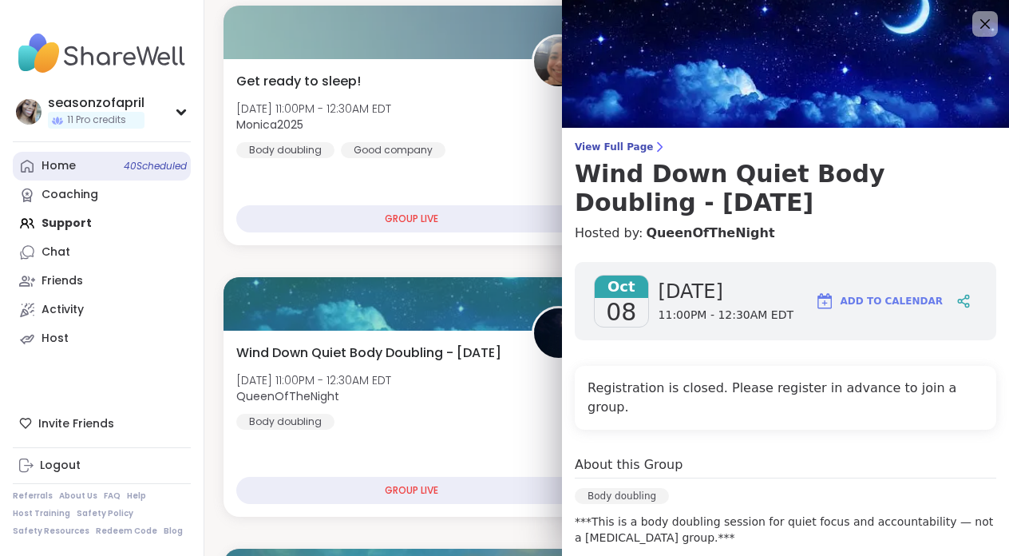
click at [66, 168] on div "Home 40 Scheduled" at bounding box center [59, 166] width 34 height 16
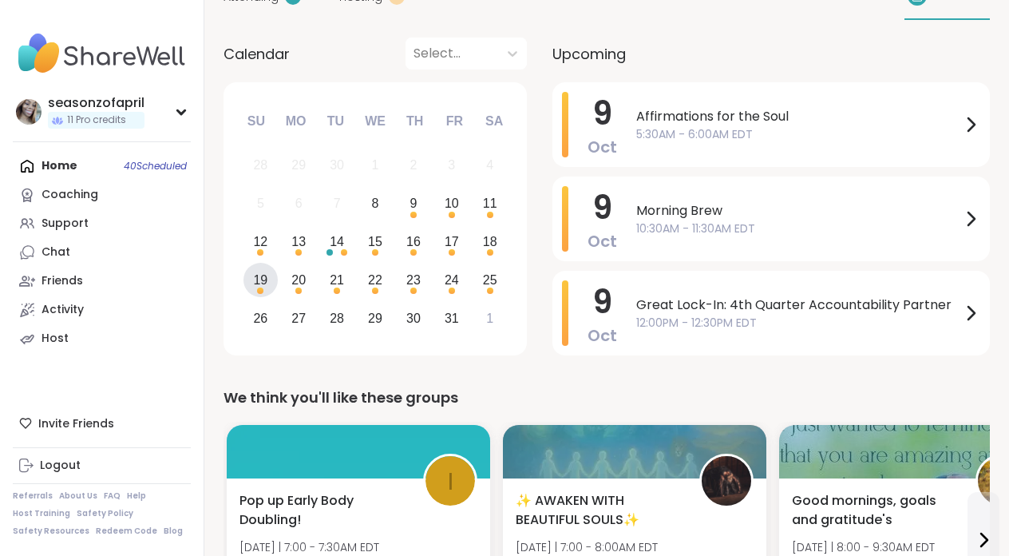
scroll to position [147, 0]
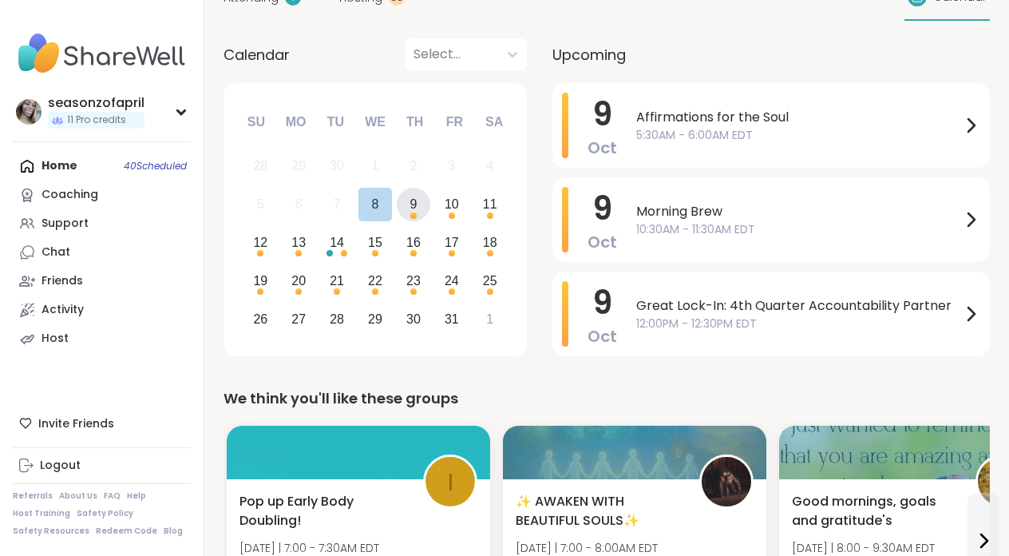
click at [398, 200] on div "9" at bounding box center [414, 205] width 34 height 34
click at [417, 207] on div "9" at bounding box center [414, 205] width 34 height 34
click at [410, 218] on div "9" at bounding box center [414, 205] width 34 height 34
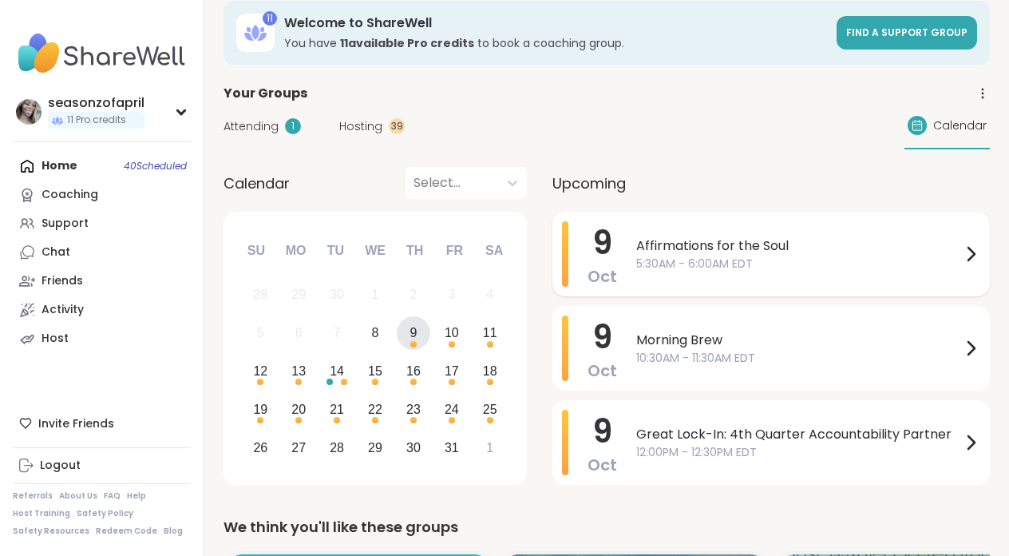
scroll to position [18, 0]
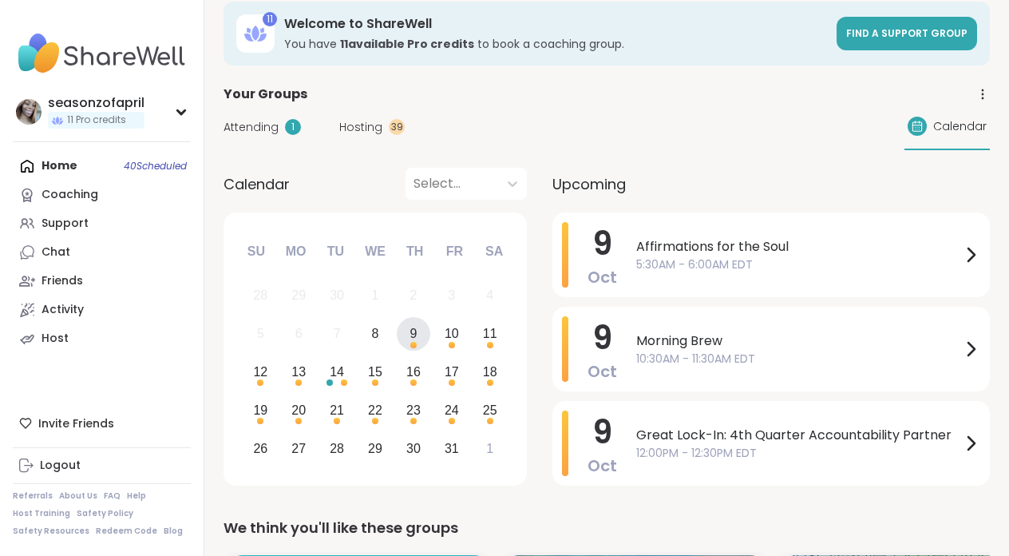
click at [954, 137] on div "Calendar" at bounding box center [947, 127] width 85 height 46
click at [988, 97] on icon at bounding box center [983, 94] width 14 height 14
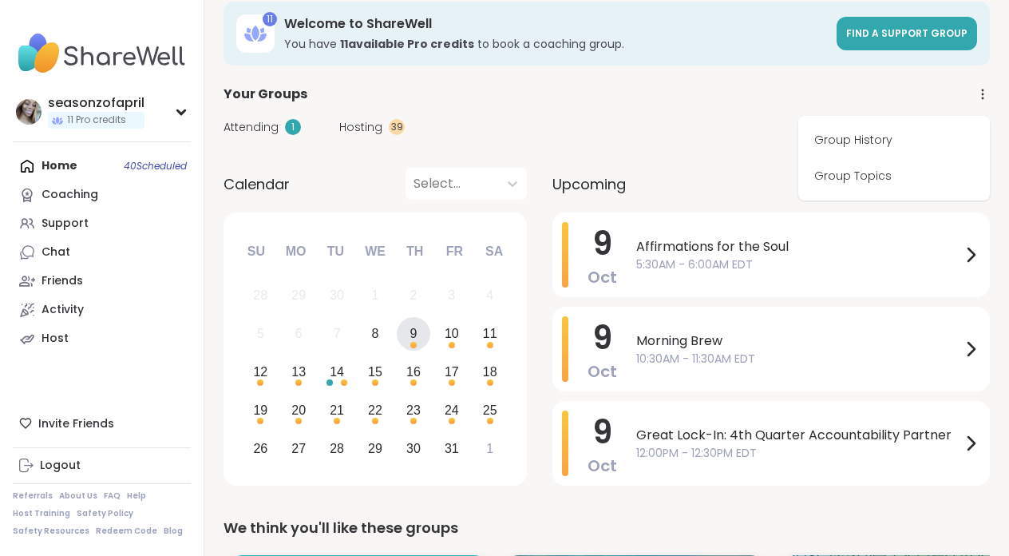
click at [985, 99] on icon at bounding box center [983, 94] width 14 height 14
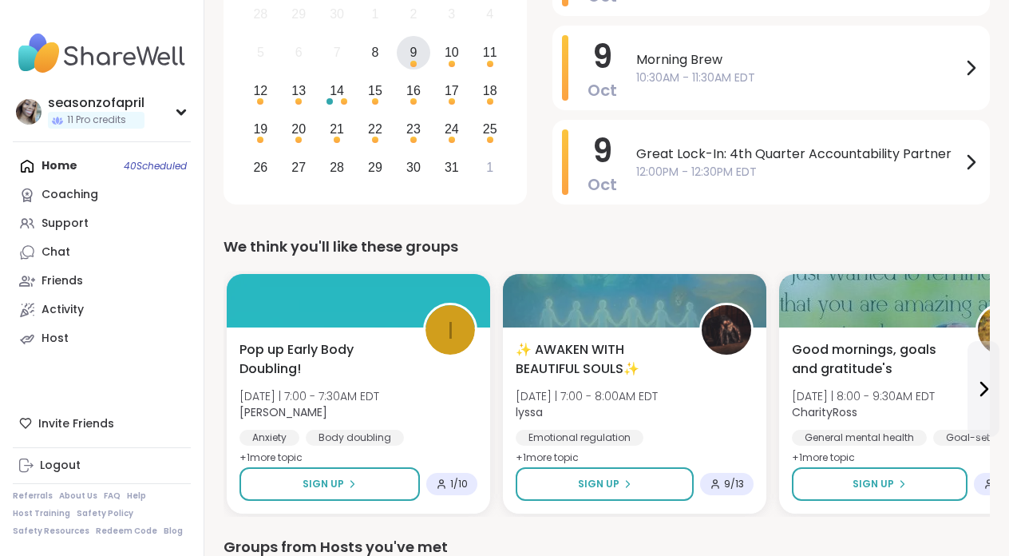
scroll to position [232, 0]
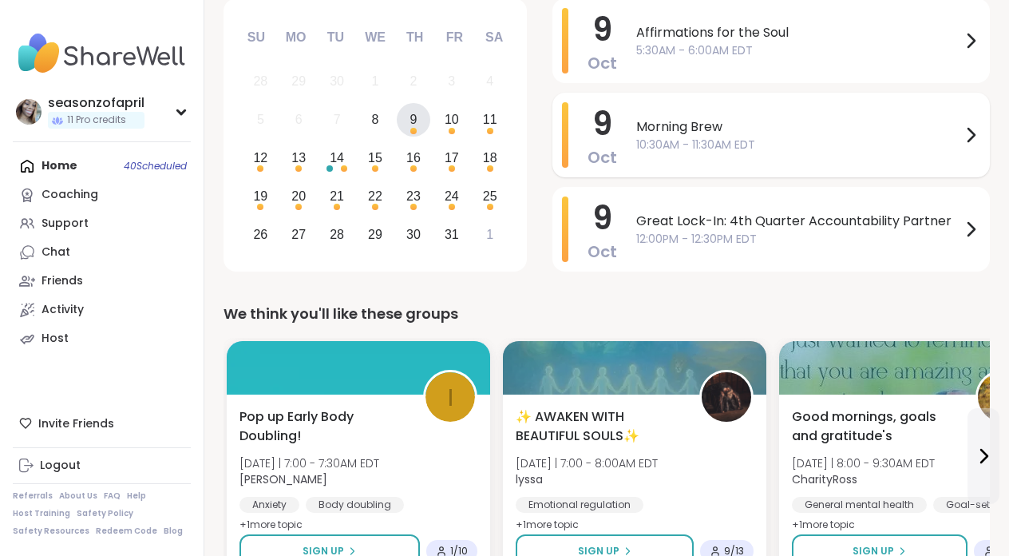
click at [690, 163] on div "Morning Brew 10:30AM - 11:30AM EDT" at bounding box center [808, 134] width 344 height 65
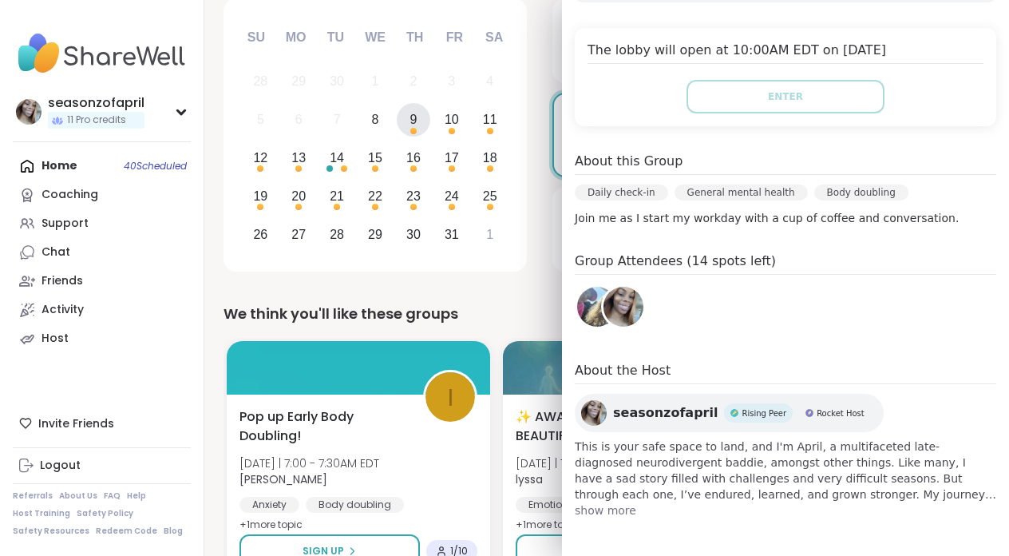
scroll to position [310, 0]
click at [592, 315] on img at bounding box center [597, 306] width 40 height 40
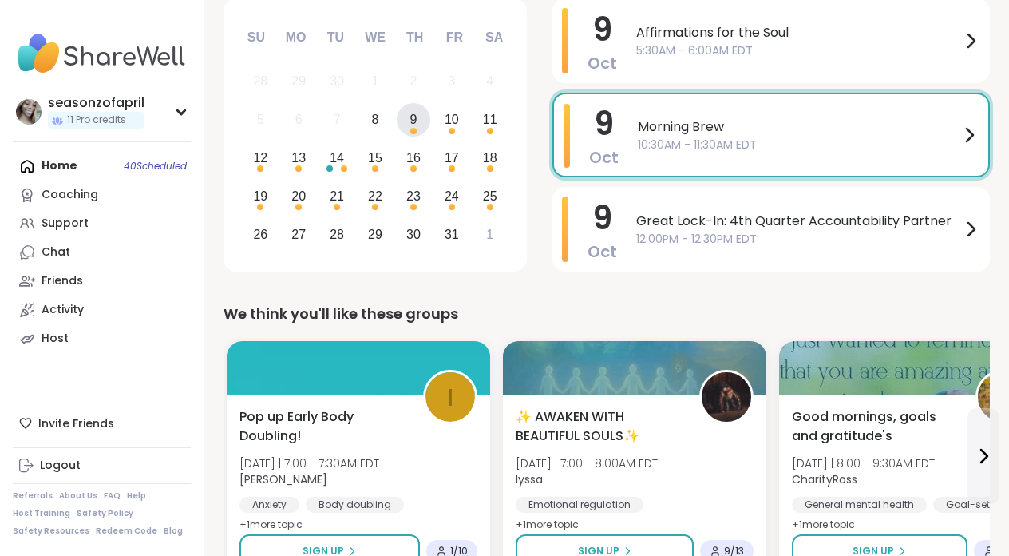
click at [522, 303] on div "We think you'll like these groups" at bounding box center [607, 314] width 766 height 22
click at [763, 258] on div "Great Lock-In: 4th Quarter Accountability Partner 12:00PM - 12:30PM EDT" at bounding box center [808, 228] width 344 height 65
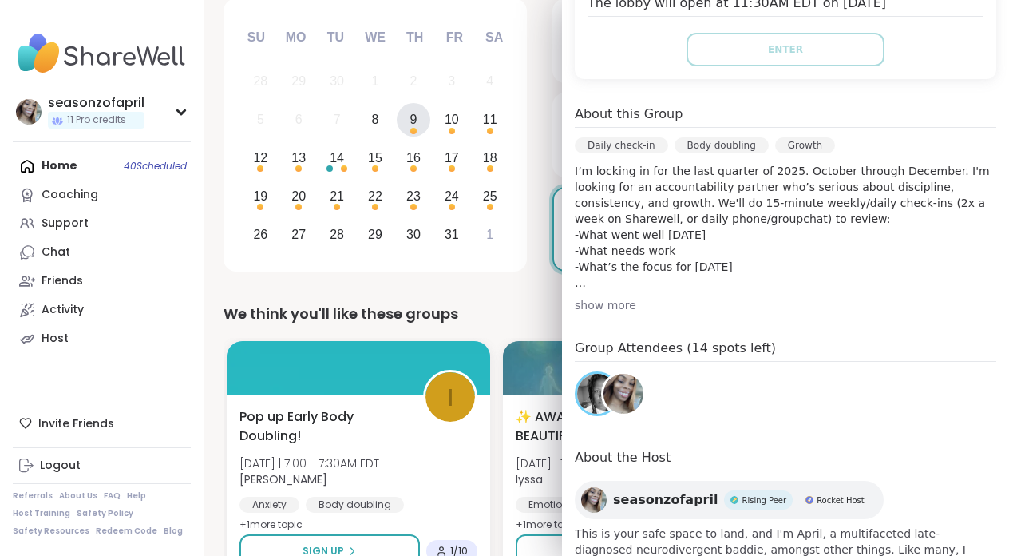
scroll to position [396, 0]
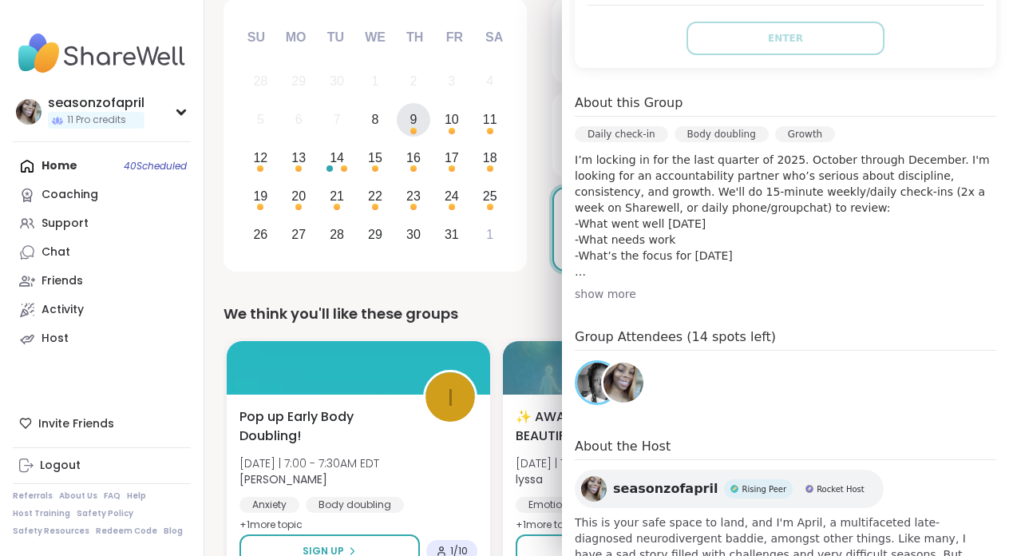
click at [517, 313] on div "We think you'll like these groups" at bounding box center [607, 314] width 766 height 22
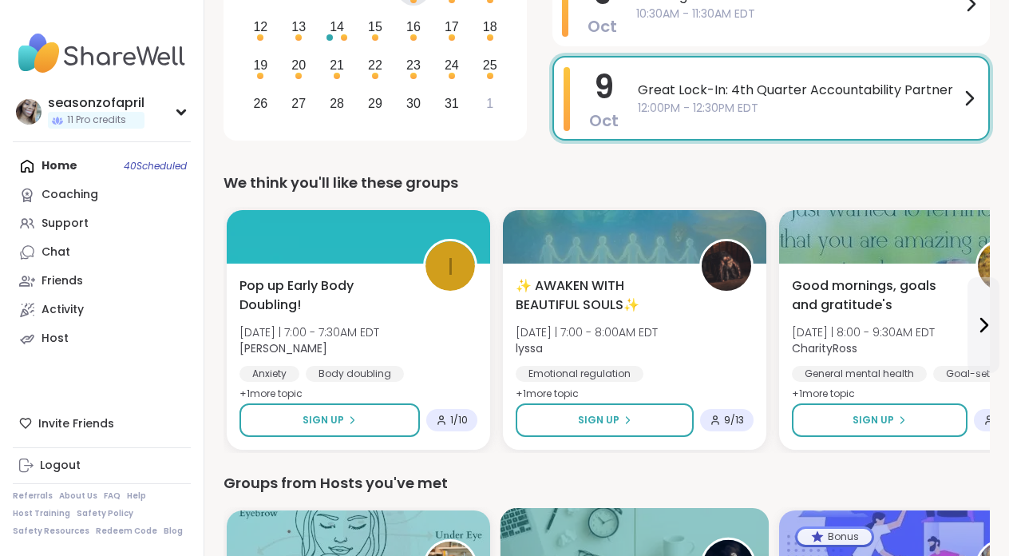
scroll to position [361, 0]
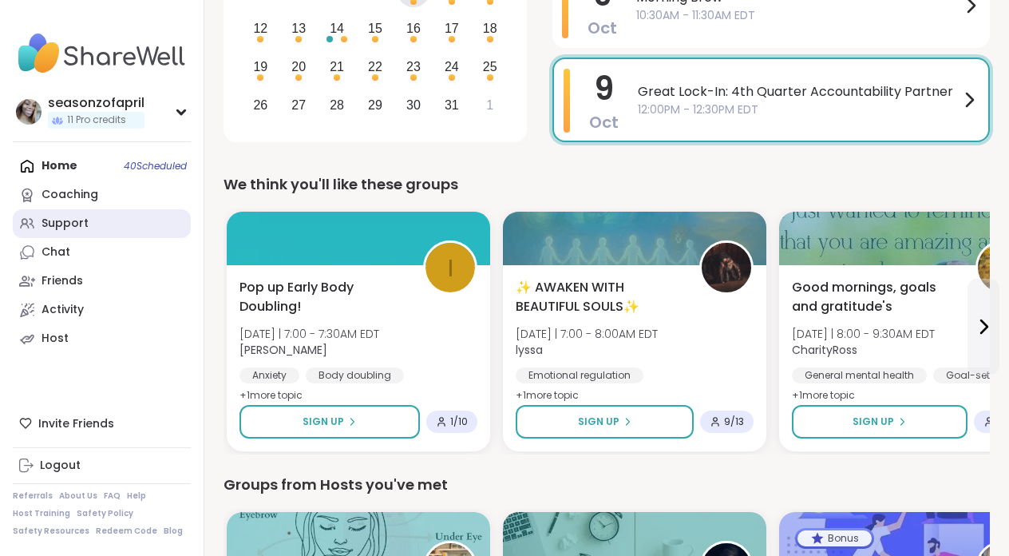
click at [84, 224] on div "Support" at bounding box center [65, 224] width 47 height 16
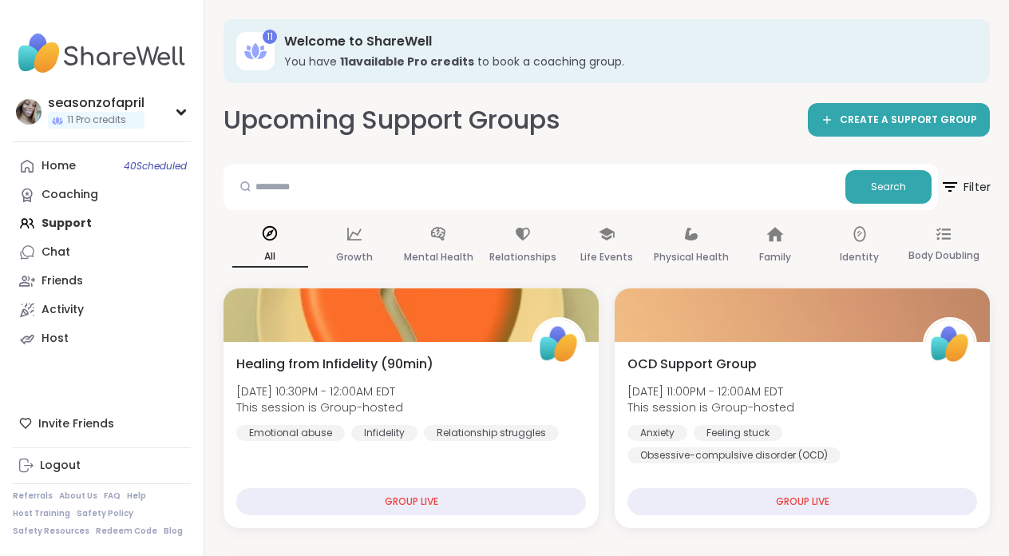
click at [977, 192] on span "Filter" at bounding box center [965, 187] width 51 height 40
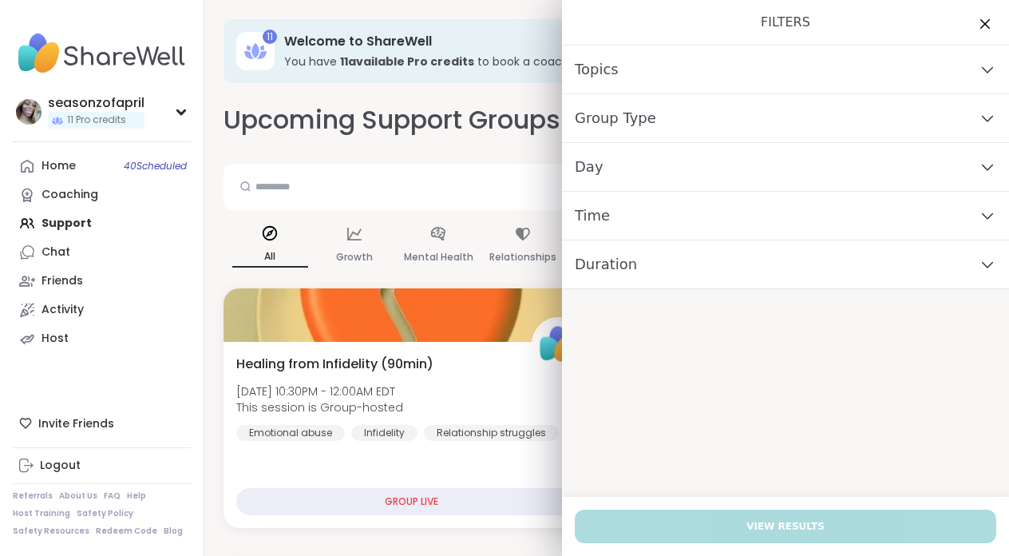
click at [957, 190] on div "Day" at bounding box center [785, 167] width 447 height 49
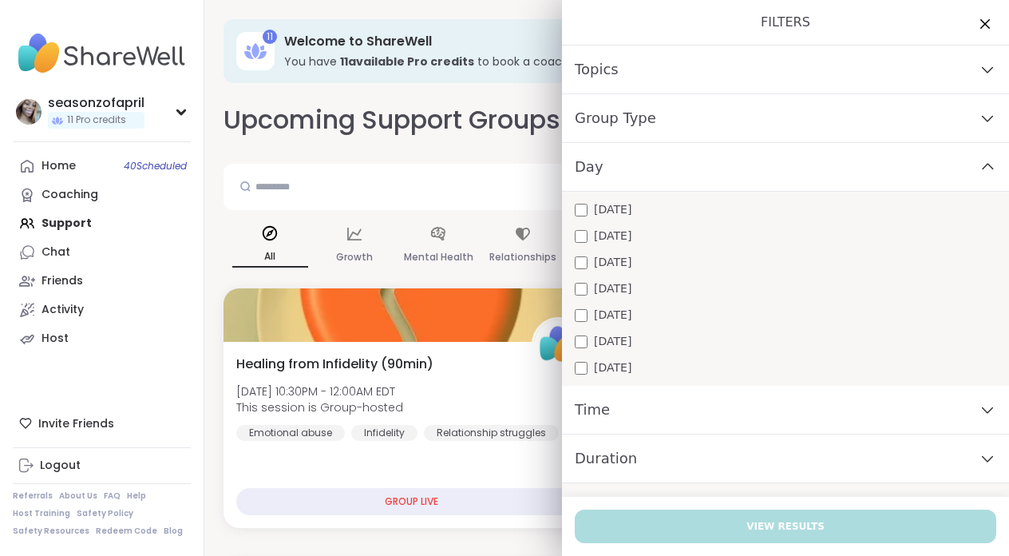
click at [957, 190] on div "Day" at bounding box center [785, 167] width 447 height 49
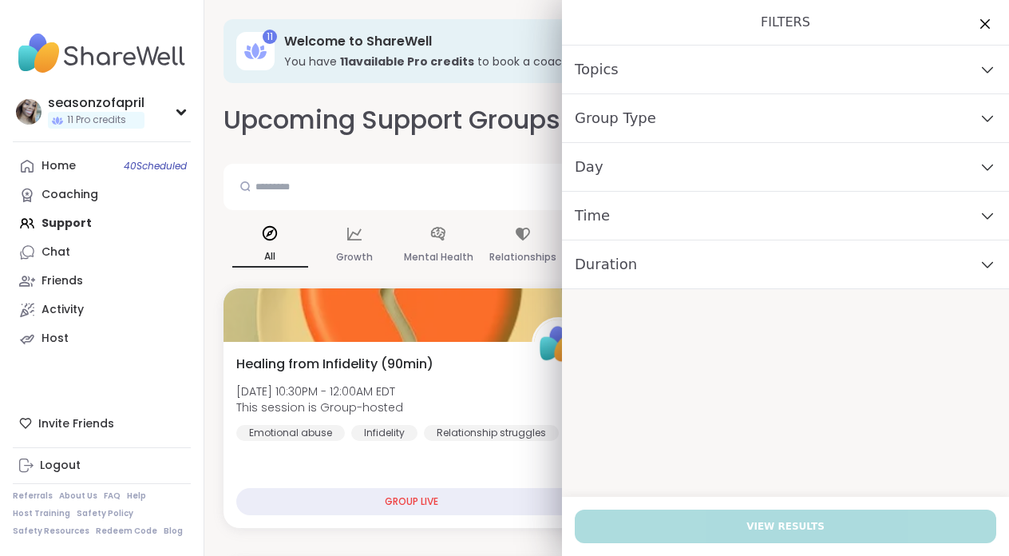
click at [957, 217] on div "Time" at bounding box center [785, 216] width 447 height 49
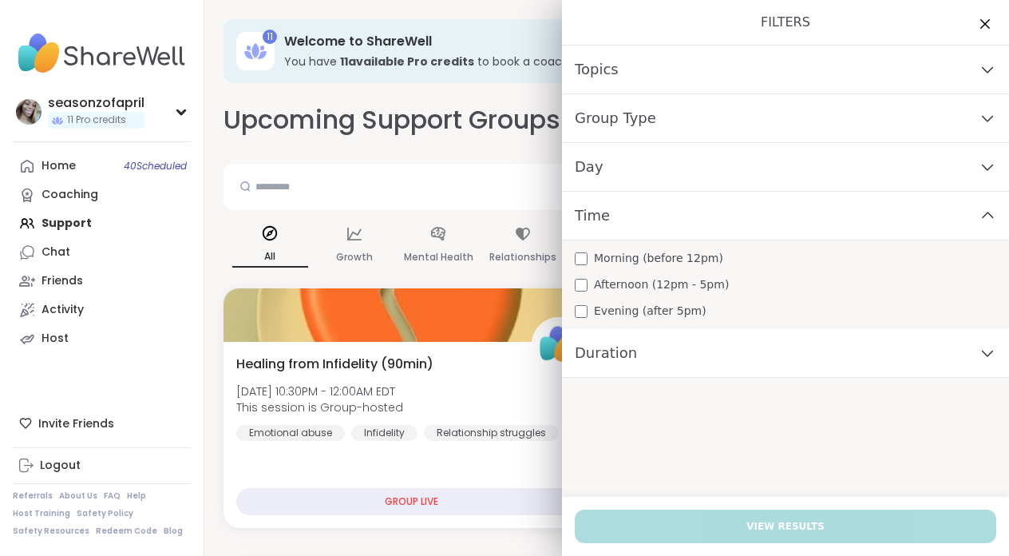
click at [695, 331] on div "Duration" at bounding box center [785, 353] width 447 height 49
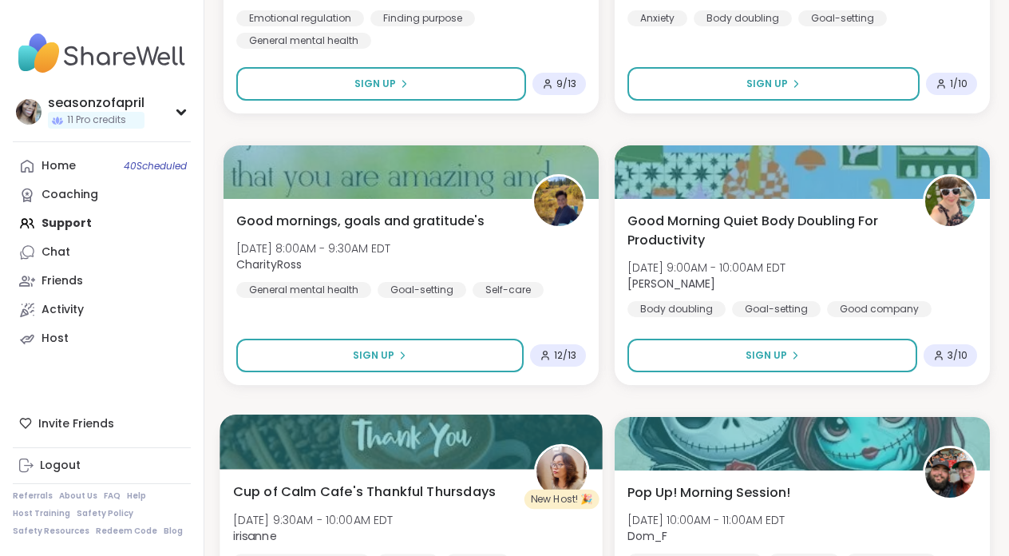
scroll to position [1234, 0]
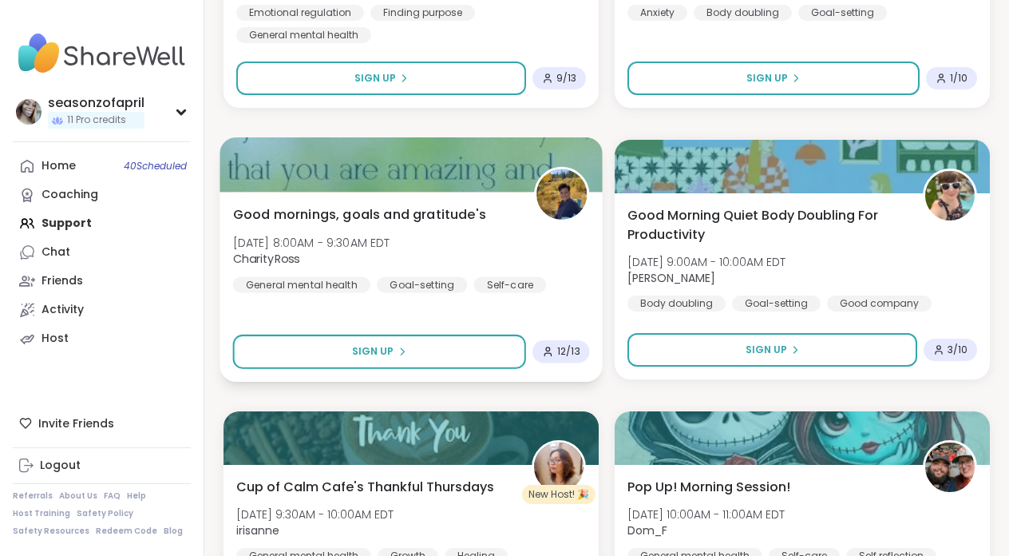
click at [427, 184] on div at bounding box center [411, 164] width 382 height 54
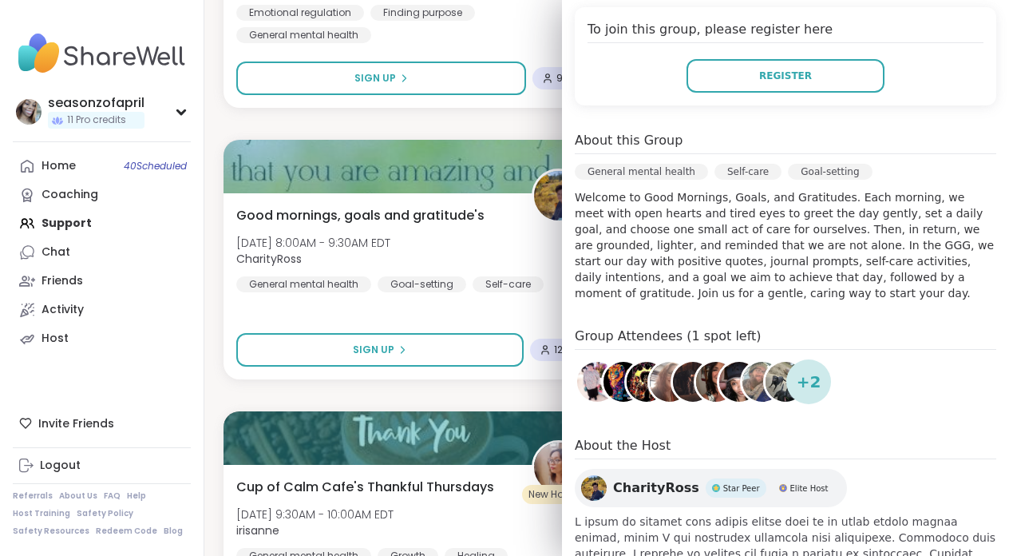
scroll to position [406, 0]
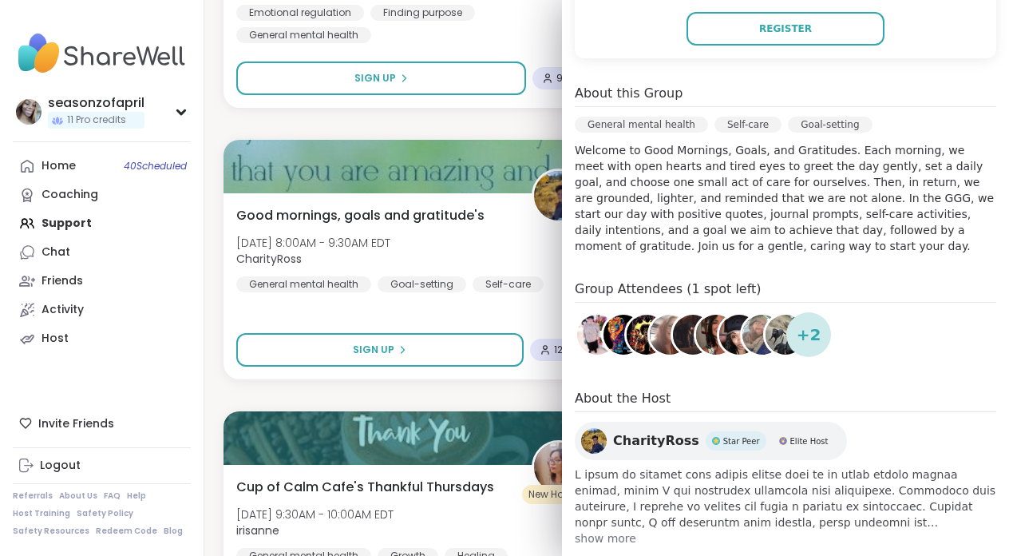
click at [817, 323] on span "+ 2" at bounding box center [809, 335] width 25 height 24
click at [613, 530] on span "show more" at bounding box center [786, 538] width 422 height 16
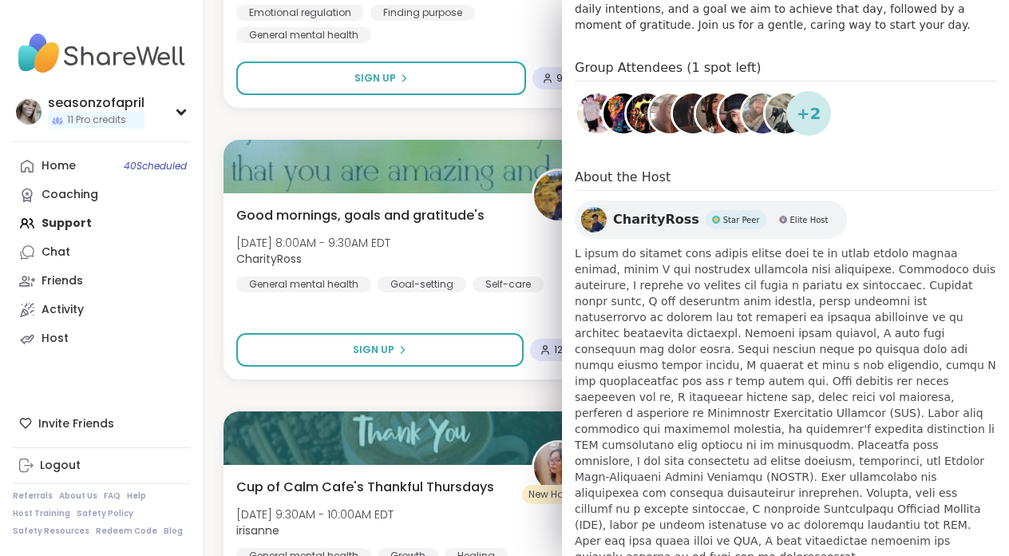
scroll to position [629, 0]
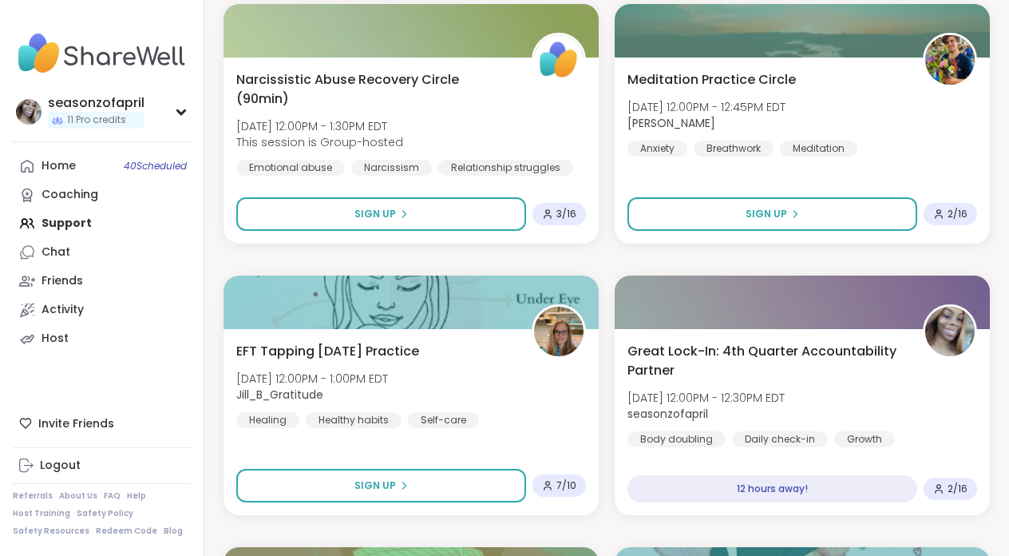
scroll to position [2187, 0]
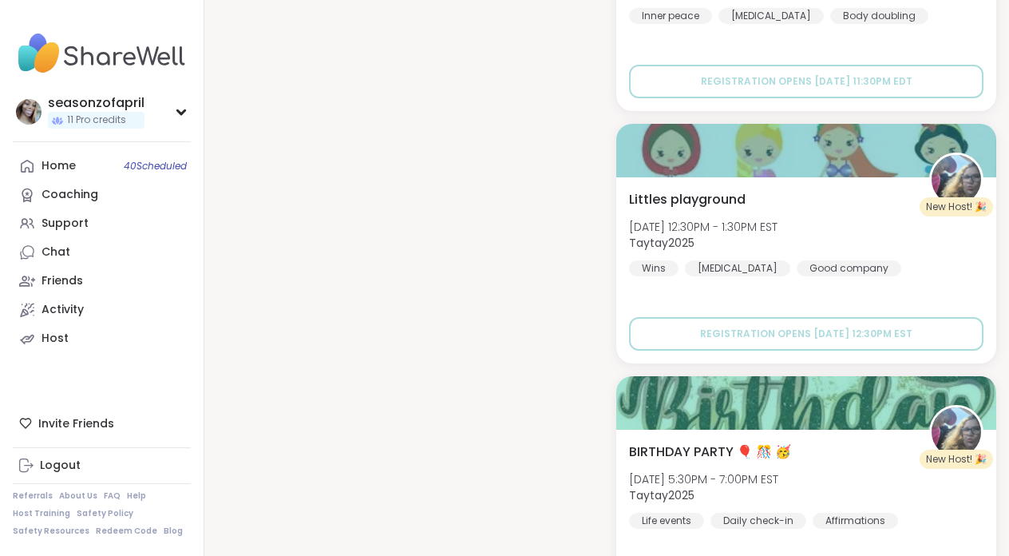
scroll to position [2406, 0]
